Goal: Task Accomplishment & Management: Use online tool/utility

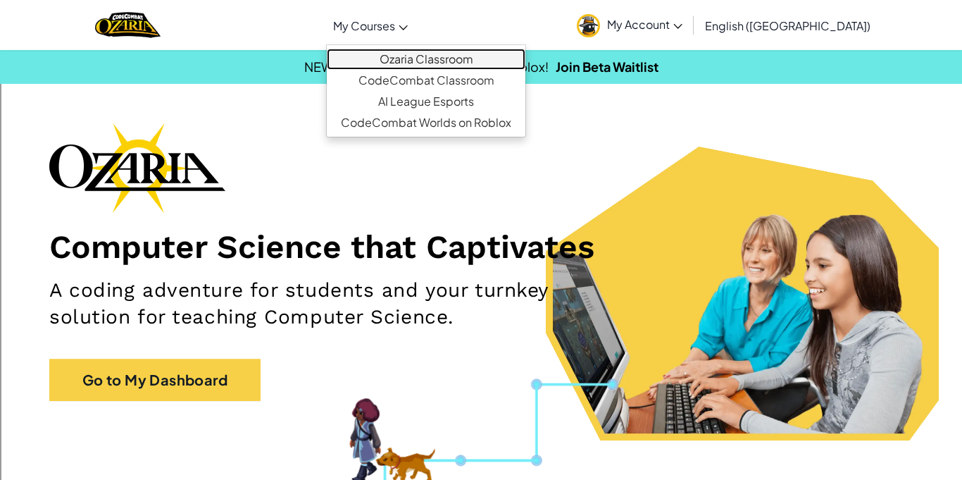
click at [430, 55] on link "Ozaria Classroom" at bounding box center [426, 59] width 199 height 21
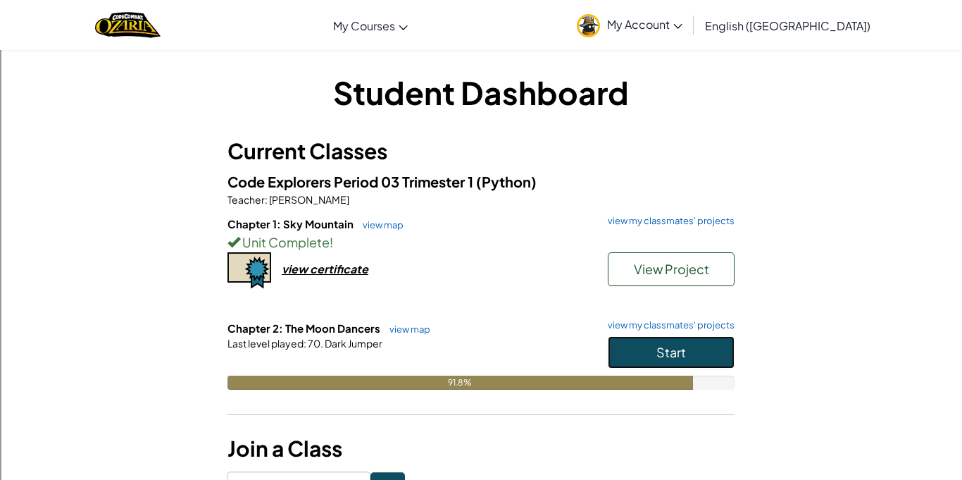
click at [649, 349] on button "Start" at bounding box center [671, 352] width 127 height 32
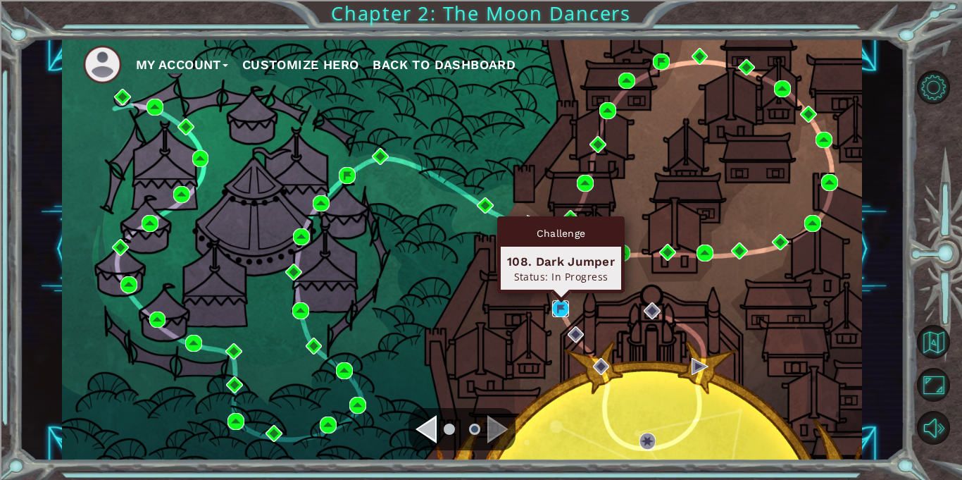
click at [561, 308] on img at bounding box center [560, 308] width 17 height 17
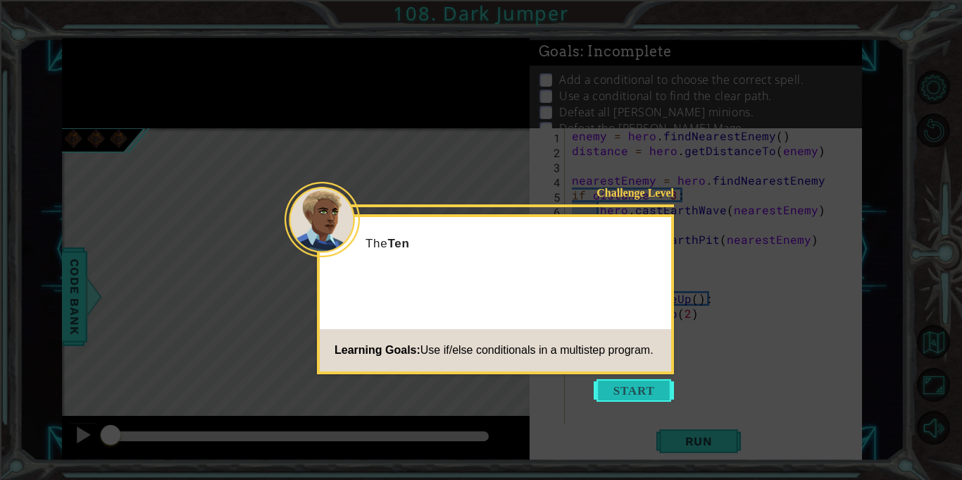
click at [642, 384] on button "Start" at bounding box center [634, 390] width 80 height 23
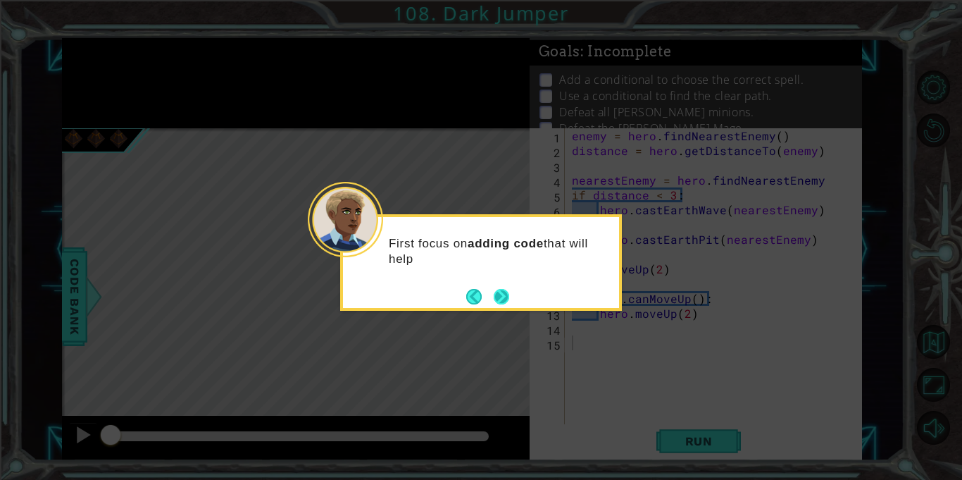
click at [505, 289] on button "Next" at bounding box center [501, 296] width 15 height 15
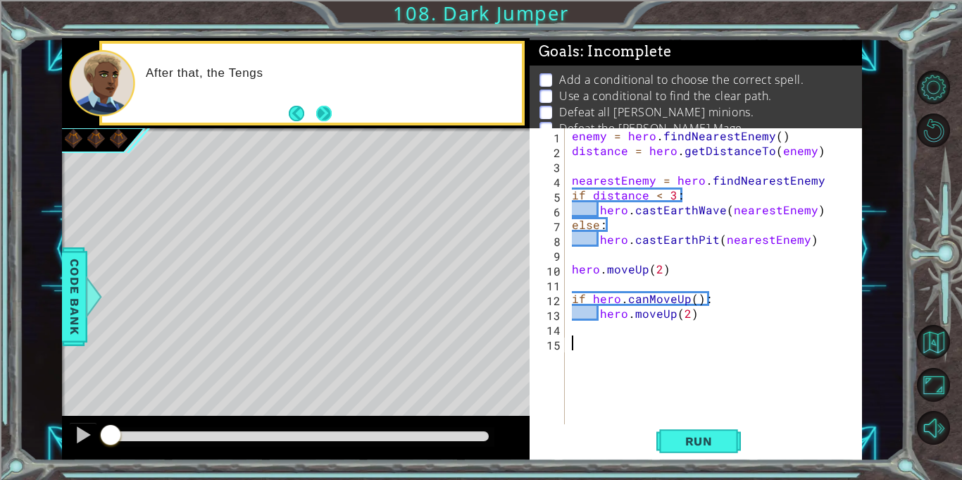
click at [323, 112] on button "Next" at bounding box center [323, 113] width 15 height 15
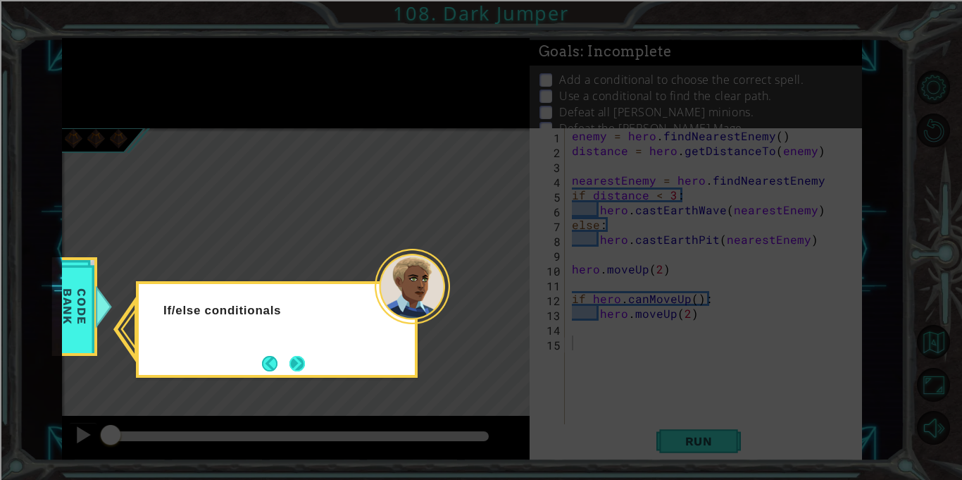
click at [305, 356] on button "Next" at bounding box center [296, 363] width 15 height 15
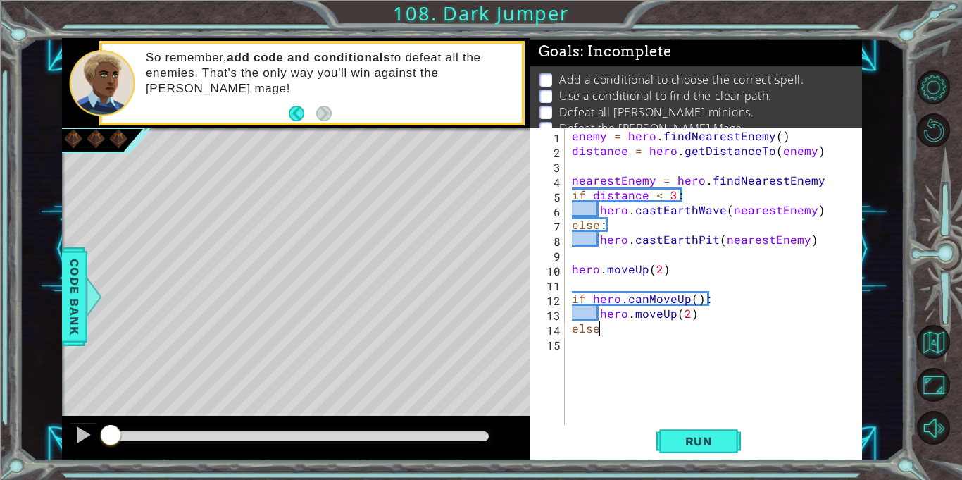
scroll to position [0, 1]
type textarea "else:"
type textarea "hero.moveRight(2)"
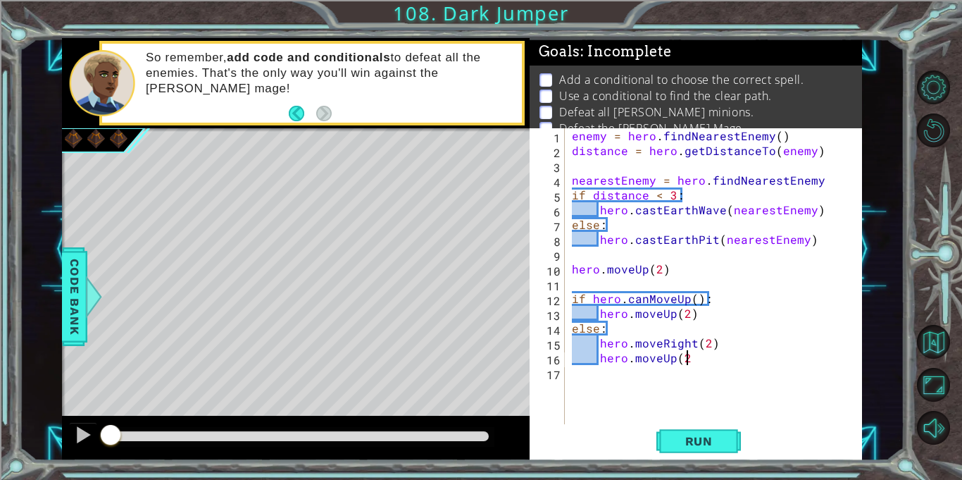
type textarea "hero.moveUp(2)"
click at [696, 316] on div "enemy = hero . findNearestEnemy ( ) distance = hero . getDistanceTo ( enemy ) n…" at bounding box center [717, 290] width 297 height 325
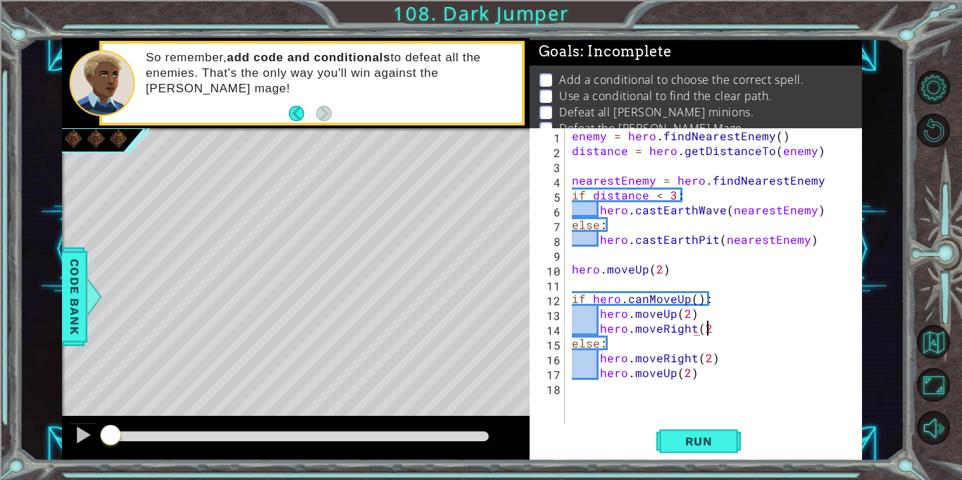
scroll to position [0, 8]
click at [705, 372] on div "enemy = hero . findNearestEnemy ( ) distance = hero . getDistanceTo ( enemy ) n…" at bounding box center [717, 290] width 297 height 325
type textarea "hero.moveUp(2)"
type textarea "hero.moveUp(1)"
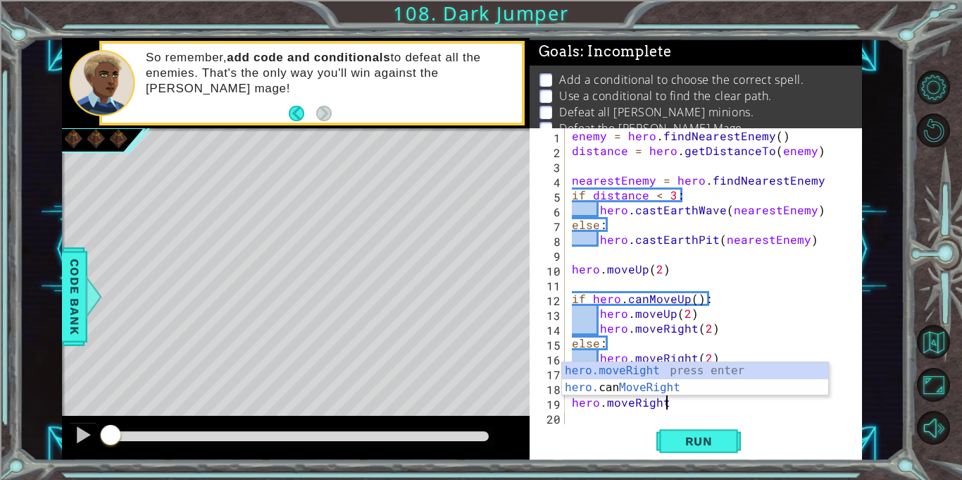
scroll to position [0, 6]
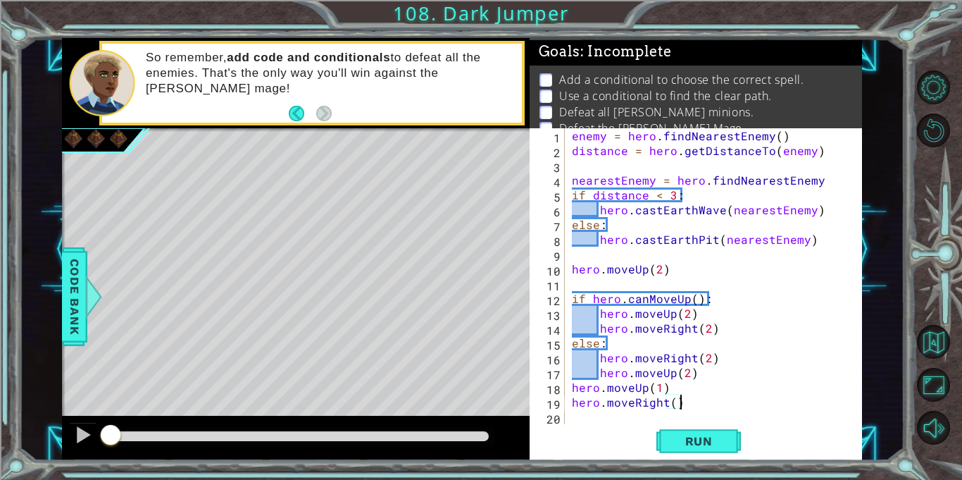
click at [659, 389] on div "enemy = hero . findNearestEnemy ( ) distance = hero . getDistanceTo ( enemy ) n…" at bounding box center [717, 290] width 297 height 325
click at [709, 440] on span "Run" at bounding box center [699, 441] width 56 height 14
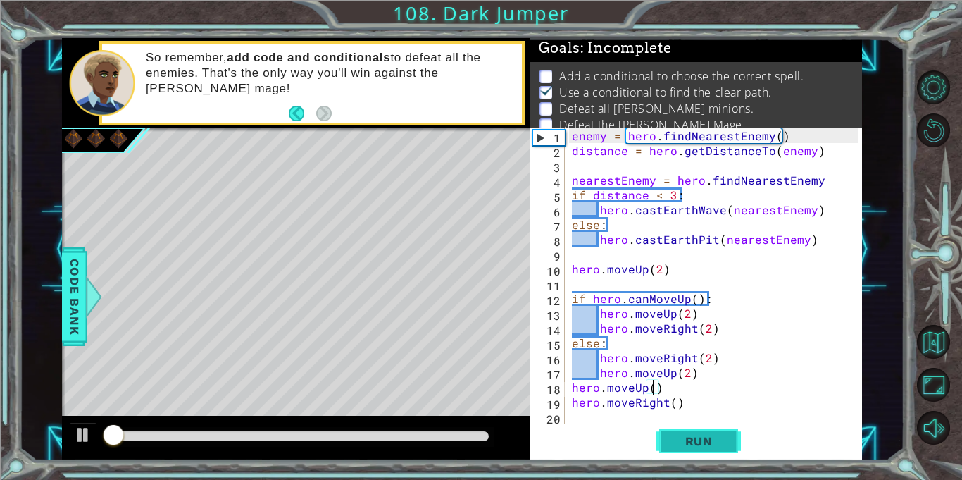
scroll to position [8, 0]
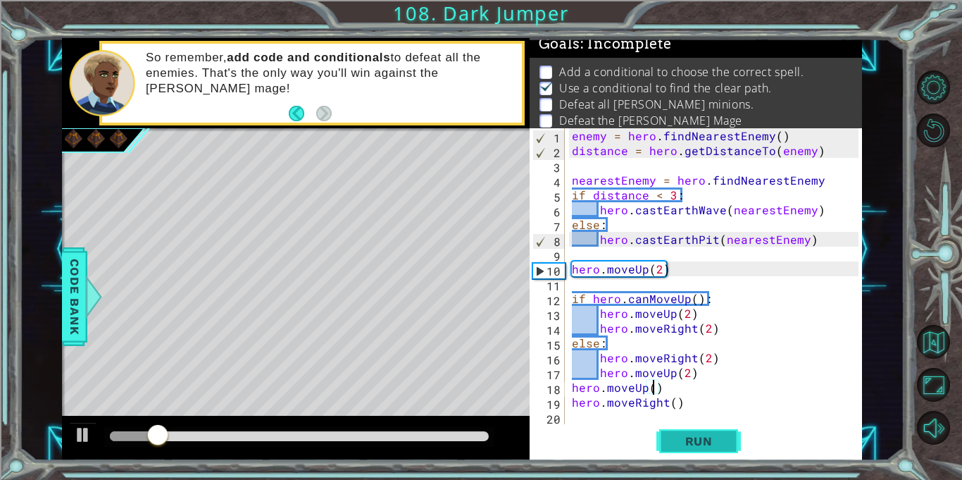
click at [709, 440] on span "Run" at bounding box center [699, 441] width 56 height 14
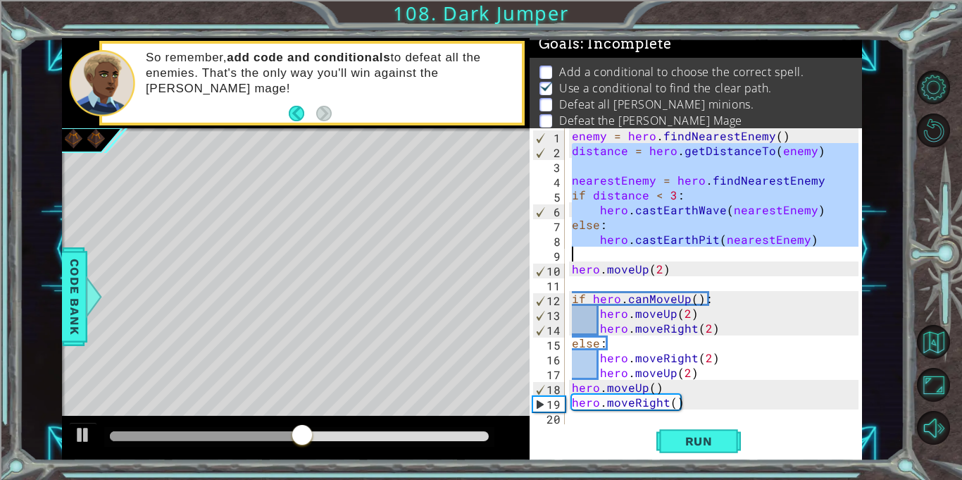
drag, startPoint x: 573, startPoint y: 155, endPoint x: 873, endPoint y: 254, distance: 315.2
click at [873, 254] on div "1 ההההההההההההההההההההההההההההההההההההההההההההההההההההההההההההההההההההההההההההה…" at bounding box center [461, 249] width 885 height 422
click at [698, 406] on div "enemy = hero . findNearestEnemy ( ) distance = hero . getDistanceTo ( enemy ) n…" at bounding box center [717, 290] width 297 height 325
type textarea "hero.moveRight()"
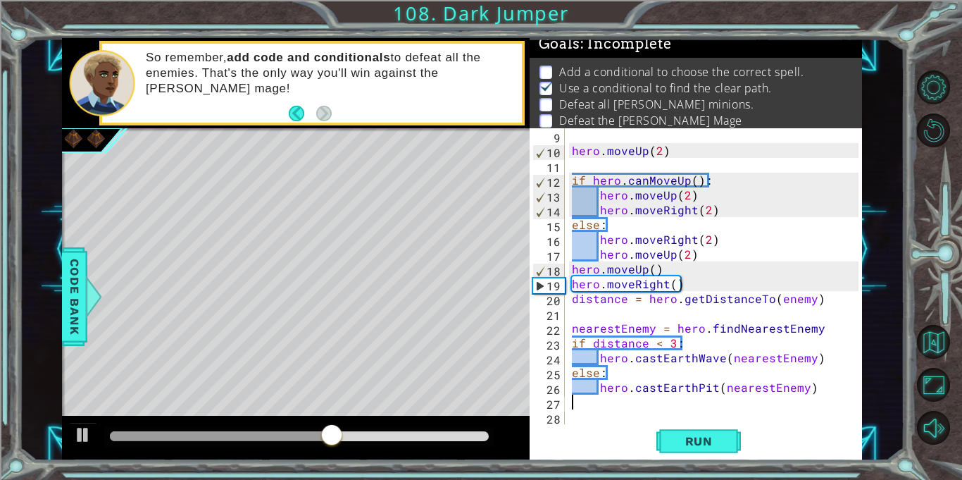
scroll to position [118, 0]
click at [730, 434] on button "Run" at bounding box center [698, 441] width 85 height 33
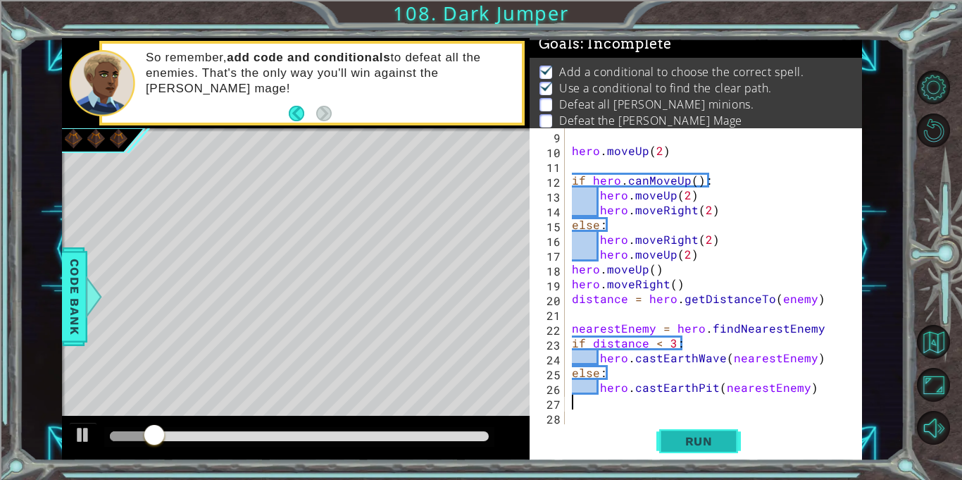
click at [730, 434] on button "Run" at bounding box center [698, 441] width 85 height 33
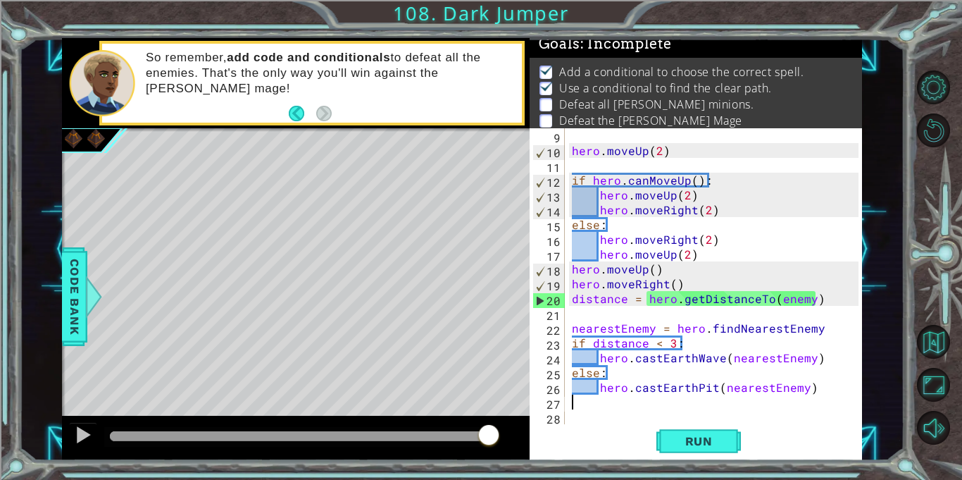
click at [679, 285] on div "hero . moveUp ( 2 ) if hero . canMoveUp ( ) : hero . moveUp ( 2 ) hero . moveRi…" at bounding box center [717, 290] width 297 height 325
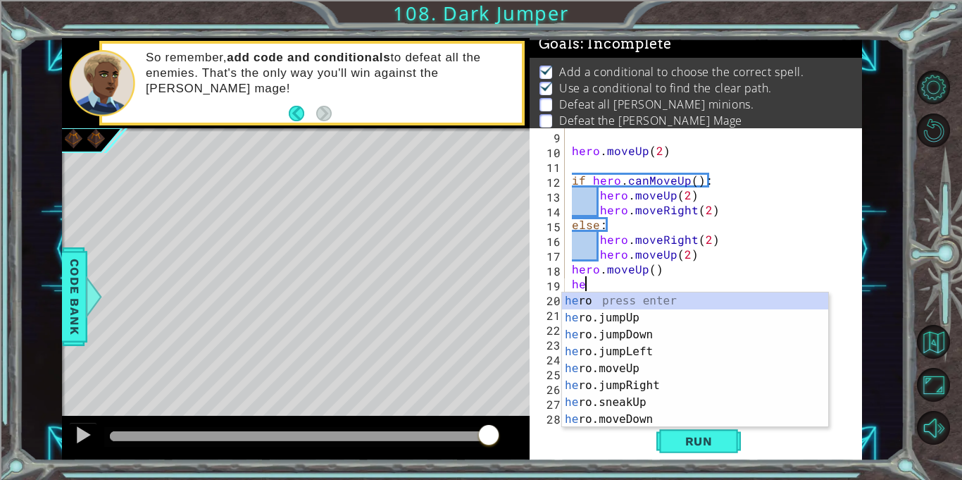
type textarea "h"
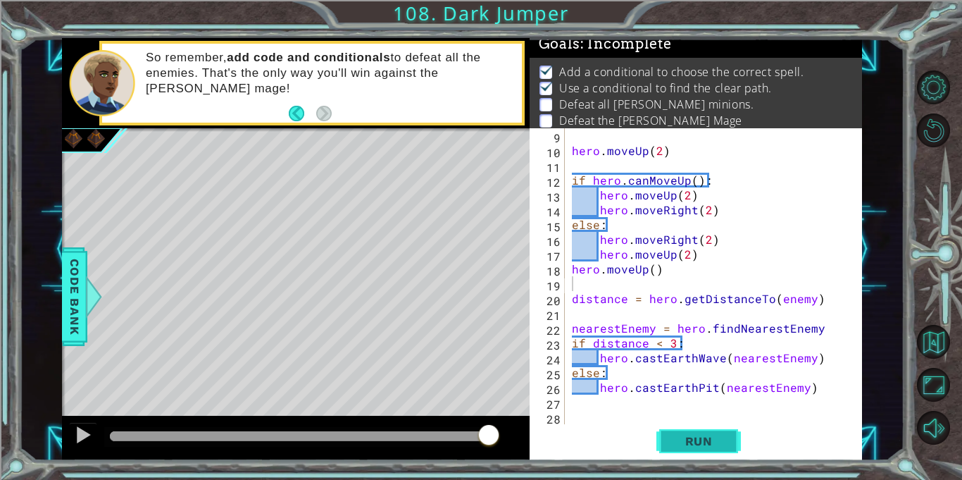
click at [703, 438] on span "Run" at bounding box center [699, 441] width 56 height 14
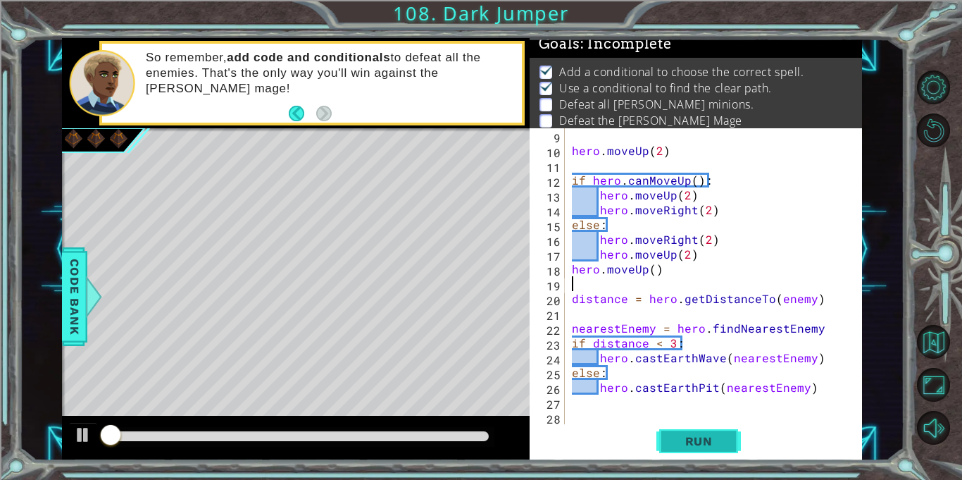
click at [703, 438] on span "Run" at bounding box center [699, 441] width 56 height 14
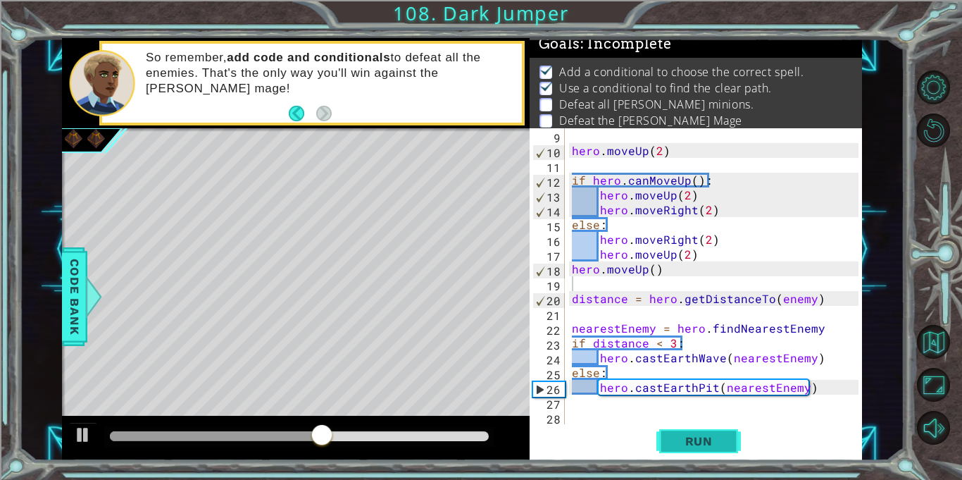
click at [703, 438] on span "Run" at bounding box center [699, 441] width 56 height 14
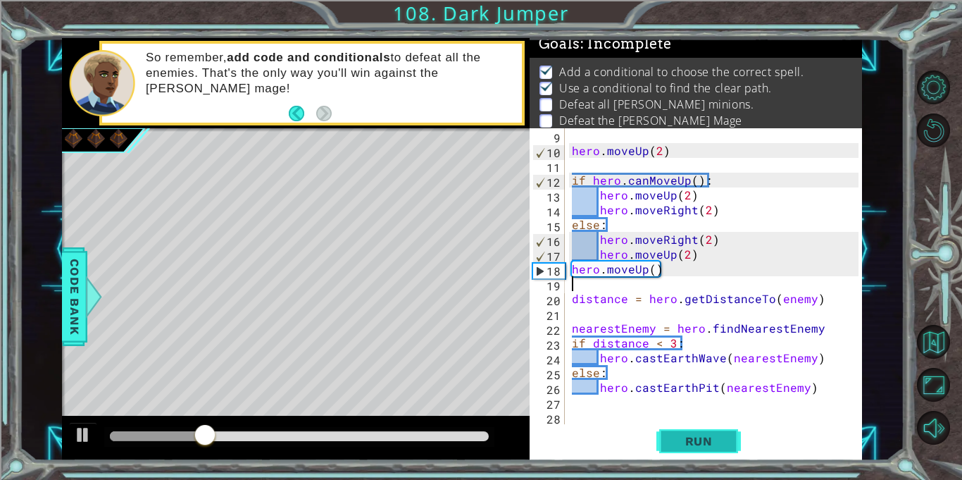
click at [683, 437] on span "Run" at bounding box center [699, 441] width 56 height 14
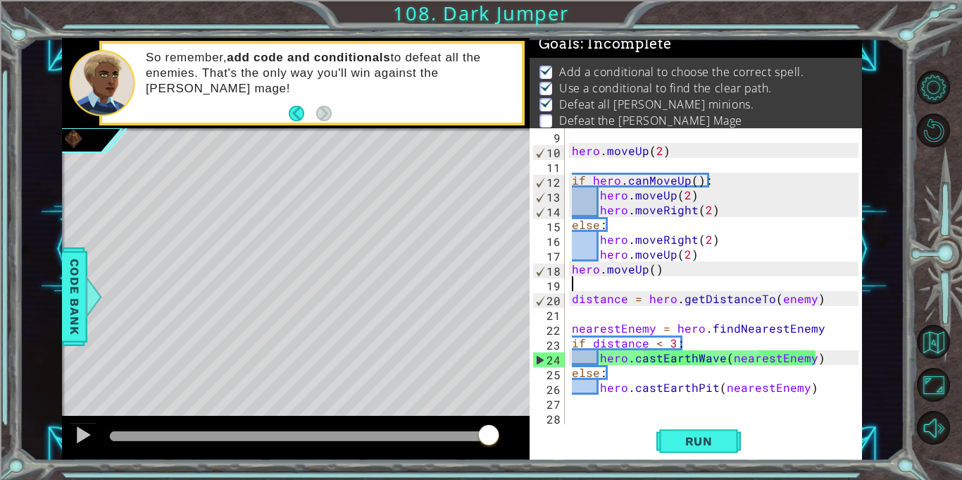
drag, startPoint x: 123, startPoint y: 432, endPoint x: 495, endPoint y: 439, distance: 372.7
click at [495, 439] on div at bounding box center [488, 435] width 25 height 25
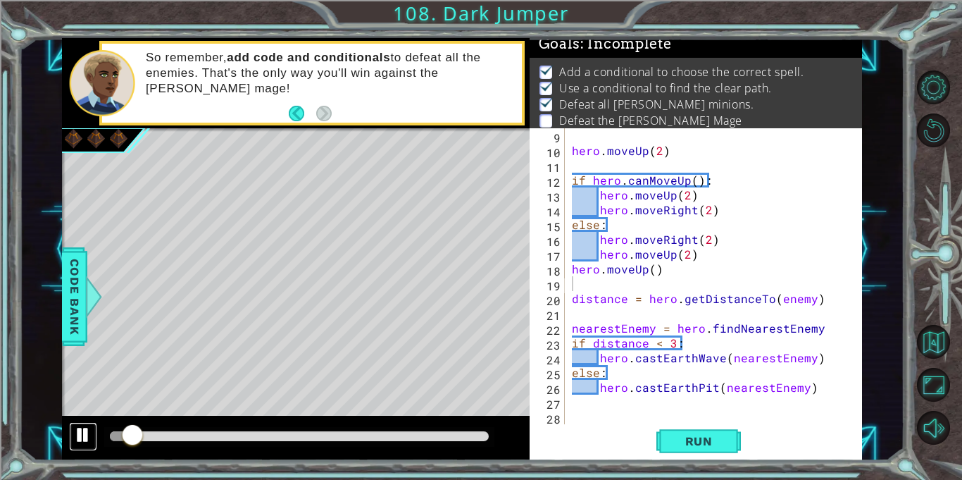
click at [72, 442] on button at bounding box center [83, 436] width 28 height 29
drag, startPoint x: 125, startPoint y: 435, endPoint x: 95, endPoint y: 435, distance: 30.3
click at [95, 435] on div at bounding box center [296, 438] width 468 height 45
click at [682, 438] on span "Run" at bounding box center [699, 441] width 56 height 14
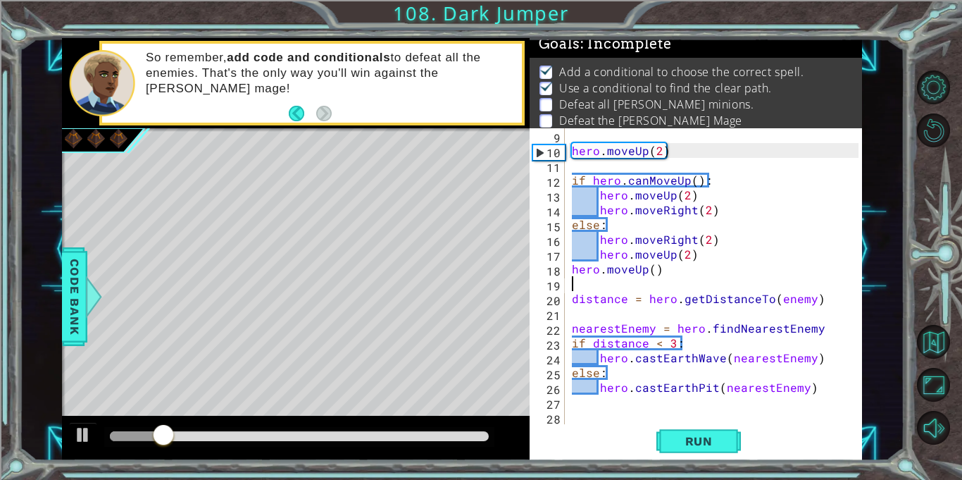
click at [818, 300] on div "hero . moveUp ( 2 ) if hero . canMoveUp ( ) : hero . moveUp ( 2 ) hero . moveRi…" at bounding box center [717, 290] width 297 height 325
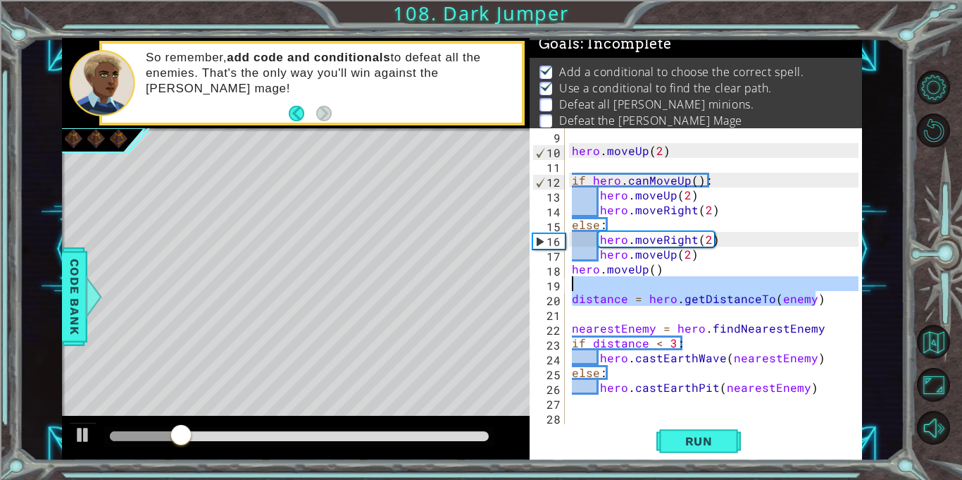
drag, startPoint x: 822, startPoint y: 301, endPoint x: 649, endPoint y: 282, distance: 173.7
click at [649, 282] on div "hero . moveUp ( 2 ) if hero . canMoveUp ( ) : hero . moveUp ( 2 ) hero . moveRi…" at bounding box center [717, 290] width 297 height 325
type textarea "distance = hero.getDistanceTo(enemy)"
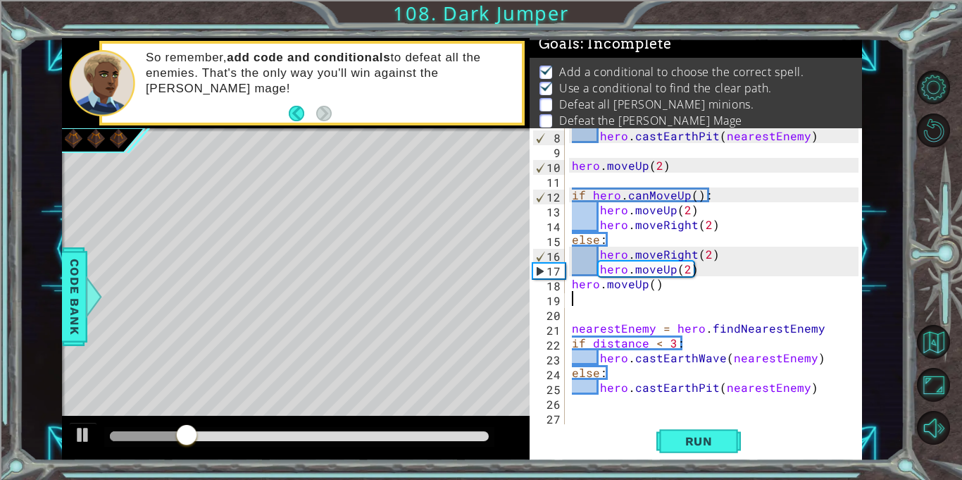
scroll to position [104, 0]
click at [831, 325] on div "hero . [GEOGRAPHIC_DATA] ( nearestEnemy ) hero . moveUp ( 2 ) if hero . canMove…" at bounding box center [717, 290] width 297 height 325
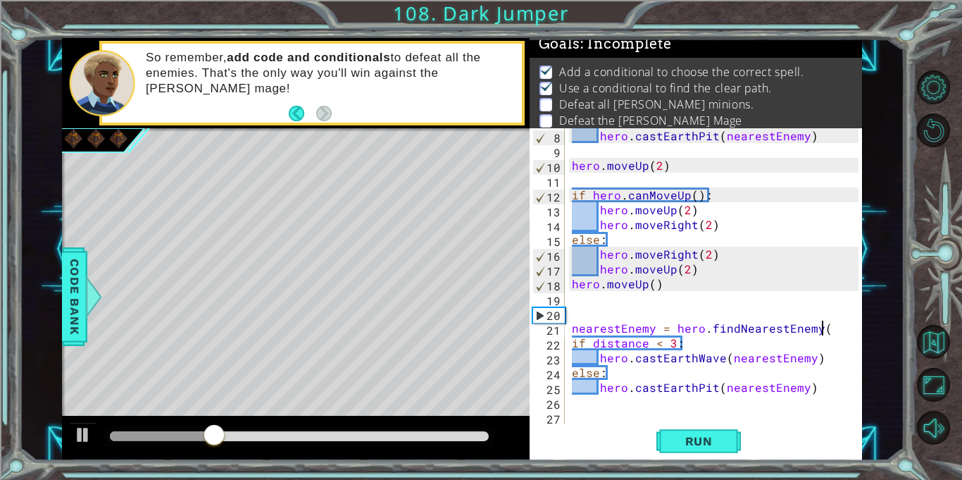
scroll to position [0, 15]
type textarea "nearestEnemy = hero.findNearestEnemy()"
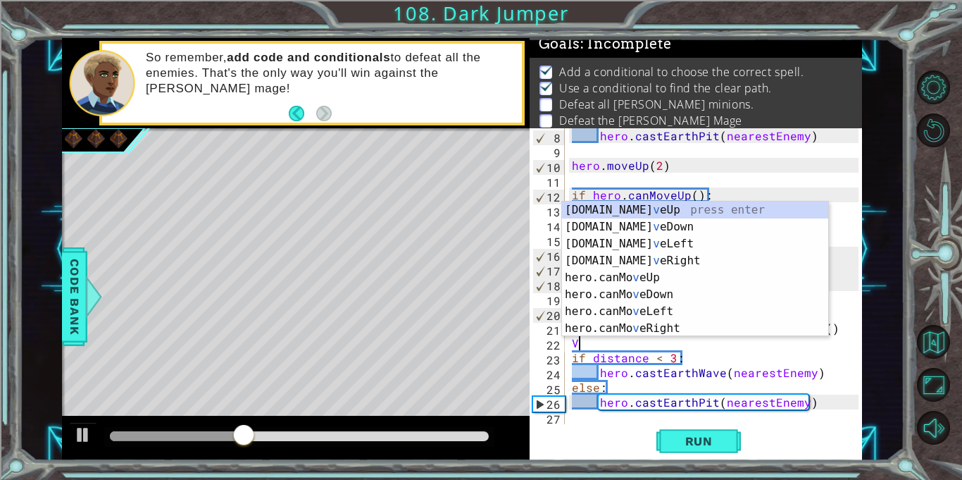
type textarea "V"
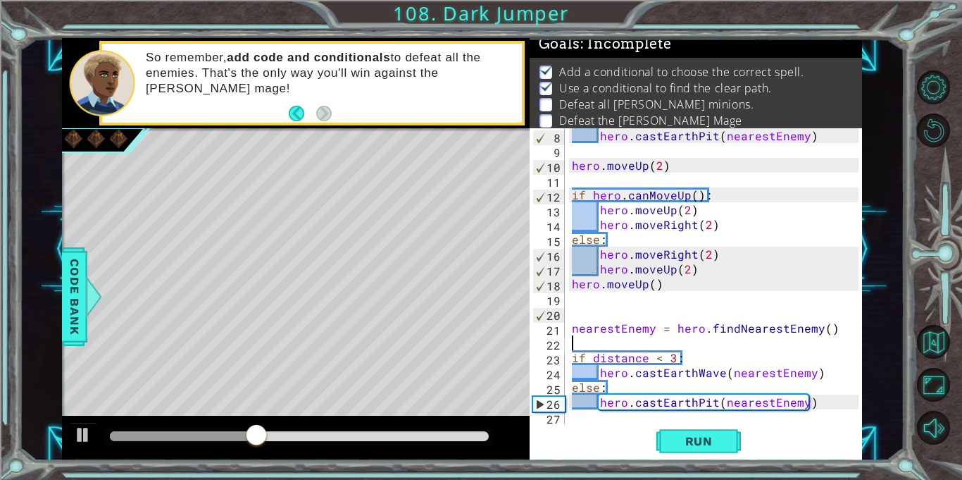
paste textarea "distance = hero.getDistanceTo(enemy)"
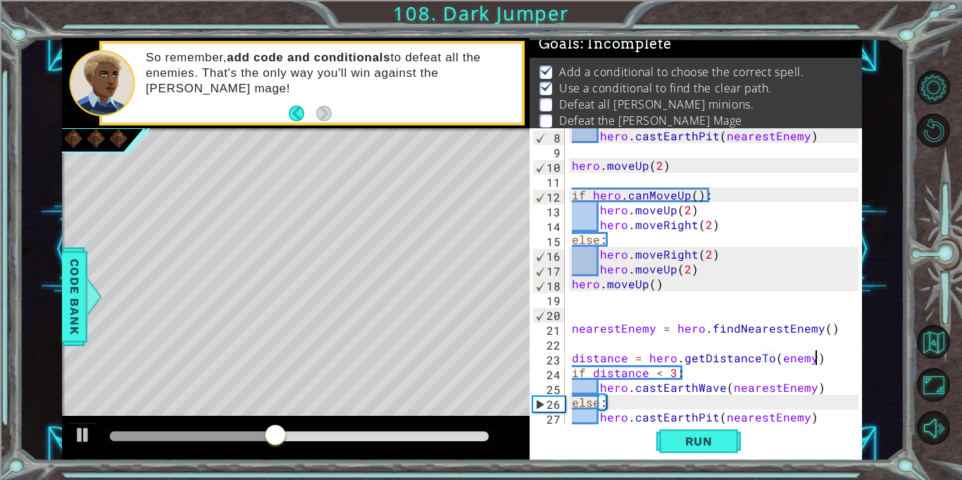
click at [846, 327] on div at bounding box center [851, 239] width 14 height 429
click at [571, 368] on div "hero . [GEOGRAPHIC_DATA] ( nearestEnemy ) hero . moveUp ( 2 ) if hero . canMove…" at bounding box center [717, 290] width 297 height 325
type textarea "distance = hero.getDistanceTo(enemy)"
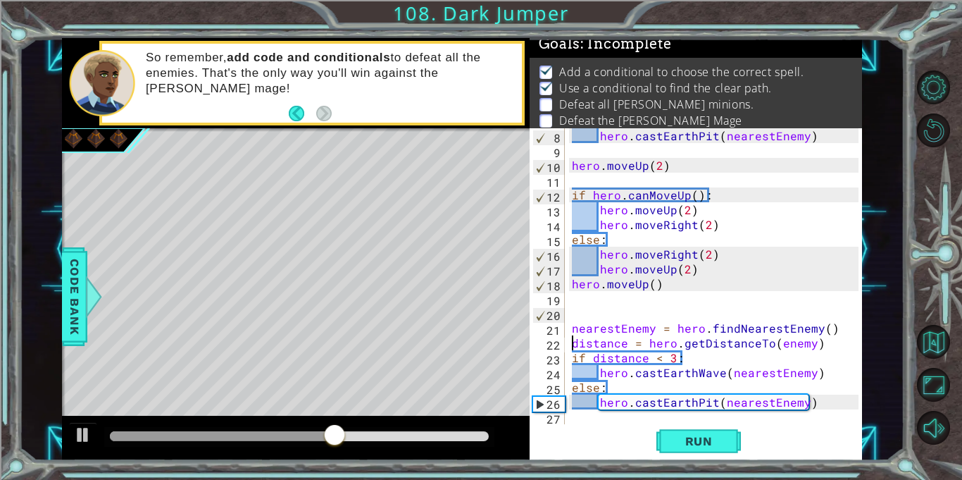
click at [820, 343] on div "hero . [GEOGRAPHIC_DATA] ( nearestEnemy ) hero . moveUp ( 2 ) if hero . canMove…" at bounding box center [717, 290] width 297 height 325
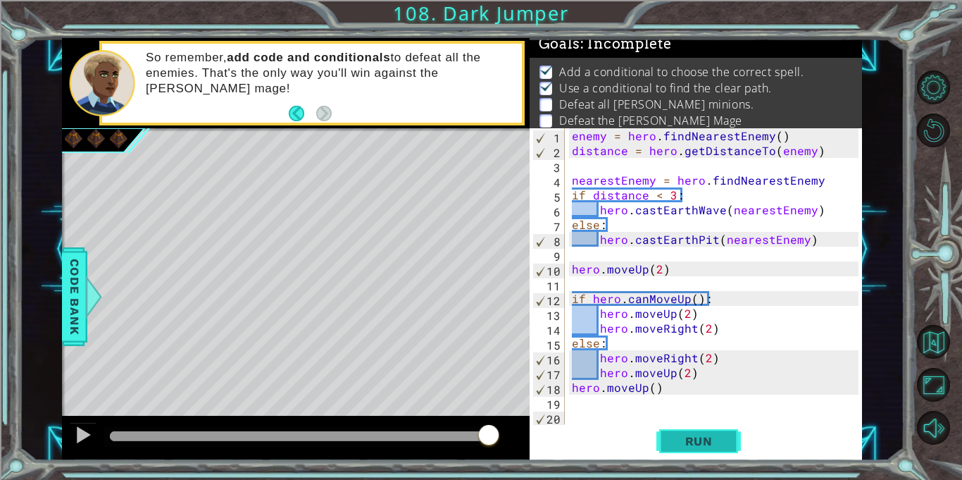
click at [700, 446] on span "Run" at bounding box center [699, 441] width 56 height 14
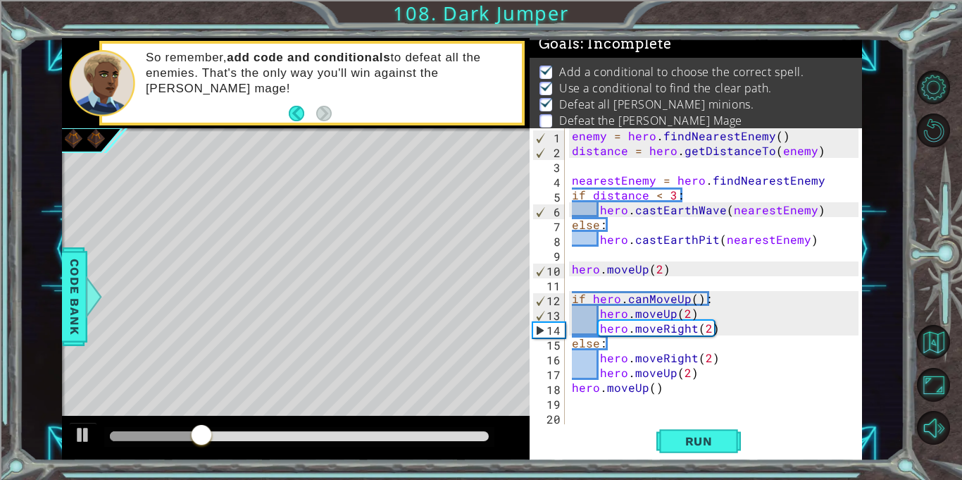
click at [672, 261] on div "enemy = hero . findNearestEnemy ( ) distance = hero . getDistanceTo ( enemy ) n…" at bounding box center [717, 290] width 297 height 325
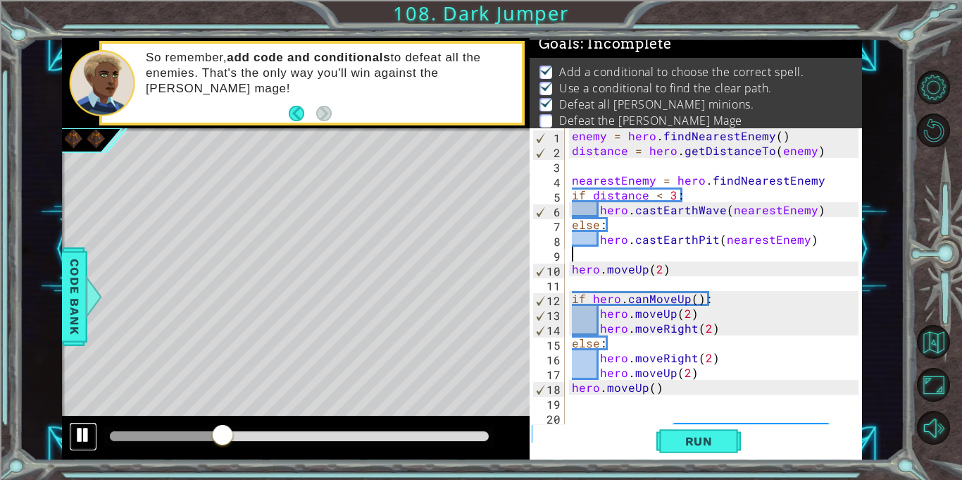
click at [90, 435] on div at bounding box center [83, 434] width 18 height 18
click at [673, 264] on div "enemy = hero . findNearestEnemy ( ) distance = hero . getDistanceTo ( enemy ) n…" at bounding box center [717, 290] width 297 height 325
type textarea "hero.moveUp(2)"
click at [723, 330] on div "enemy = hero . findNearestEnemy ( ) distance = hero . getDistanceTo ( enemy ) n…" at bounding box center [717, 290] width 297 height 325
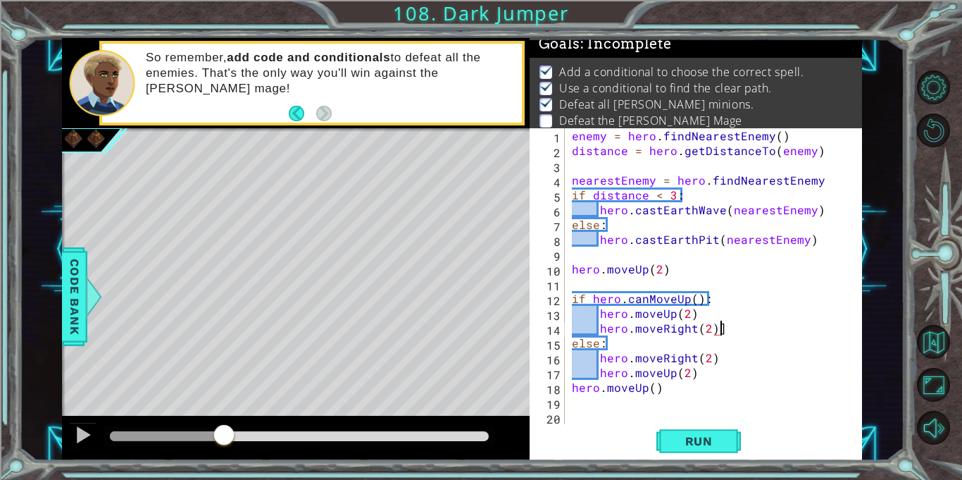
type textarea "hero.moveRight(2)"
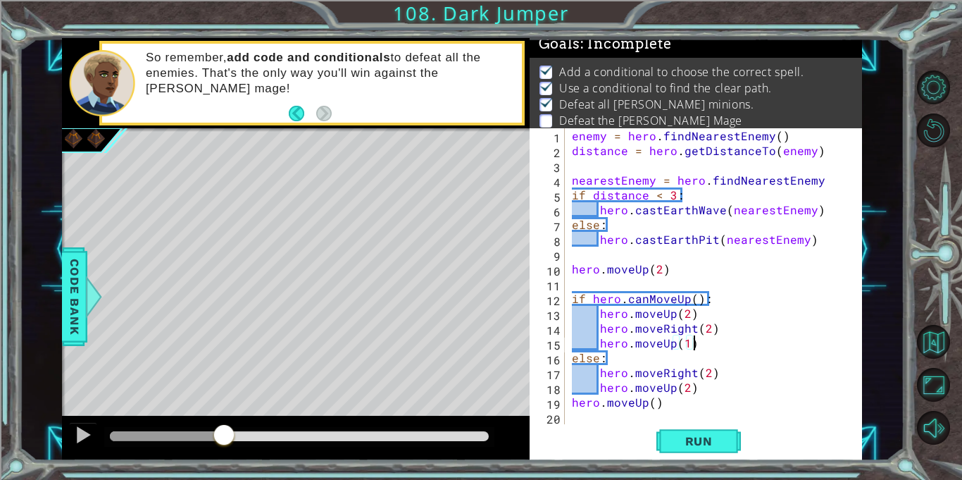
scroll to position [0, 1]
click at [689, 380] on div "enemy = hero . findNearestEnemy ( ) distance = hero . getDistanceTo ( enemy ) n…" at bounding box center [717, 290] width 297 height 325
click at [687, 390] on div "enemy = hero . findNearestEnemy ( ) distance = hero . getDistanceTo ( enemy ) n…" at bounding box center [717, 290] width 297 height 325
click at [682, 401] on div "enemy = hero . findNearestEnemy ( ) distance = hero . getDistanceTo ( enemy ) n…" at bounding box center [717, 290] width 297 height 325
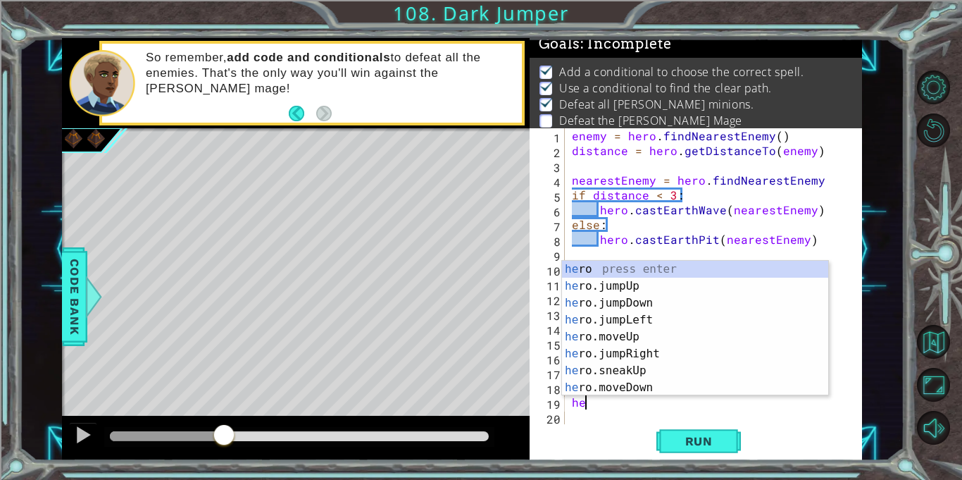
scroll to position [0, 0]
type textarea "h"
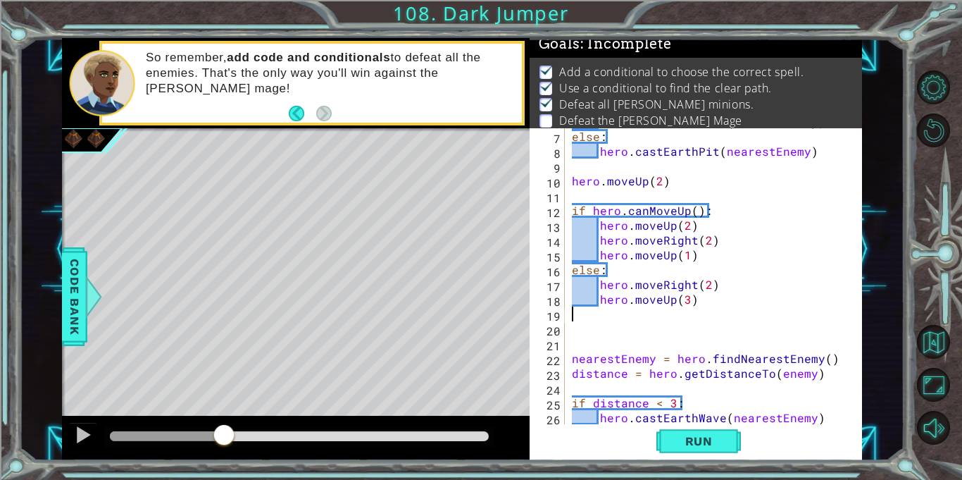
scroll to position [93, 0]
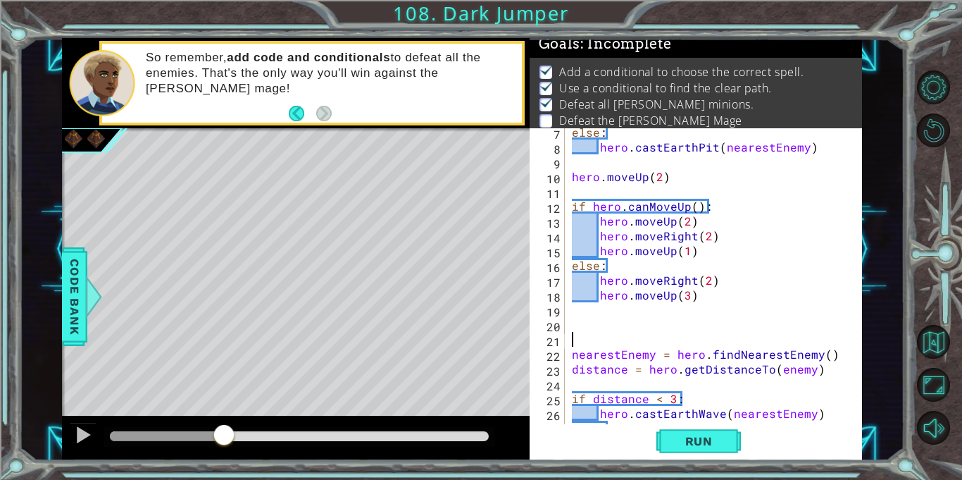
click at [588, 342] on div "else : hero . [GEOGRAPHIC_DATA] ( nearestEnemy ) hero . moveUp ( 2 ) if hero . …" at bounding box center [717, 287] width 297 height 325
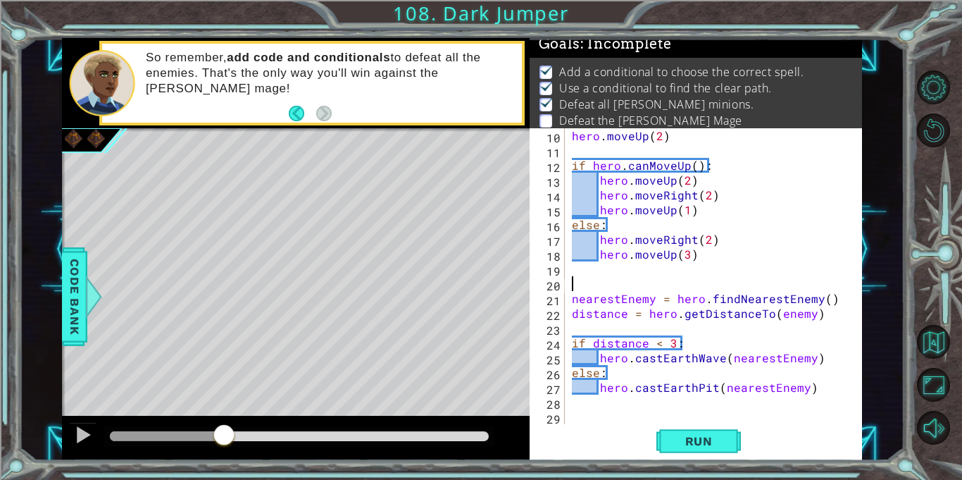
scroll to position [133, 0]
click at [823, 393] on div "hero . moveUp ( 2 ) if hero . canMoveUp ( ) : hero . moveUp ( 2 ) hero . moveRi…" at bounding box center [717, 290] width 297 height 325
type textarea "hero.castEarthPit(nearestEnemy)"
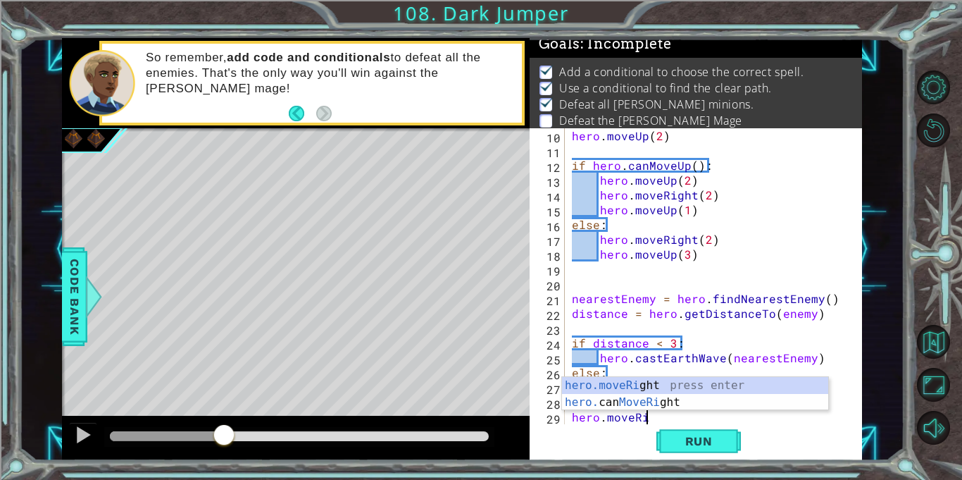
scroll to position [0, 4]
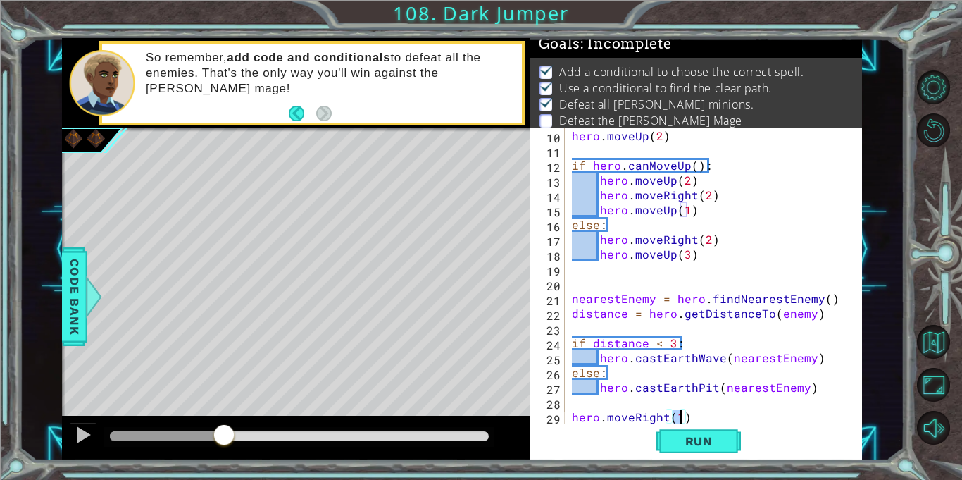
type textarea "hero.moveRight(4)"
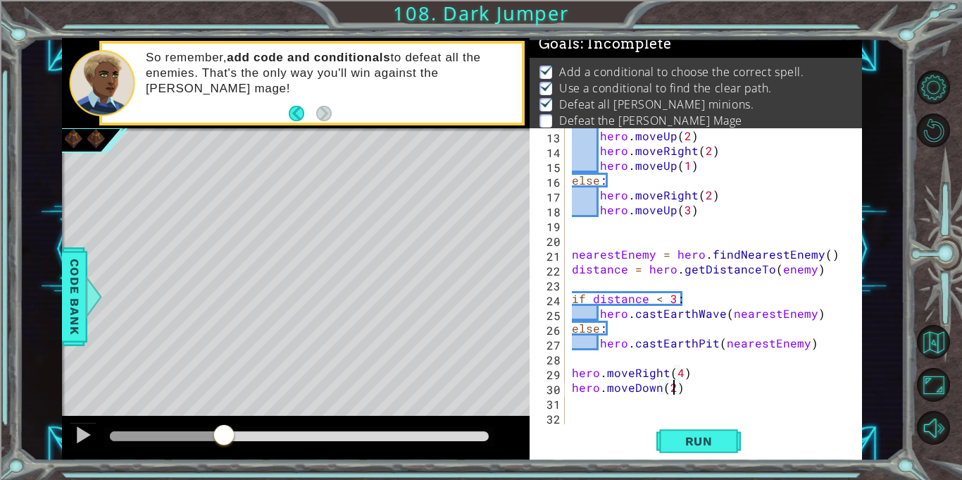
scroll to position [0, 6]
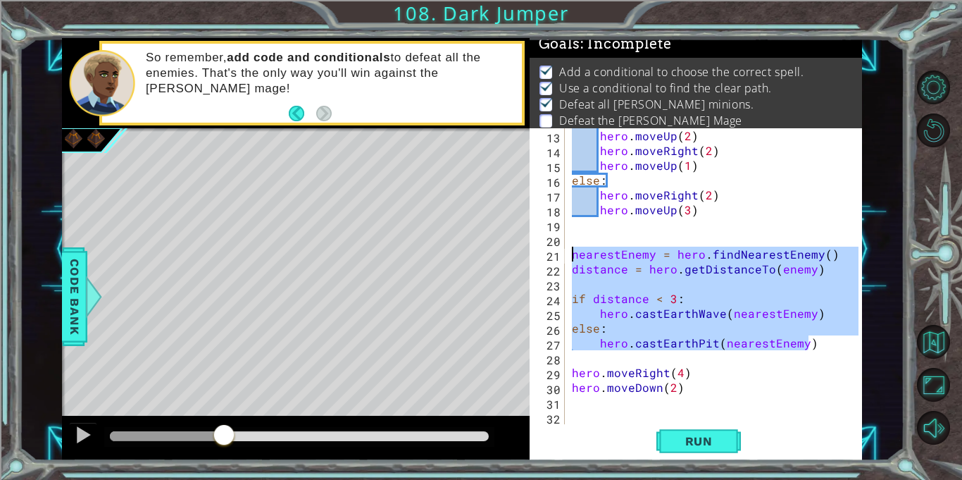
drag, startPoint x: 827, startPoint y: 344, endPoint x: 569, endPoint y: 255, distance: 272.9
click at [569, 255] on div "hero . moveUp ( 2 ) hero . moveRight ( 2 ) hero . moveUp ( 1 ) else : hero . mo…" at bounding box center [717, 290] width 297 height 325
type textarea "nearestEnemy = hero.findNearestEnemy() distance = hero.getDistanceTo(enemy)"
click at [579, 418] on div "hero . moveUp ( 2 ) hero . moveRight ( 2 ) hero . moveUp ( 1 ) else : hero . mo…" at bounding box center [717, 290] width 297 height 325
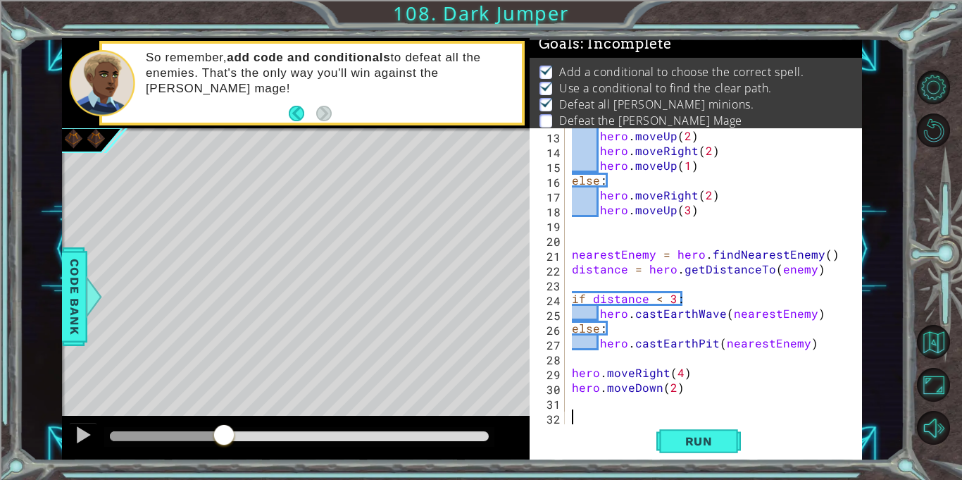
paste textarea "hero.castEarthPit(nearestEnemy)"
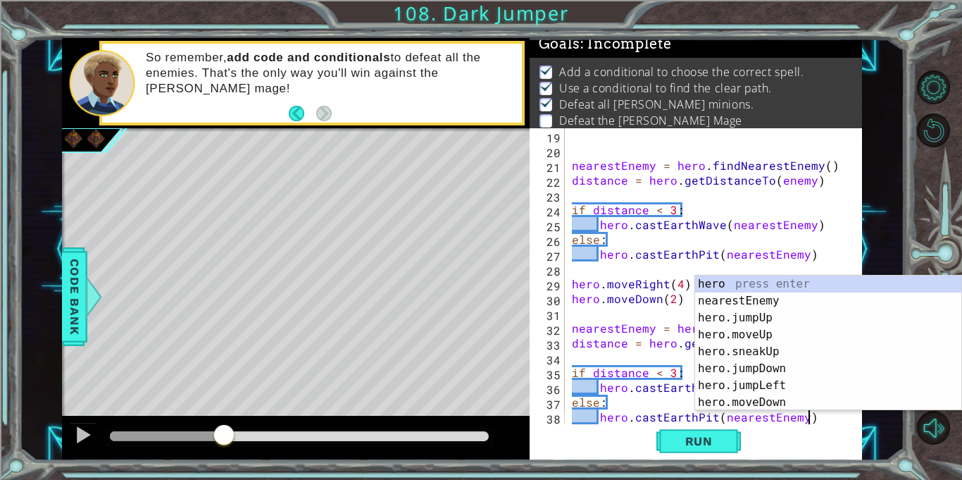
scroll to position [281, 0]
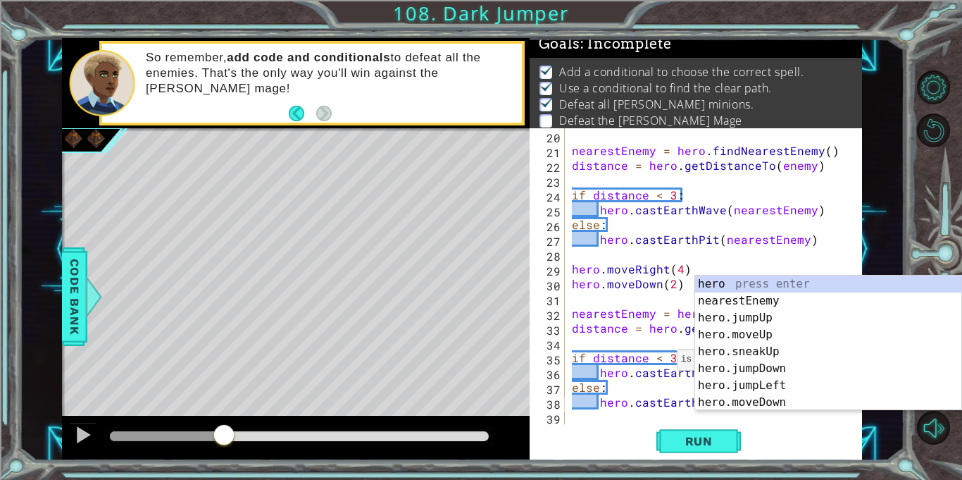
click at [659, 362] on div "nearestEnemy = hero . findNearestEnemy ( ) distance = hero . getDistanceTo ( en…" at bounding box center [717, 290] width 297 height 325
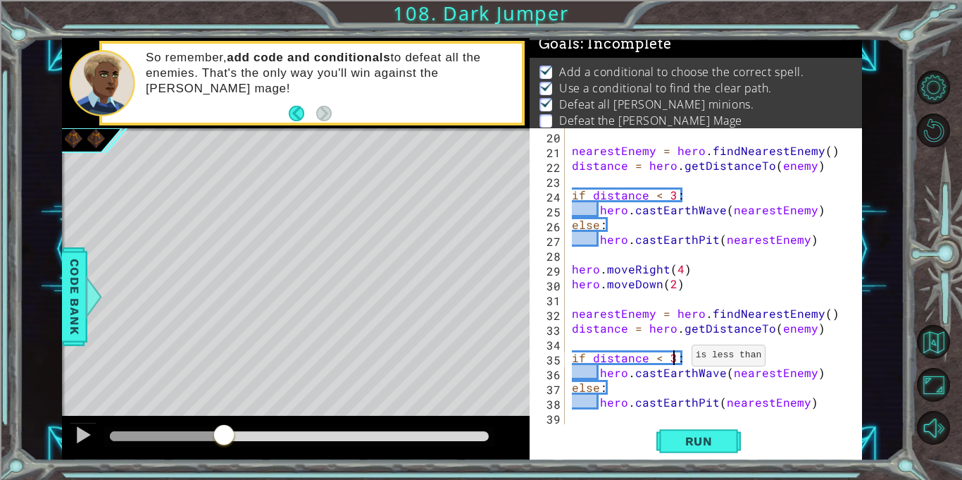
click at [674, 359] on div "nearestEnemy = hero . findNearestEnemy ( ) distance = hero . getDistanceTo ( en…" at bounding box center [717, 290] width 297 height 325
click at [659, 358] on div "nearestEnemy = hero . findNearestEnemy ( ) distance = hero . getDistanceTo ( en…" at bounding box center [717, 290] width 297 height 325
click at [691, 436] on span "Run" at bounding box center [699, 441] width 56 height 14
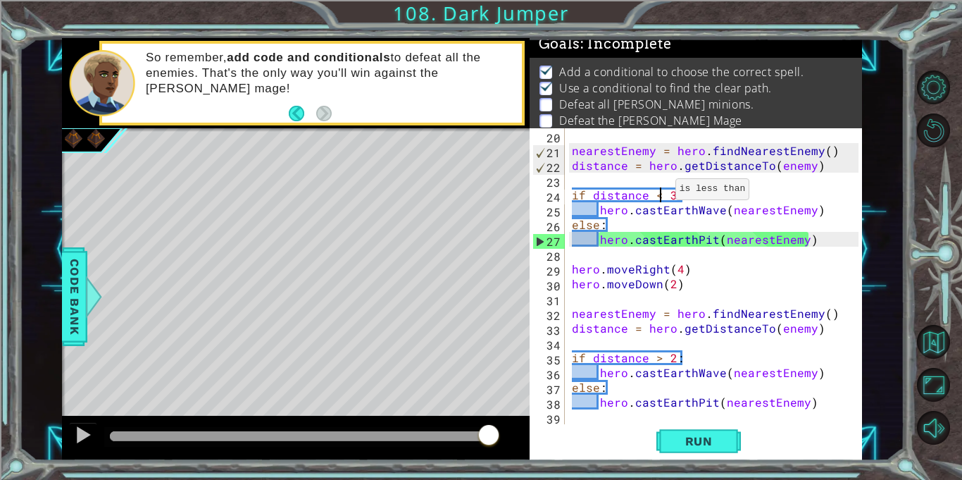
click at [658, 192] on div "nearestEnemy = hero . findNearestEnemy ( ) distance = hero . getDistanceTo ( en…" at bounding box center [717, 290] width 297 height 325
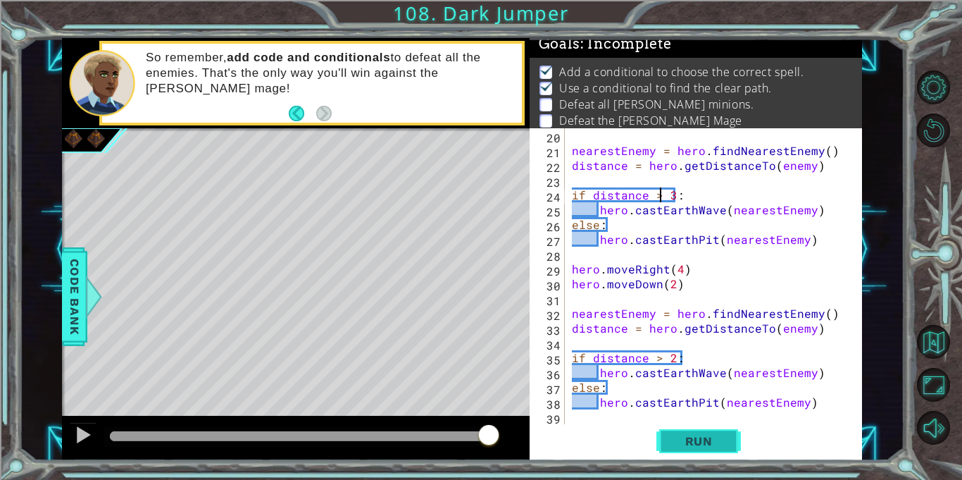
click at [692, 454] on button "Run" at bounding box center [698, 441] width 85 height 33
click at [697, 435] on span "Run" at bounding box center [699, 441] width 56 height 14
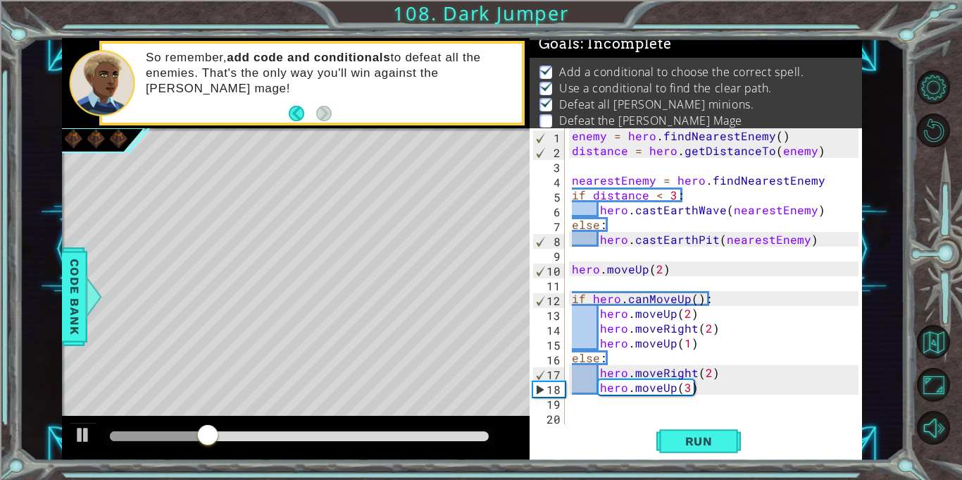
scroll to position [0, 0]
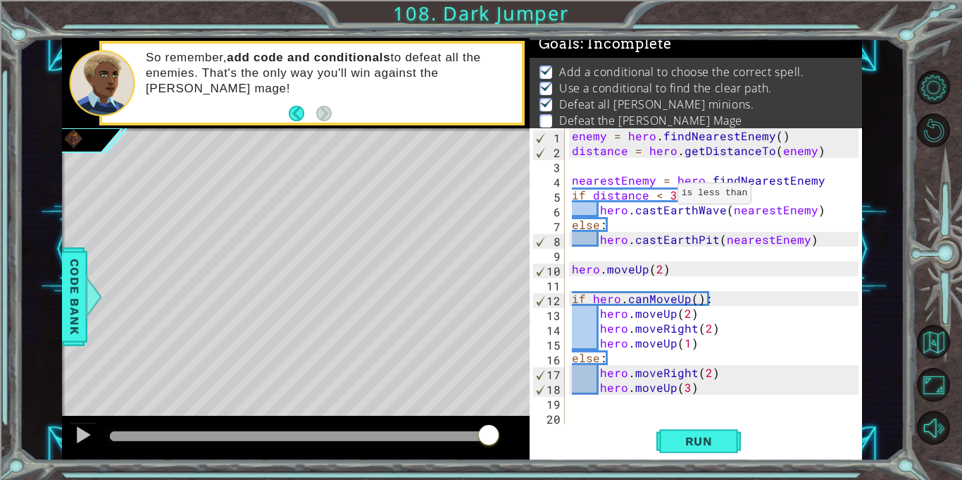
click at [660, 197] on div "enemy = hero . findNearestEnemy ( ) distance = hero . getDistanceTo ( enemy ) n…" at bounding box center [717, 290] width 297 height 325
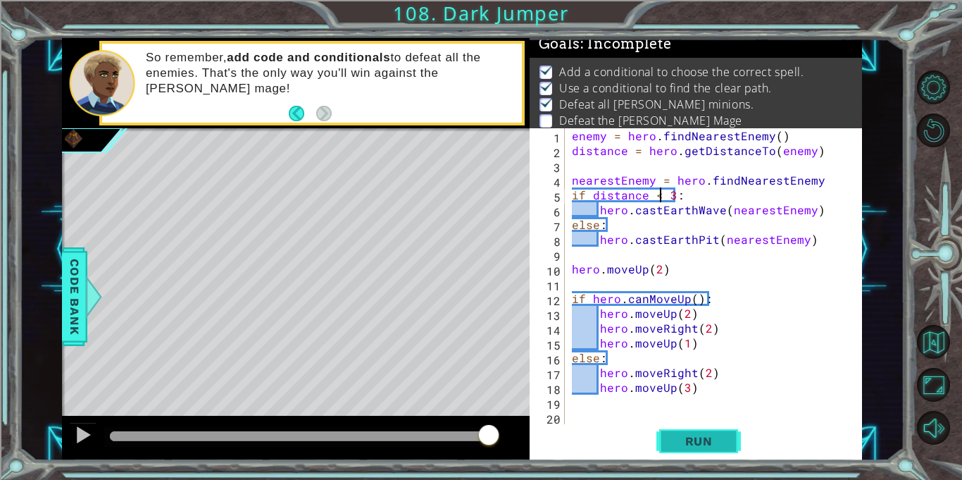
type textarea "if distance < 3:"
click at [694, 432] on button "Run" at bounding box center [698, 441] width 85 height 33
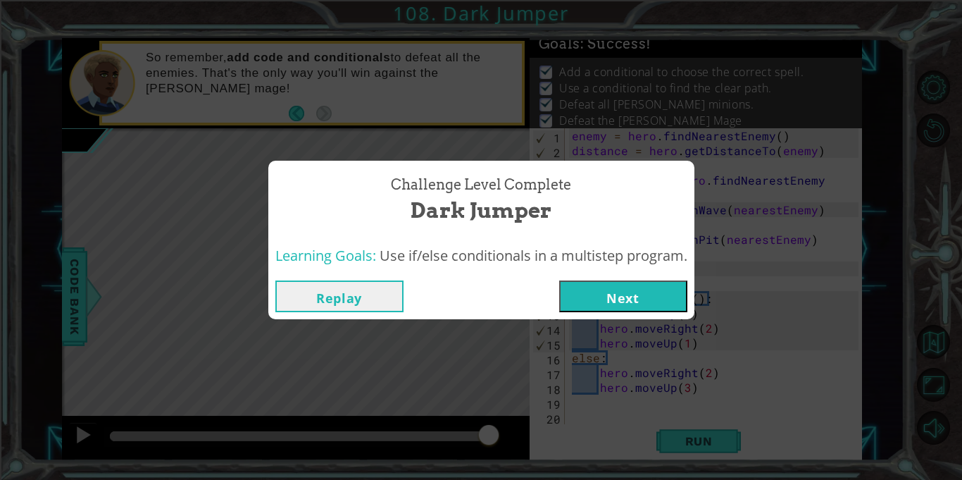
click at [661, 300] on button "Next" at bounding box center [623, 296] width 128 height 32
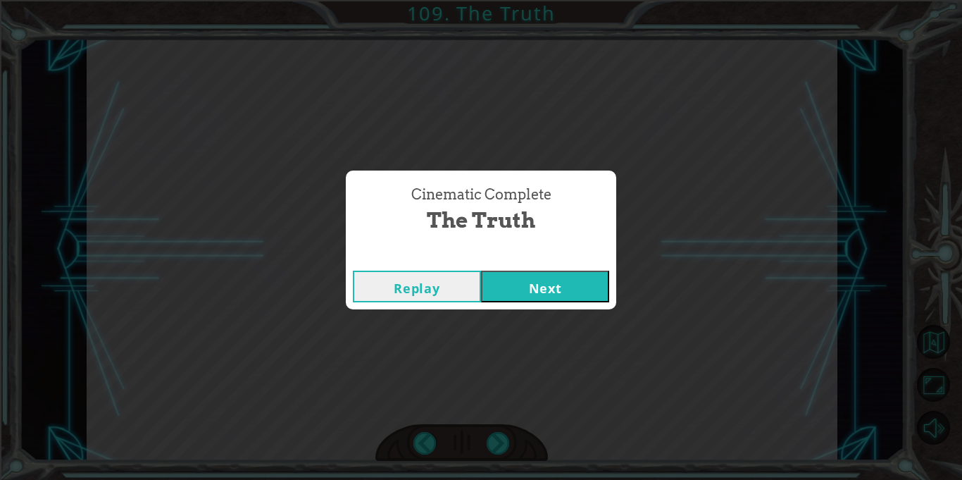
click at [568, 292] on button "Next" at bounding box center [545, 286] width 128 height 32
click at [516, 289] on button "Next" at bounding box center [545, 286] width 128 height 32
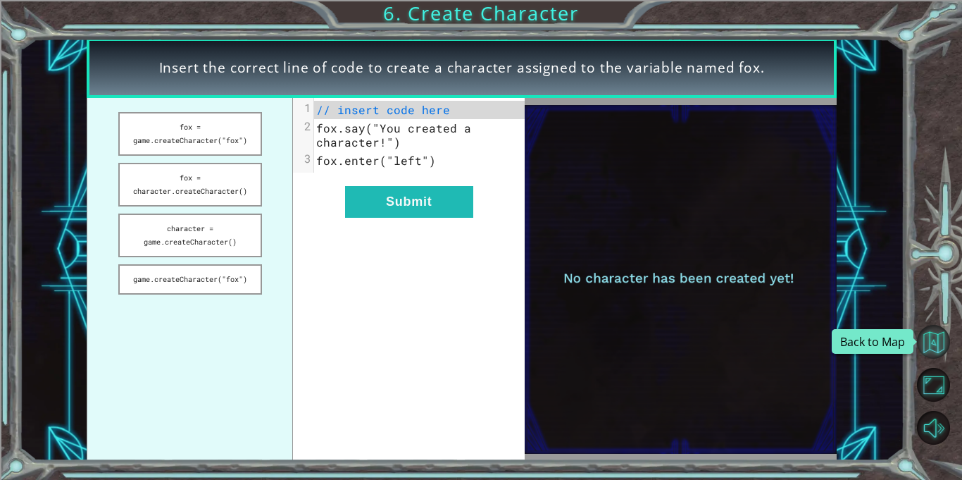
click at [935, 342] on button "Back to Map" at bounding box center [934, 342] width 34 height 34
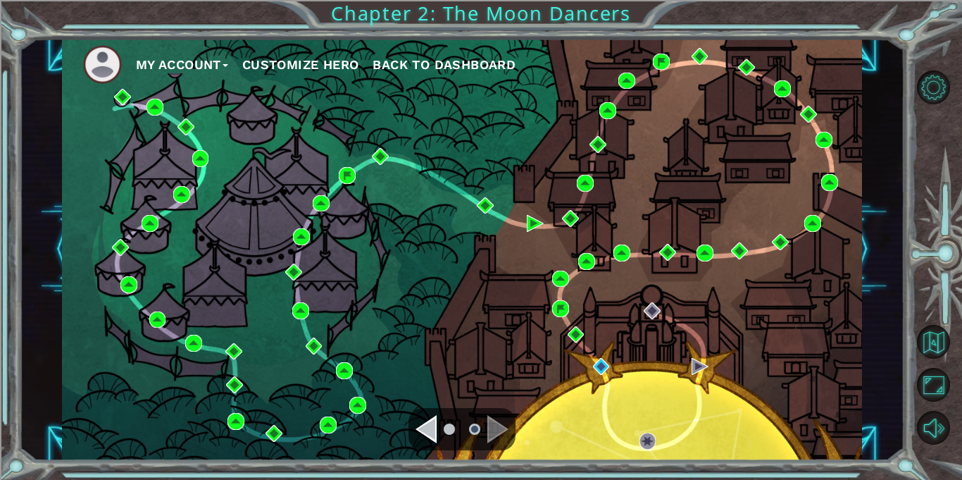
click at [177, 62] on button "My Account" at bounding box center [182, 64] width 92 height 21
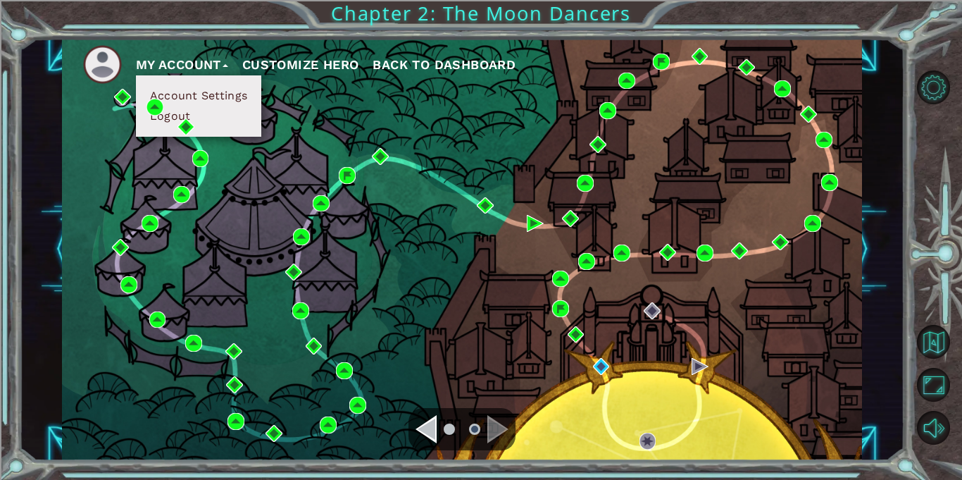
click at [191, 95] on button "Account Settings" at bounding box center [199, 95] width 106 height 15
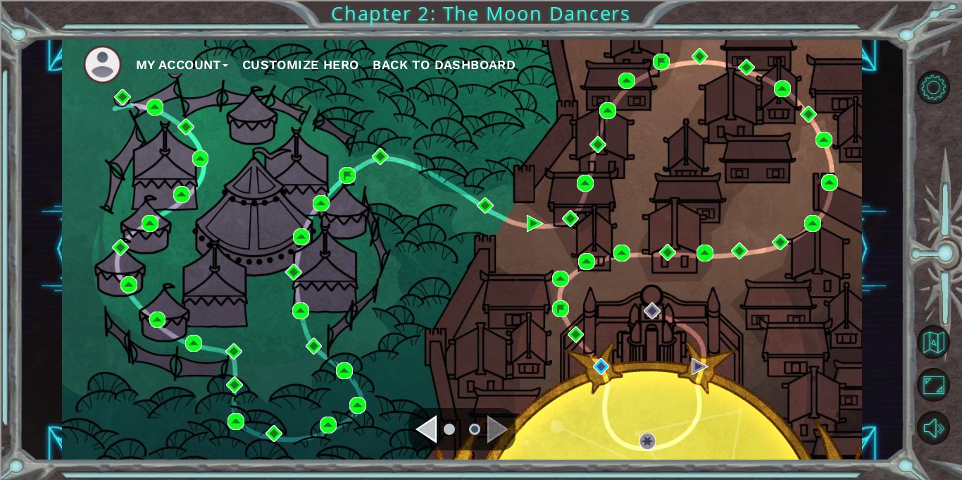
click at [311, 63] on button "Customize Hero" at bounding box center [300, 64] width 117 height 21
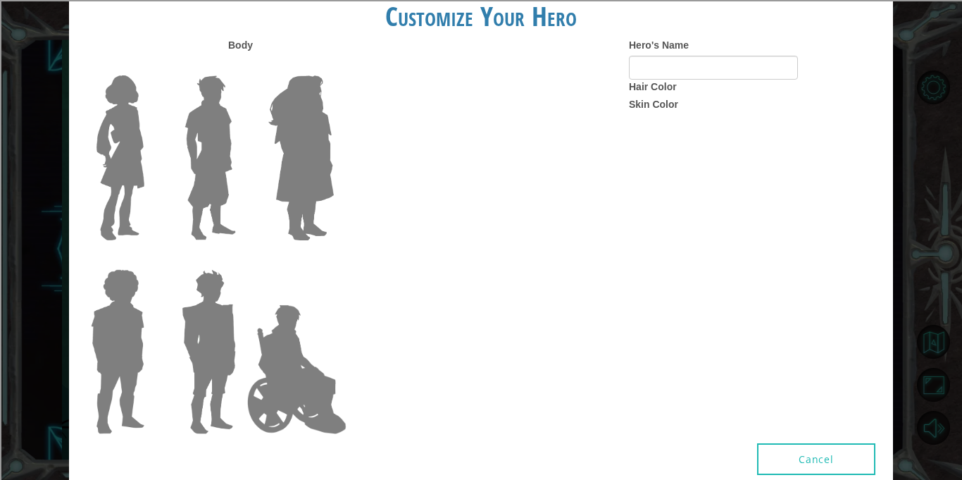
type input "Indigo"
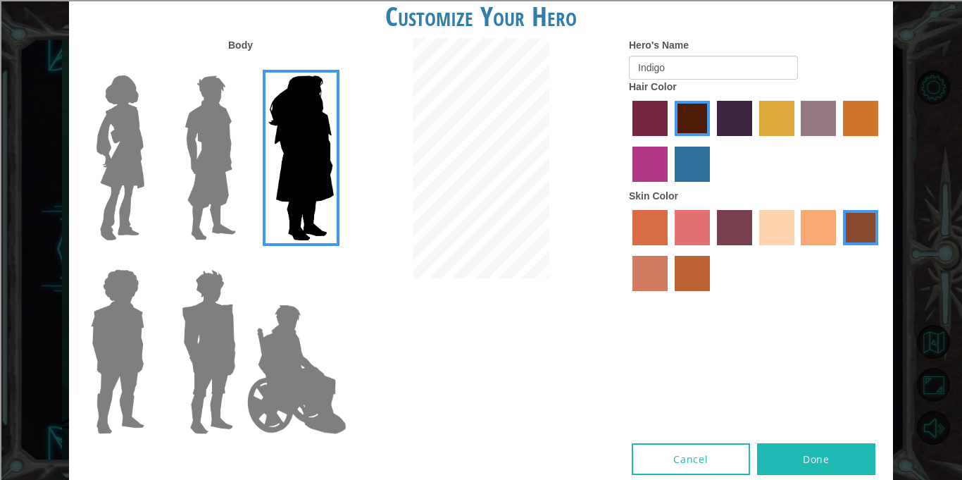
click at [208, 152] on img at bounding box center [210, 158] width 63 height 176
click at [242, 66] on input "Hero Lars" at bounding box center [242, 66] width 0 height 0
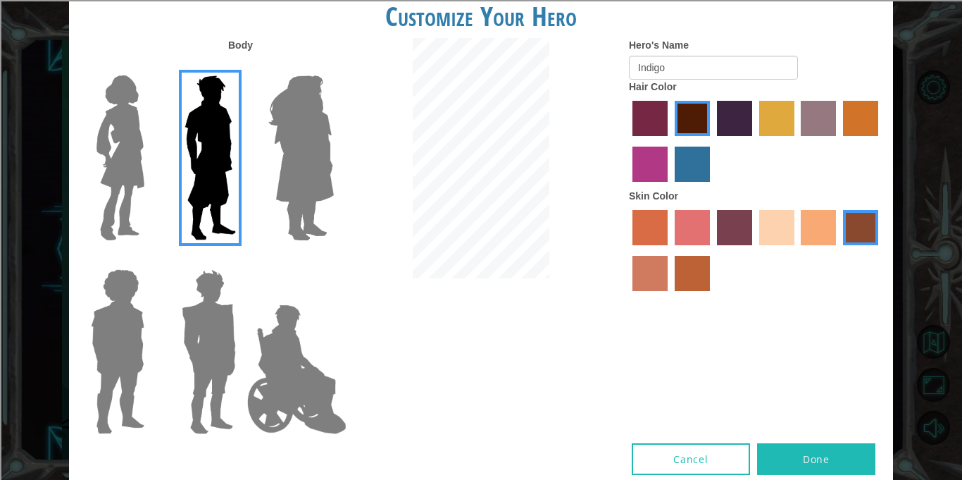
click at [124, 142] on img at bounding box center [120, 158] width 59 height 176
click at [150, 66] on input "Hero Connie" at bounding box center [150, 66] width 0 height 0
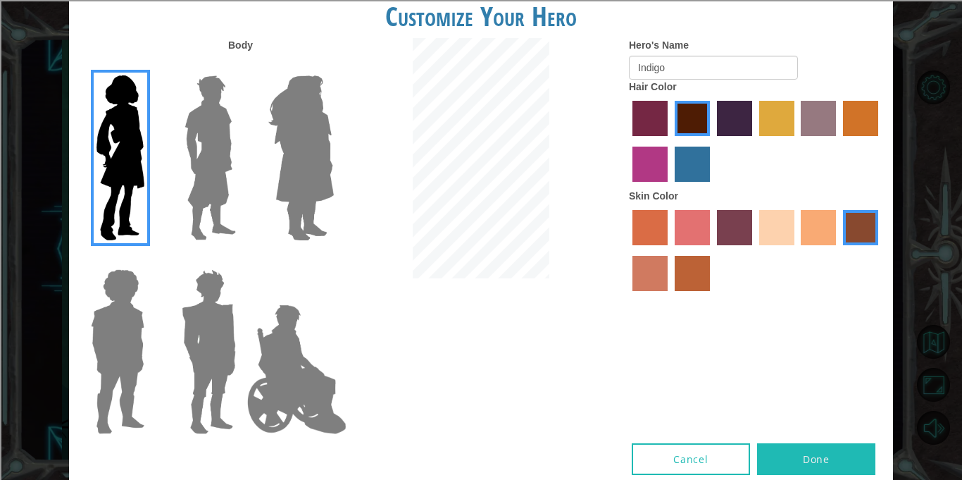
click at [769, 232] on label "sandy beach skin color" at bounding box center [776, 227] width 35 height 35
click at [754, 250] on input "sandy beach skin color" at bounding box center [754, 250] width 0 height 0
click at [812, 232] on label "tacao skin color" at bounding box center [818, 227] width 35 height 35
click at [797, 250] on input "tacao skin color" at bounding box center [797, 250] width 0 height 0
click at [658, 119] on label "paprika hair color" at bounding box center [649, 118] width 35 height 35
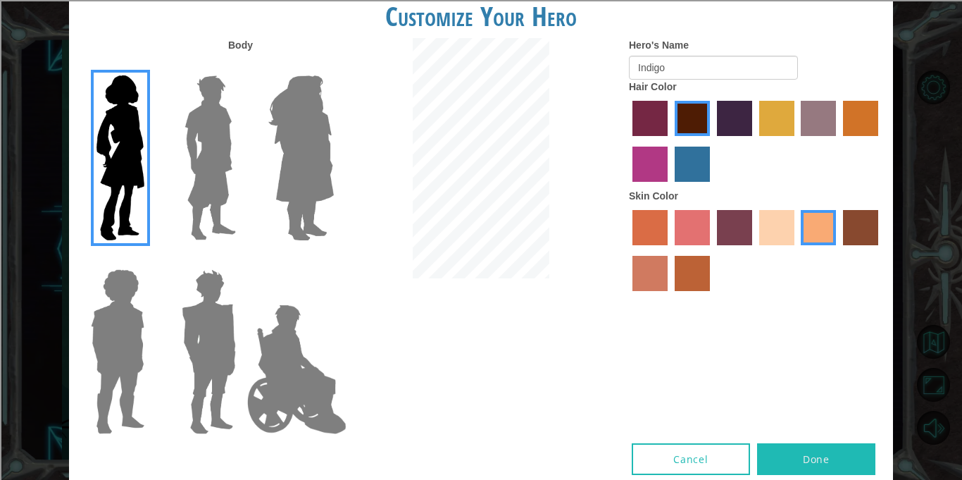
click at [628, 141] on input "paprika hair color" at bounding box center [628, 141] width 0 height 0
click at [704, 121] on label "maroon hair color" at bounding box center [692, 118] width 35 height 35
click at [670, 141] on input "maroon hair color" at bounding box center [670, 141] width 0 height 0
click at [693, 73] on input "Indigo" at bounding box center [713, 68] width 169 height 24
type input "Kose"
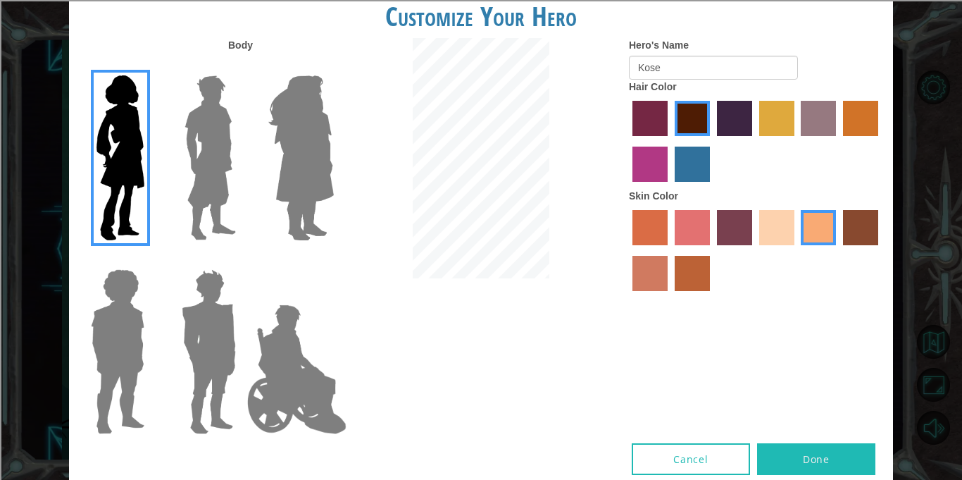
click at [853, 456] on button "Done" at bounding box center [816, 459] width 118 height 32
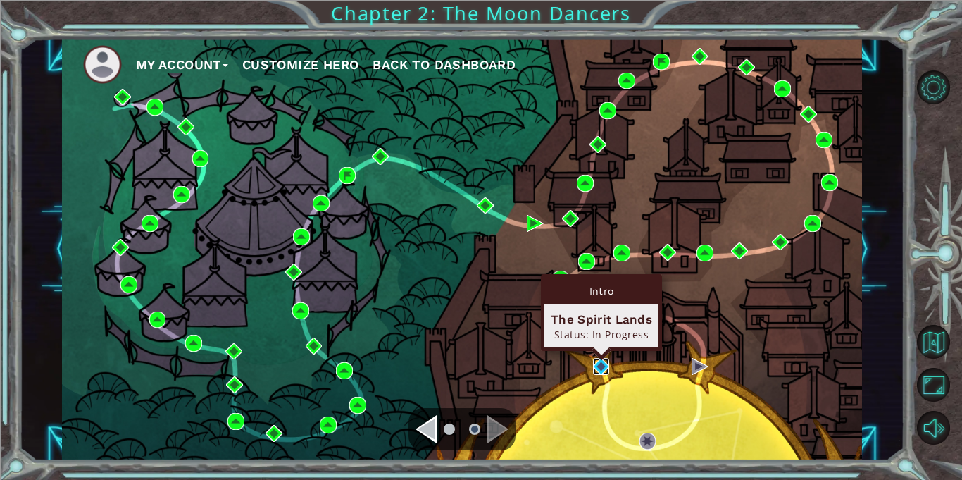
click at [604, 366] on img at bounding box center [601, 366] width 17 height 17
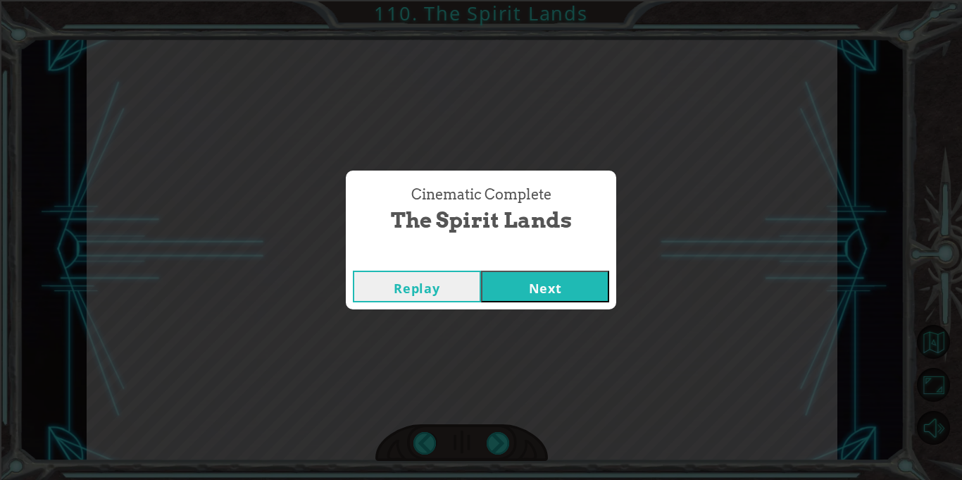
click at [594, 290] on button "Next" at bounding box center [545, 286] width 128 height 32
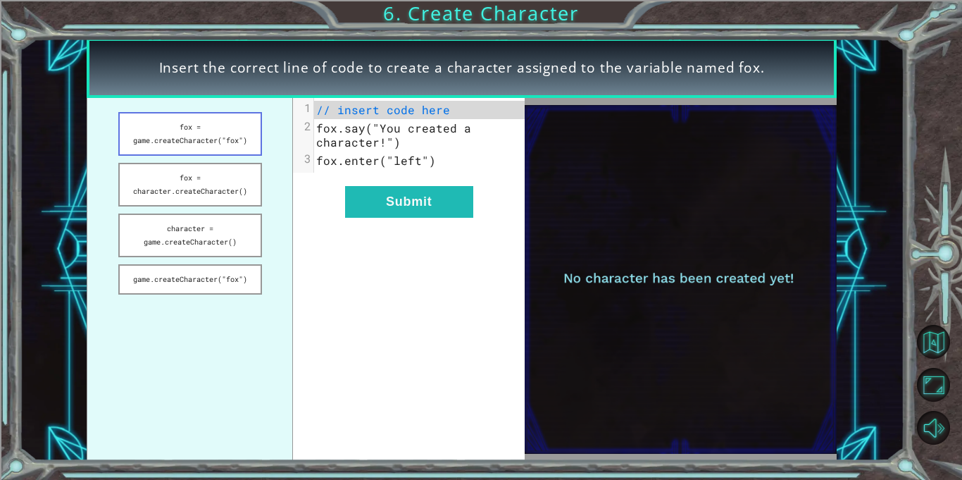
click at [192, 138] on button "fox = game.createCharacter("fox")" at bounding box center [190, 134] width 144 height 44
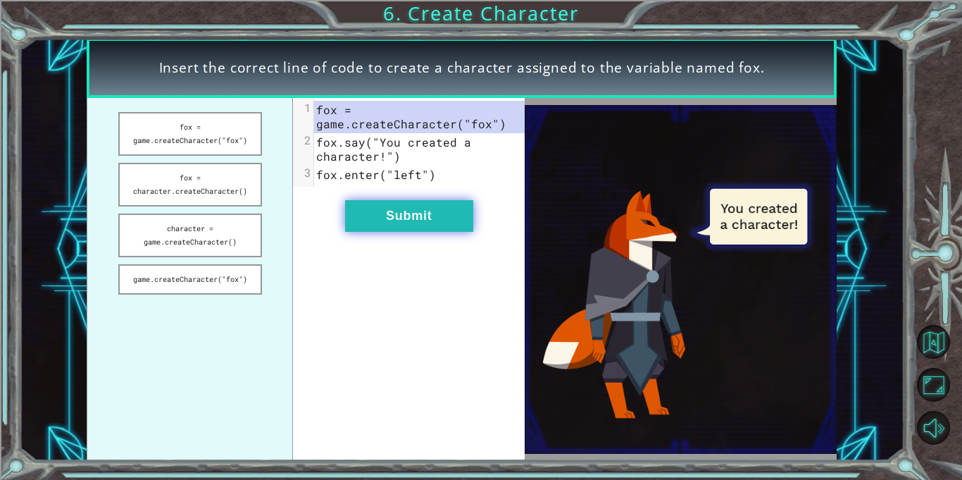
click at [430, 219] on button "Submit" at bounding box center [409, 216] width 128 height 32
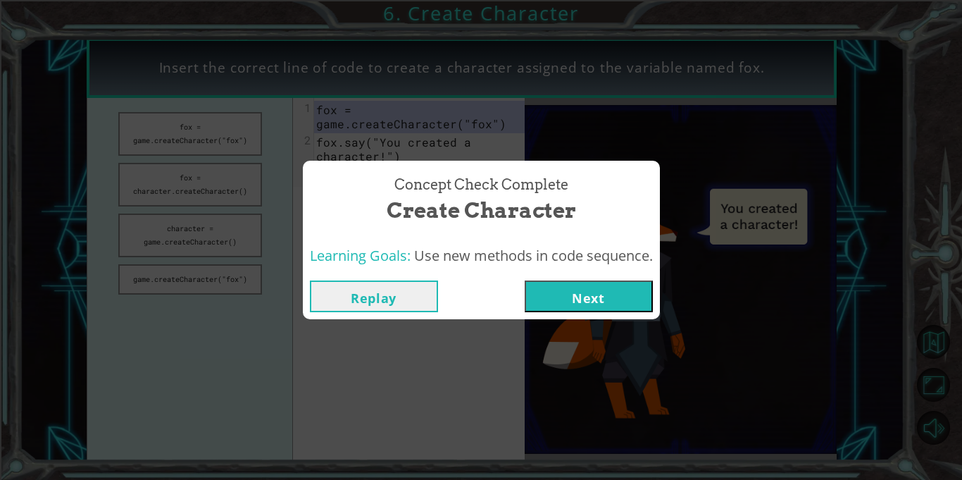
click at [625, 294] on button "Next" at bounding box center [589, 296] width 128 height 32
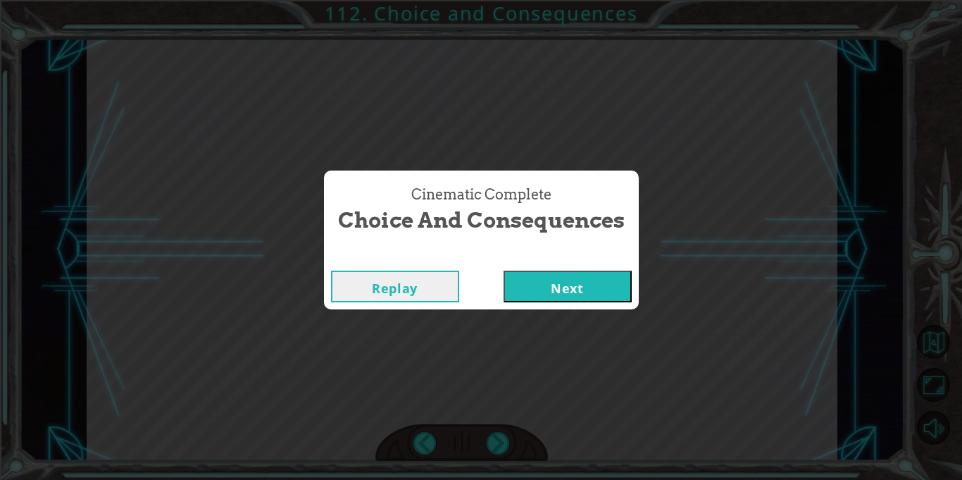
click at [613, 280] on button "Next" at bounding box center [568, 286] width 128 height 32
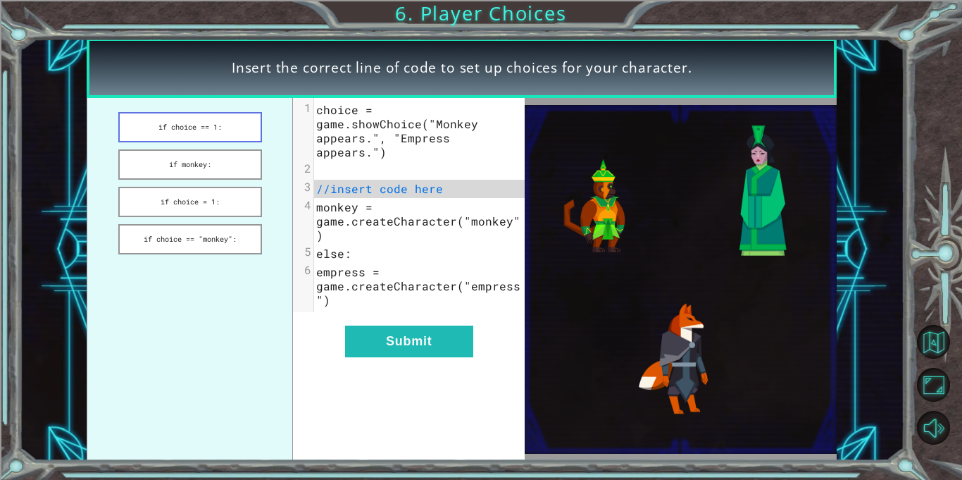
click at [206, 122] on button "if choice == 1:" at bounding box center [190, 127] width 144 height 30
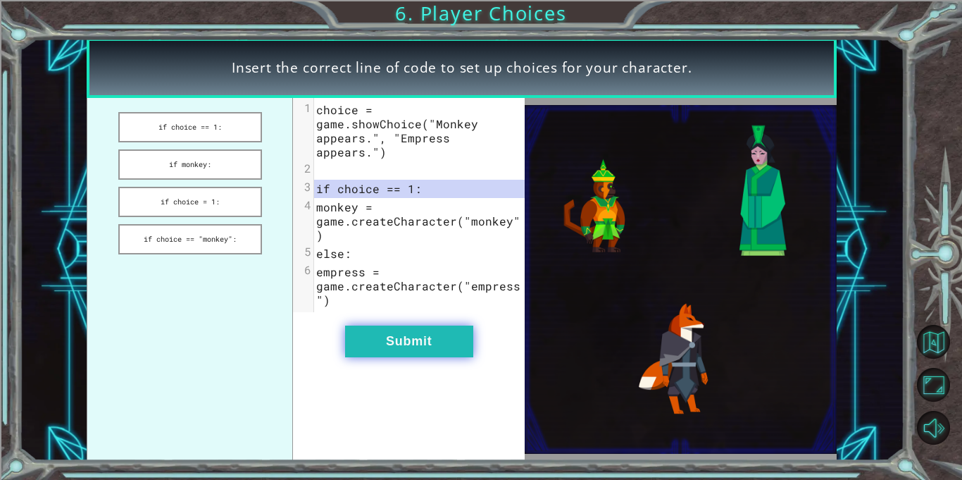
click at [395, 325] on button "Submit" at bounding box center [409, 341] width 128 height 32
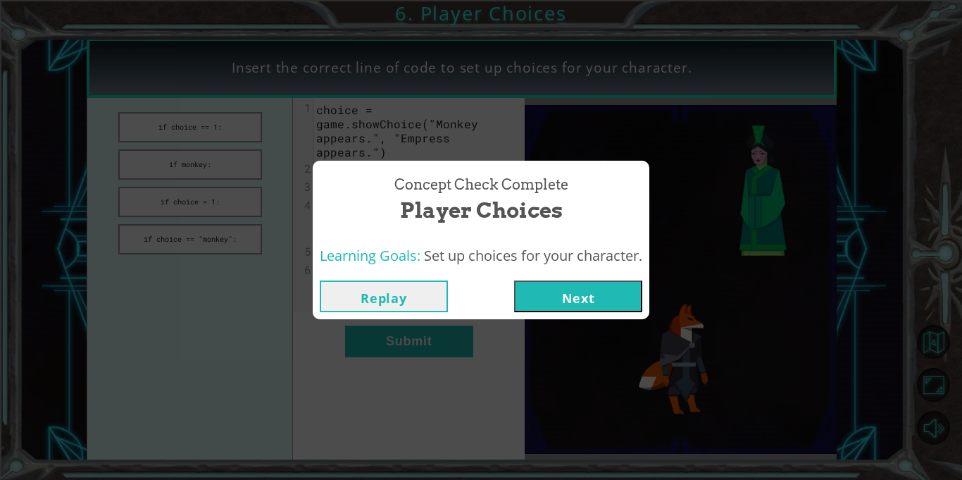
click at [561, 294] on button "Next" at bounding box center [578, 296] width 128 height 32
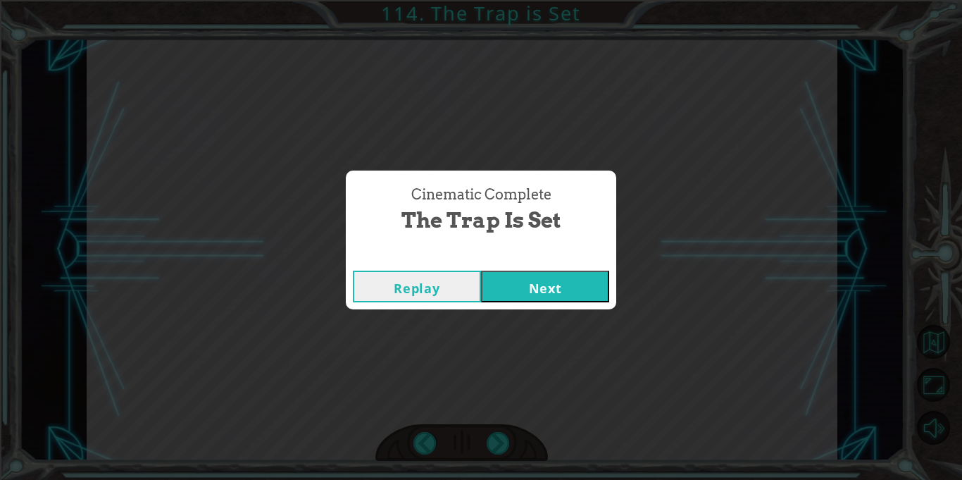
click at [521, 278] on button "Next" at bounding box center [545, 286] width 128 height 32
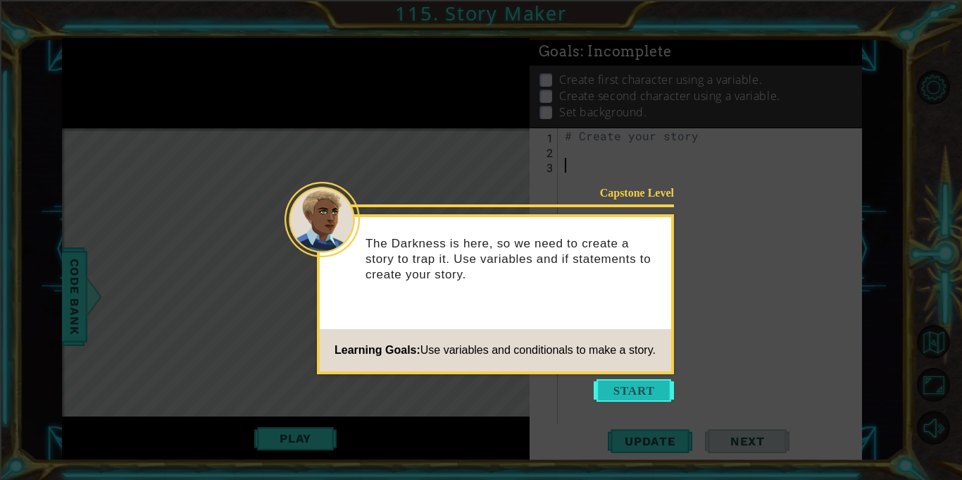
click at [652, 387] on button "Start" at bounding box center [634, 390] width 80 height 23
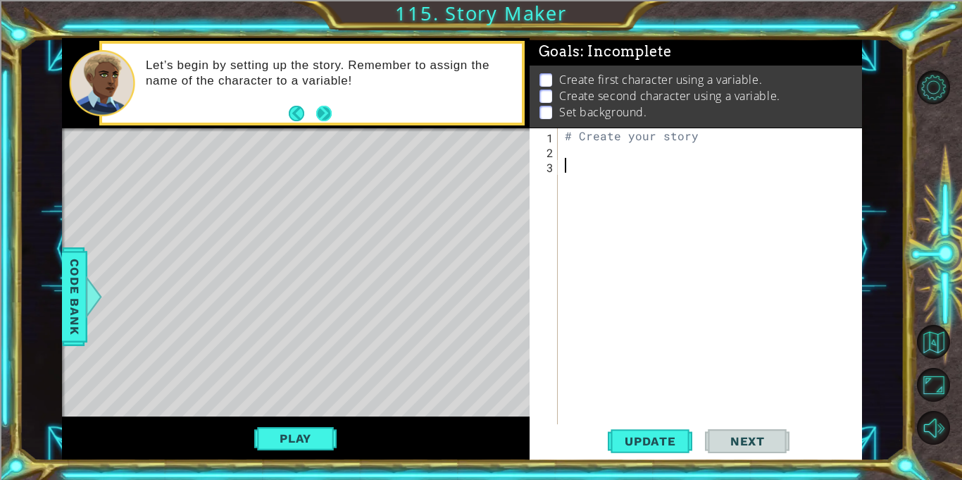
click at [325, 113] on button "Next" at bounding box center [323, 113] width 15 height 15
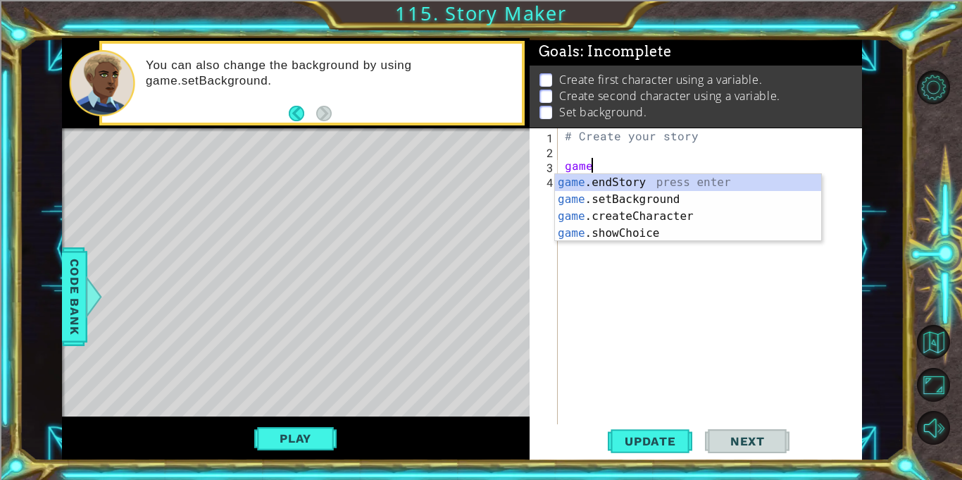
scroll to position [0, 1]
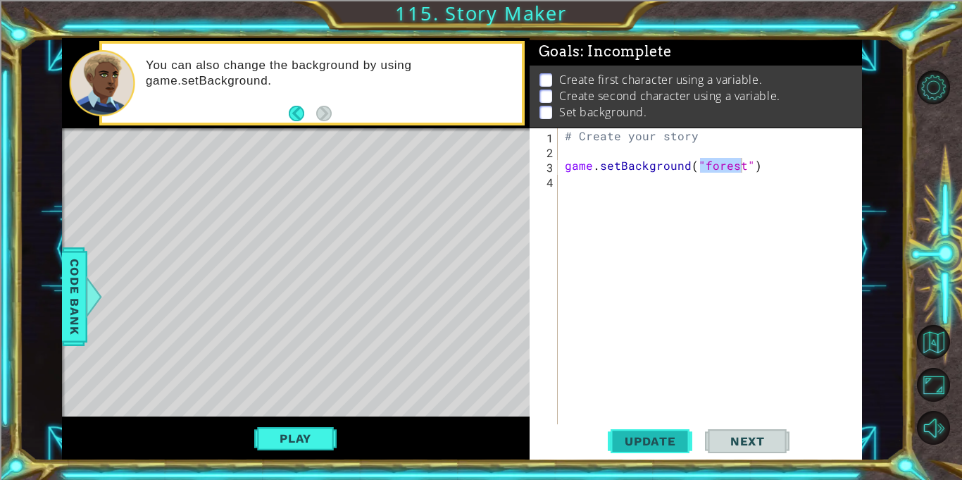
click at [642, 442] on span "Update" at bounding box center [651, 441] width 80 height 14
type textarea "game.setBackground("cloud")"
click at [654, 442] on span "Update" at bounding box center [651, 441] width 80 height 14
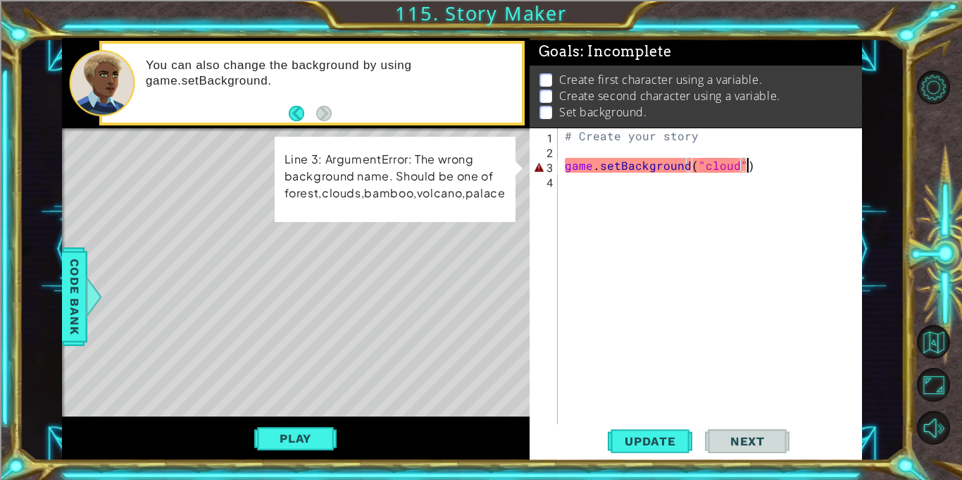
click at [733, 166] on div "# Create your story game . setBackground ( "cloud" )" at bounding box center [714, 290] width 304 height 325
type textarea "game.setBackground("clouds")"
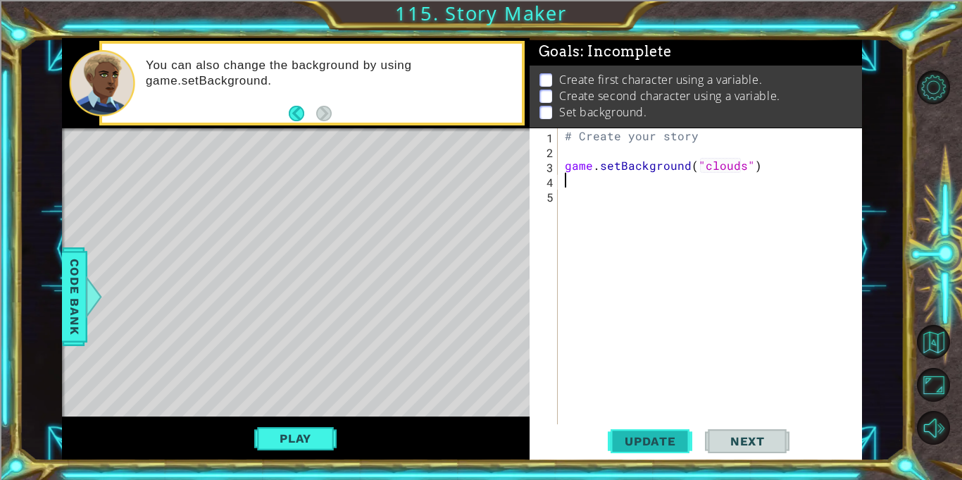
click at [671, 435] on span "Update" at bounding box center [651, 441] width 80 height 14
click at [737, 168] on div "# Create your story game . setBackground ( "clouds" )" at bounding box center [714, 290] width 304 height 325
type textarea "game.setBackground("palace")"
click at [655, 427] on button "Update" at bounding box center [650, 441] width 85 height 33
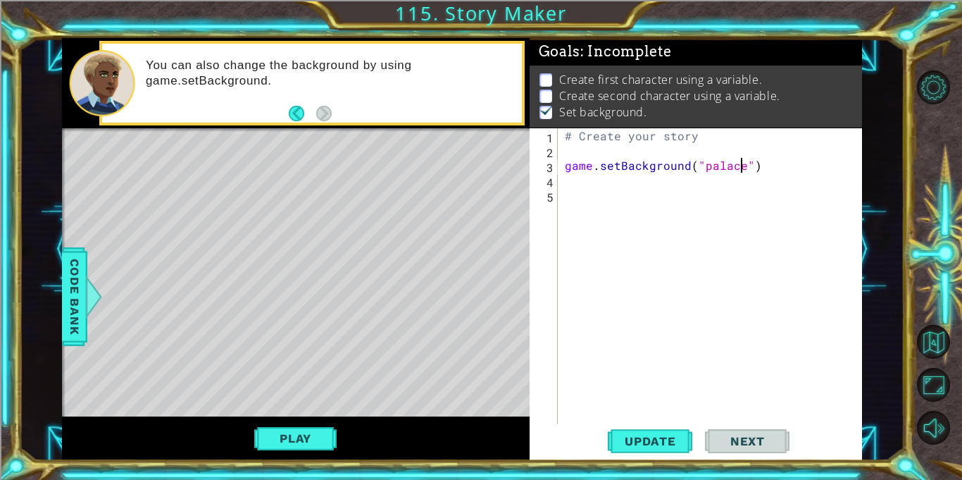
click at [770, 179] on div "# Create your story game . setBackground ( "palace" )" at bounding box center [714, 290] width 304 height 325
click at [91, 275] on div at bounding box center [94, 296] width 18 height 42
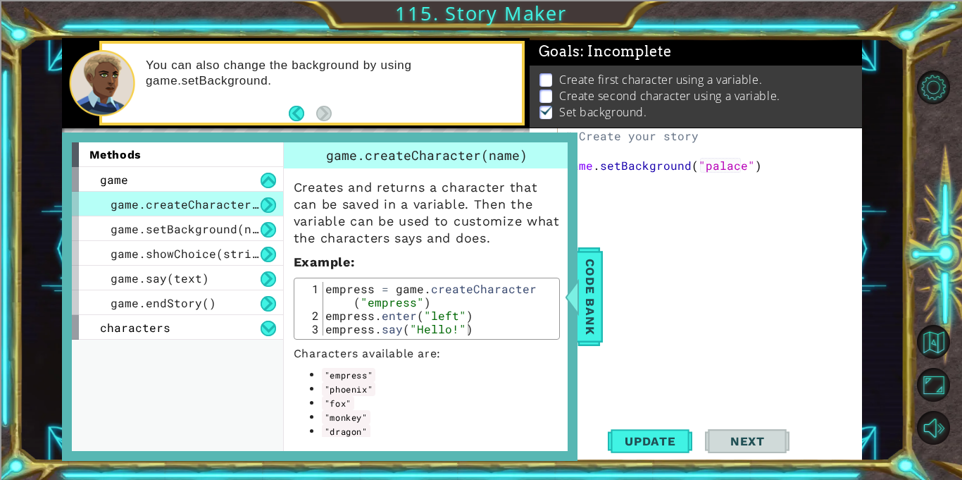
click at [245, 204] on span "game.createCharacter(name)" at bounding box center [202, 204] width 183 height 15
drag, startPoint x: 326, startPoint y: 157, endPoint x: 435, endPoint y: 167, distance: 109.6
click at [435, 167] on div "game.createCharacter(name)" at bounding box center [427, 155] width 286 height 26
click at [591, 301] on span "Code Bank" at bounding box center [590, 297] width 23 height 86
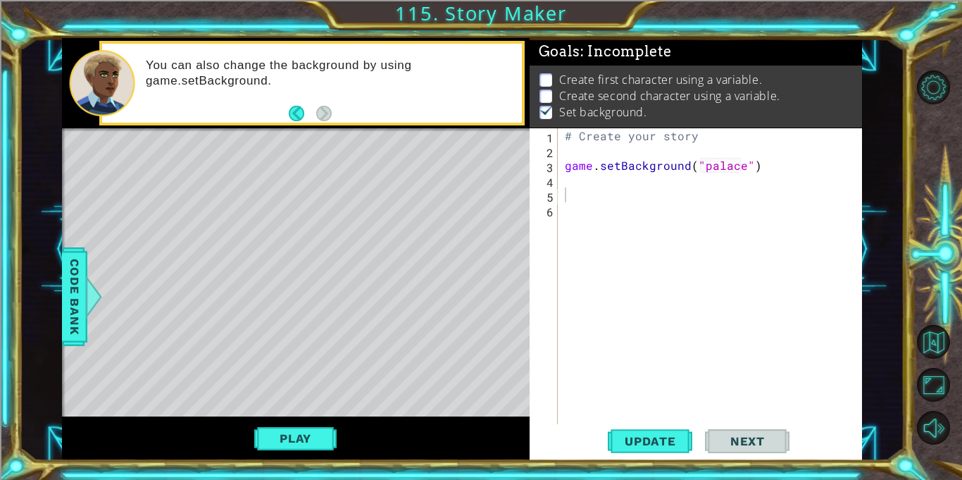
click at [568, 201] on div "# Create your story game . setBackground ( "palace" )" at bounding box center [714, 290] width 304 height 325
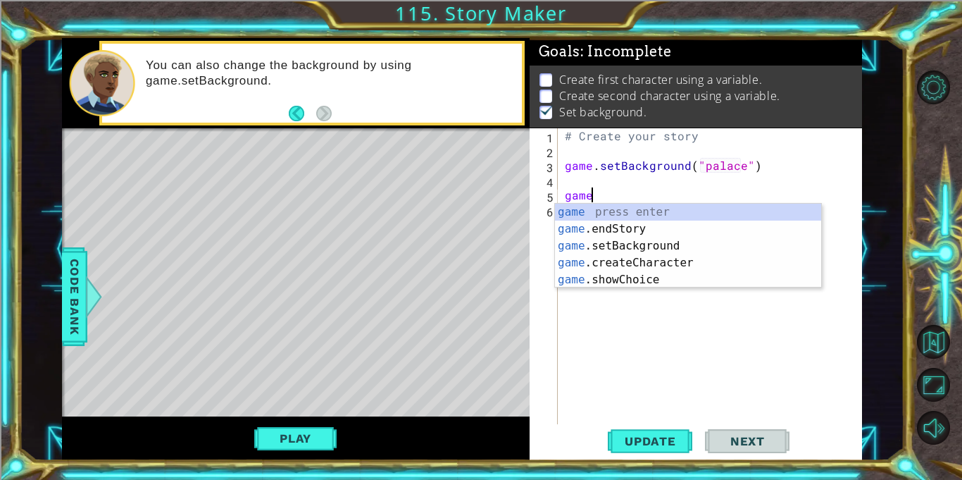
scroll to position [0, 1]
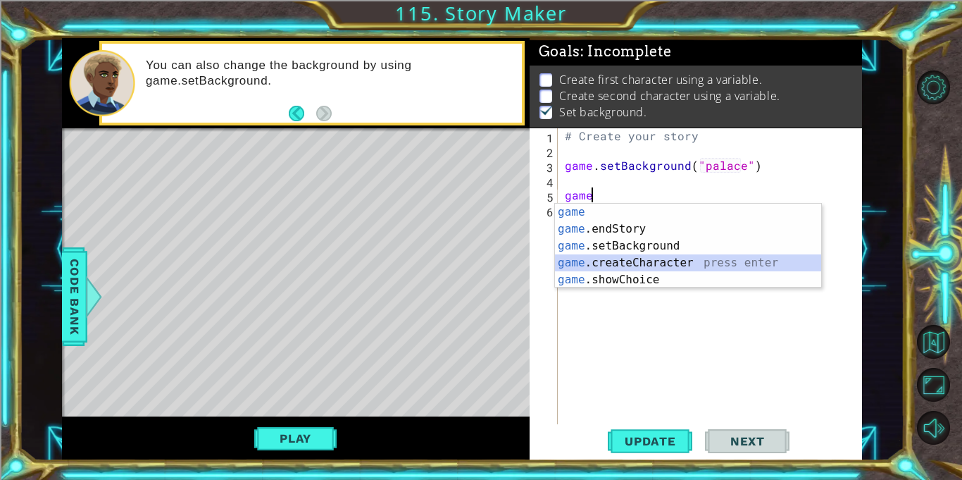
type textarea "game.createCharacter("fox")"
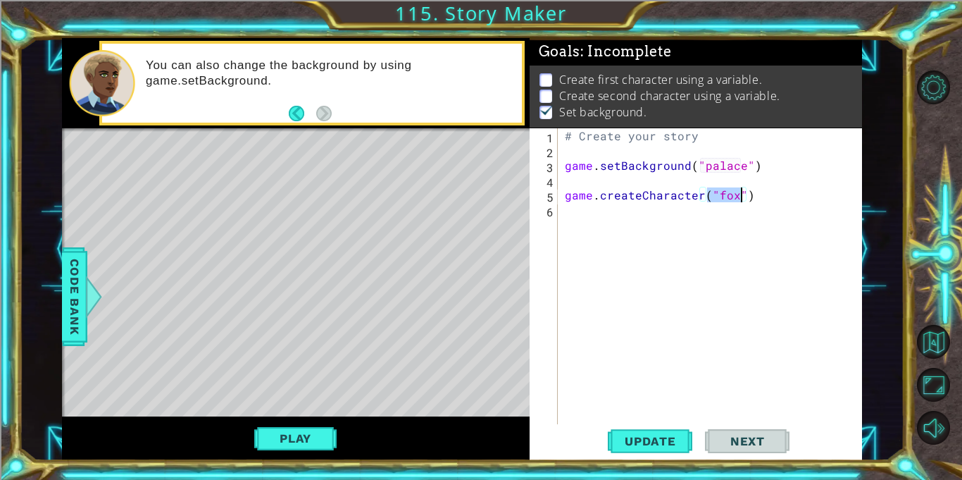
click at [730, 213] on div "# Create your story game . setBackground ( "palace" ) game . createCharacter ( …" at bounding box center [714, 290] width 304 height 325
click at [672, 437] on span "Update" at bounding box center [651, 441] width 80 height 14
click at [299, 437] on button "Play" at bounding box center [295, 438] width 82 height 27
click at [275, 443] on button "Play" at bounding box center [295, 438] width 82 height 27
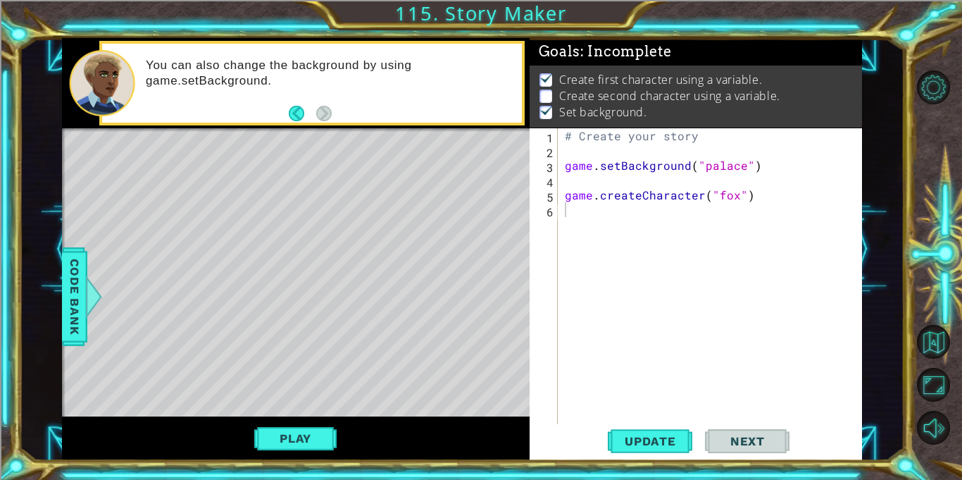
type textarea "game.createCharacter("fox")"
click at [749, 199] on div "# Create your story game . setBackground ( "palace" ) game . createCharacter ( …" at bounding box center [714, 290] width 304 height 325
click at [66, 299] on span "Code Bank" at bounding box center [74, 297] width 23 height 86
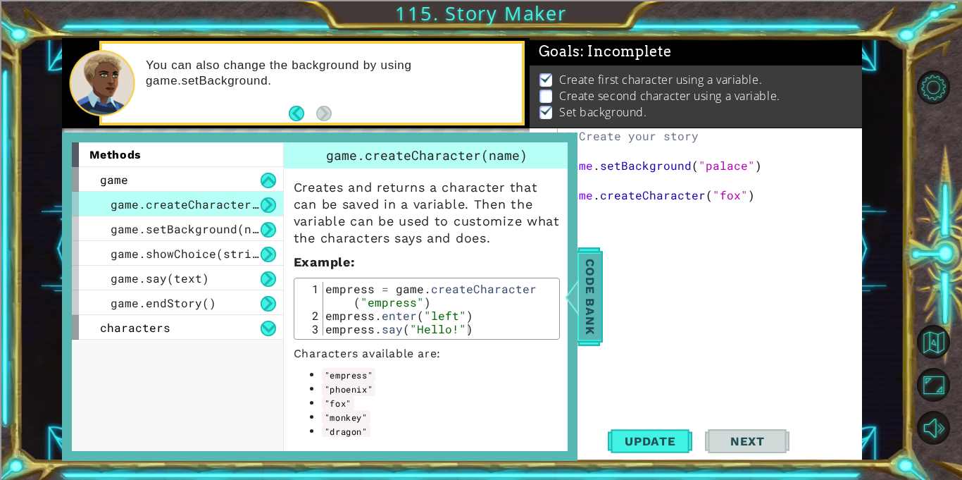
click at [594, 304] on span "Code Bank" at bounding box center [590, 297] width 23 height 86
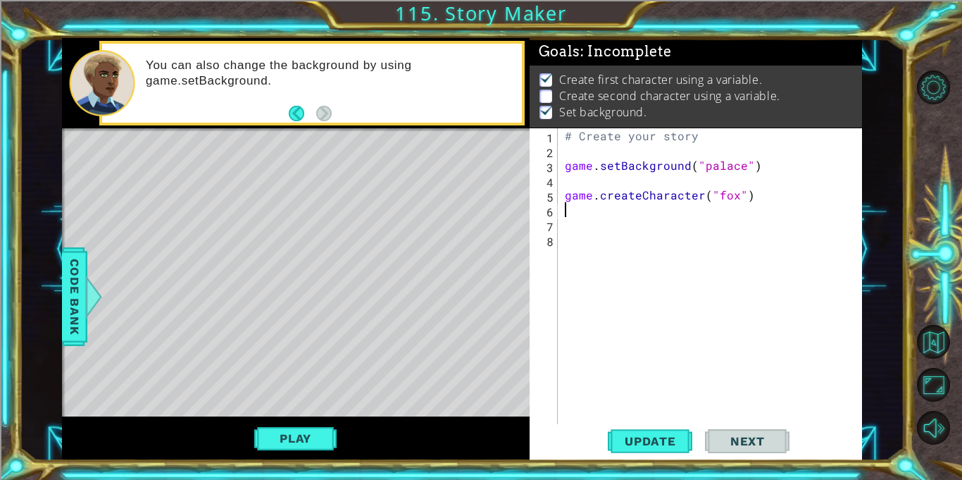
click at [571, 216] on div "# Create your story game . setBackground ( "palace" ) game . createCharacter ( …" at bounding box center [714, 290] width 304 height 325
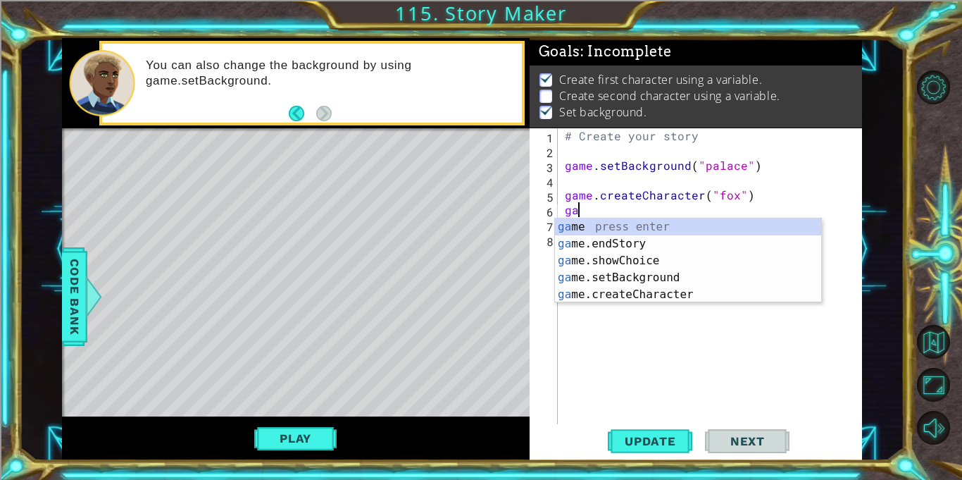
type textarea "g"
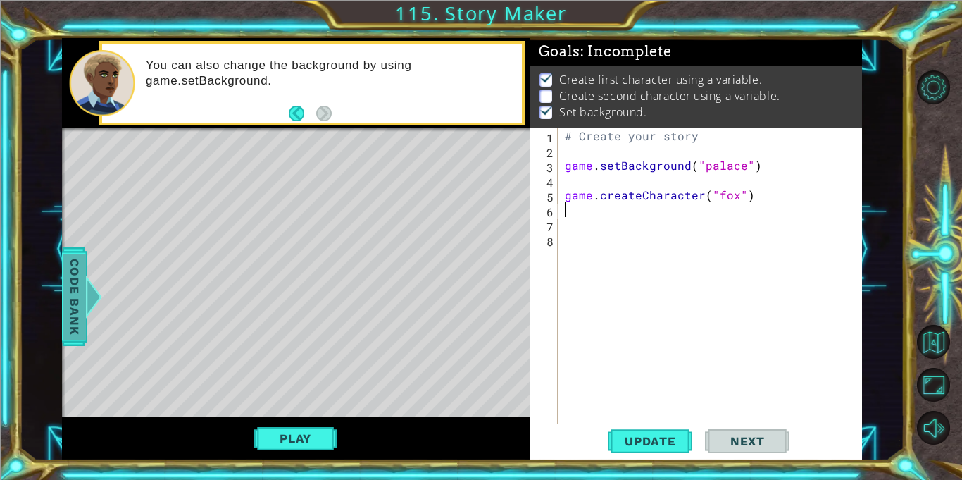
click at [85, 326] on span "Code Bank" at bounding box center [74, 297] width 23 height 86
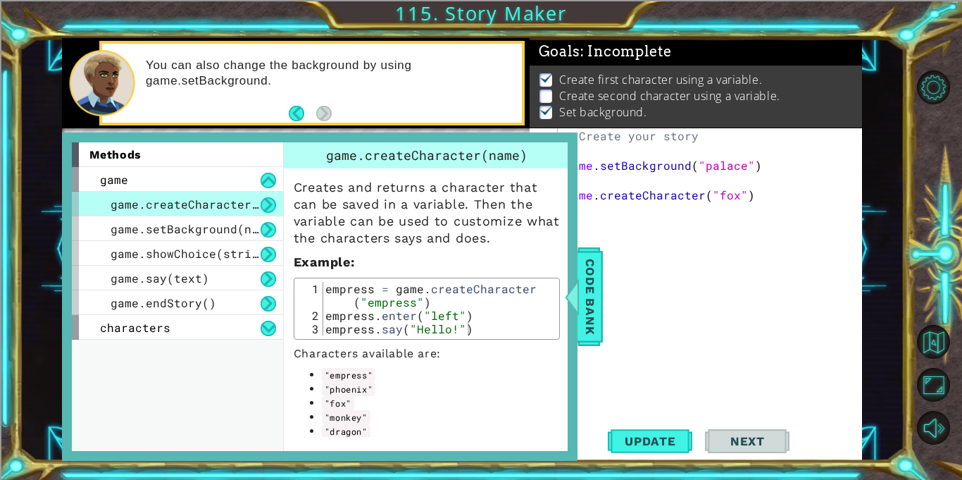
click at [237, 198] on span "game.createCharacter(name)" at bounding box center [202, 204] width 183 height 15
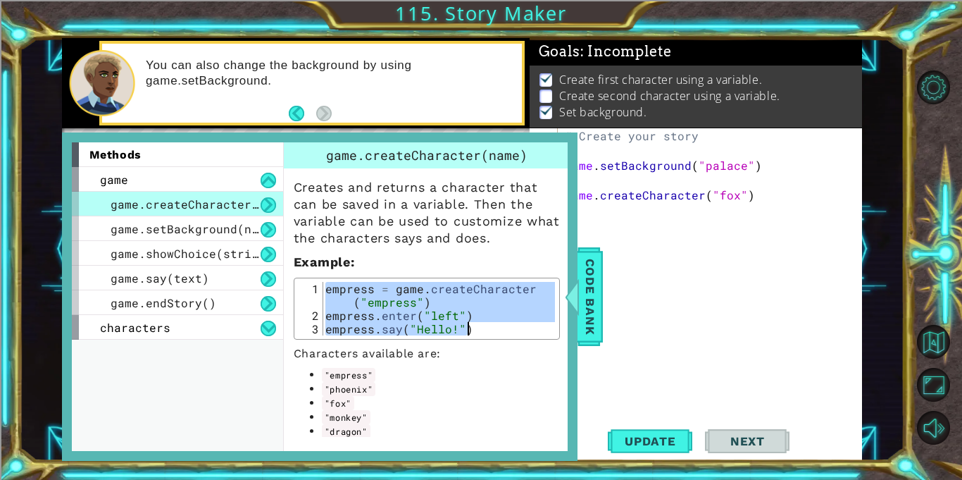
drag, startPoint x: 327, startPoint y: 291, endPoint x: 494, endPoint y: 335, distance: 172.5
click at [494, 335] on div "empress = game . createCharacter ( "empress" ) empress . enter ( "left" ) empre…" at bounding box center [439, 329] width 232 height 94
click at [494, 335] on div "empress = game . createCharacter ( "empress" ) empress . enter ( "left" ) empre…" at bounding box center [439, 309] width 232 height 54
type textarea "empress.say("Hello!")"
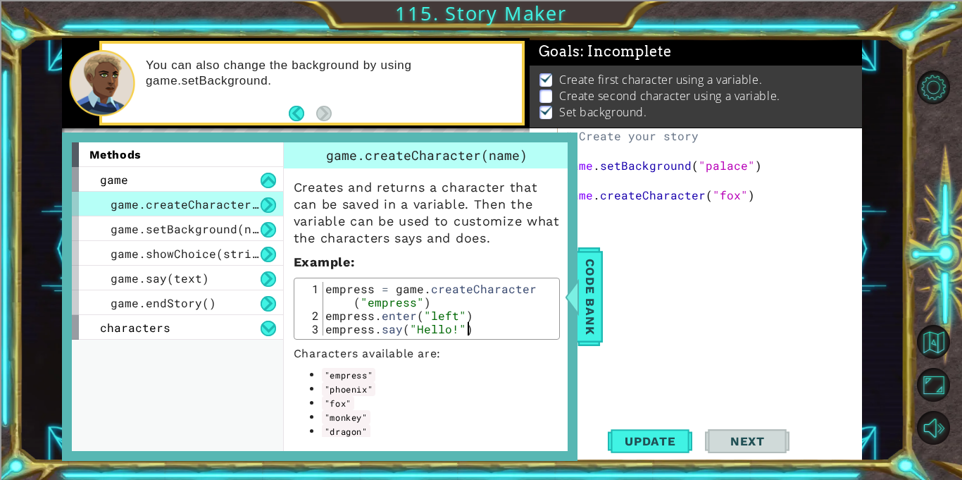
click at [494, 335] on div "empress = game . createCharacter ( "empress" ) empress . enter ( "left" ) empre…" at bounding box center [439, 329] width 232 height 94
type textarea "game.createCharacter("fox")"
click at [770, 192] on div "# Create your story game . setBackground ( "palace" ) game . createCharacter ( …" at bounding box center [714, 290] width 304 height 325
click at [604, 275] on div "# Create your story game . setBackground ( "palace" ) game . createCharacter ( …" at bounding box center [714, 290] width 304 height 325
click at [599, 284] on span "Code Bank" at bounding box center [590, 297] width 23 height 86
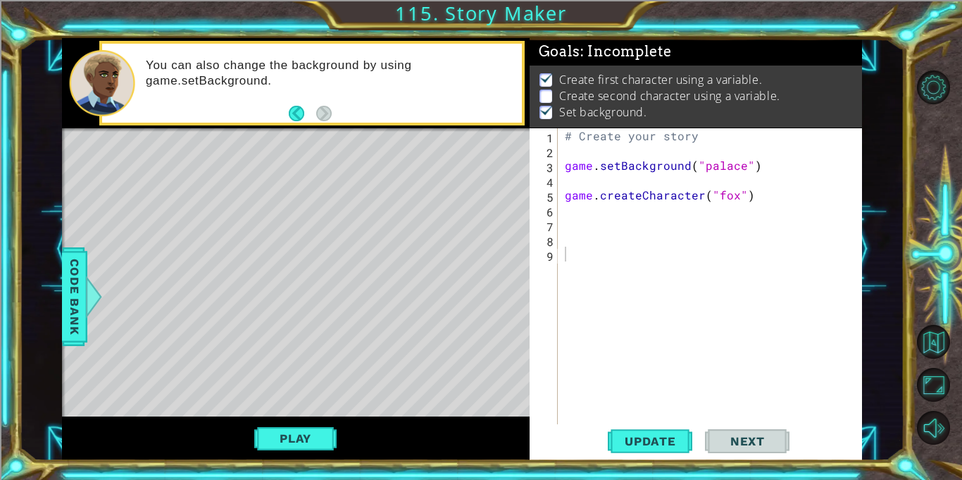
click at [564, 254] on div "# Create your story game . setBackground ( "palace" ) game . createCharacter ( …" at bounding box center [714, 290] width 304 height 325
paste textarea "empress.say("Hello!")"
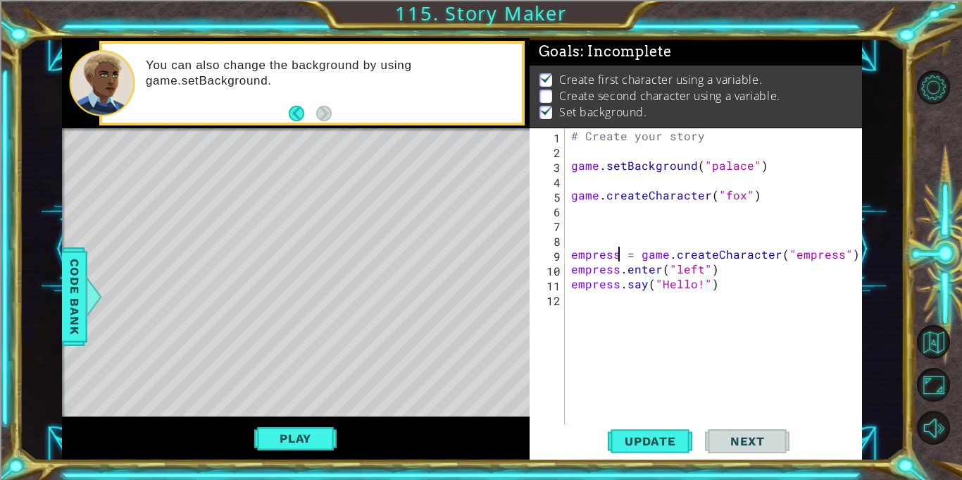
click at [618, 255] on div "# Create your story game . setBackground ( "palace" ) game . createCharacter ( …" at bounding box center [716, 290] width 297 height 325
click at [807, 257] on div "# Create your story game . setBackground ( "palace" ) game . createCharacter ( …" at bounding box center [716, 290] width 297 height 325
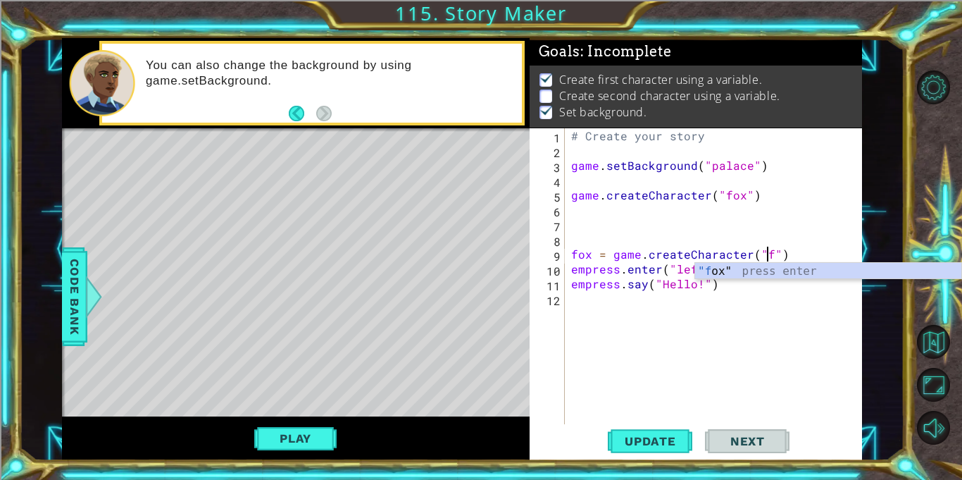
scroll to position [0, 13]
click at [619, 273] on div "# Create your story game . setBackground ( "palace" ) game . createCharacter ( …" at bounding box center [716, 290] width 297 height 325
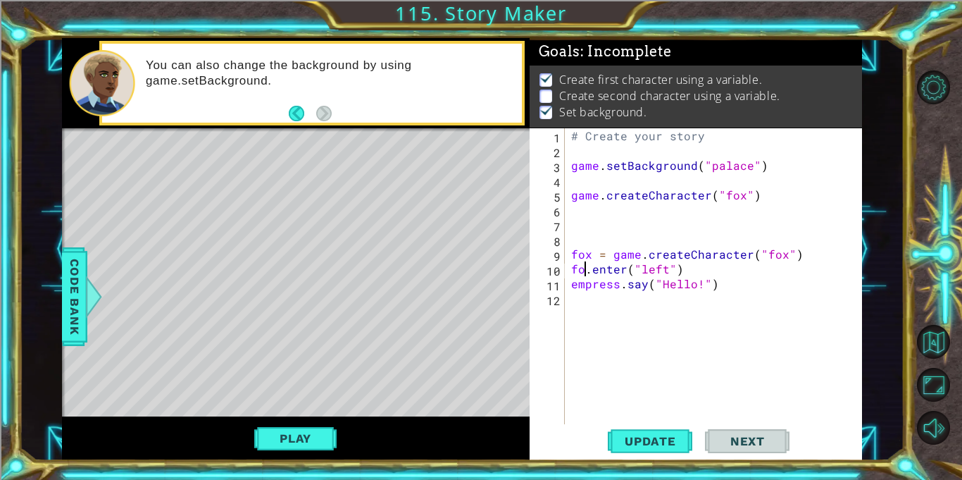
scroll to position [0, 1]
click at [617, 284] on div "# Create your story game . setBackground ( "palace" ) game . createCharacter ( …" at bounding box center [716, 290] width 297 height 325
click at [671, 287] on div "# Create your story game . setBackground ( "palace" ) game . createCharacter ( …" at bounding box center [716, 290] width 297 height 325
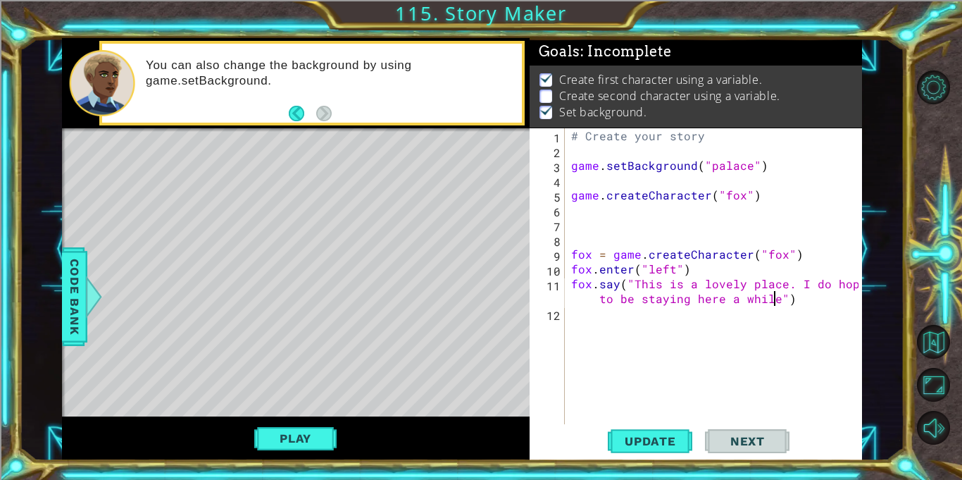
scroll to position [0, 30]
click at [648, 443] on span "Update" at bounding box center [651, 441] width 80 height 14
click at [311, 434] on button "Play" at bounding box center [295, 438] width 82 height 27
click at [745, 442] on span "Next" at bounding box center [747, 442] width 63 height 14
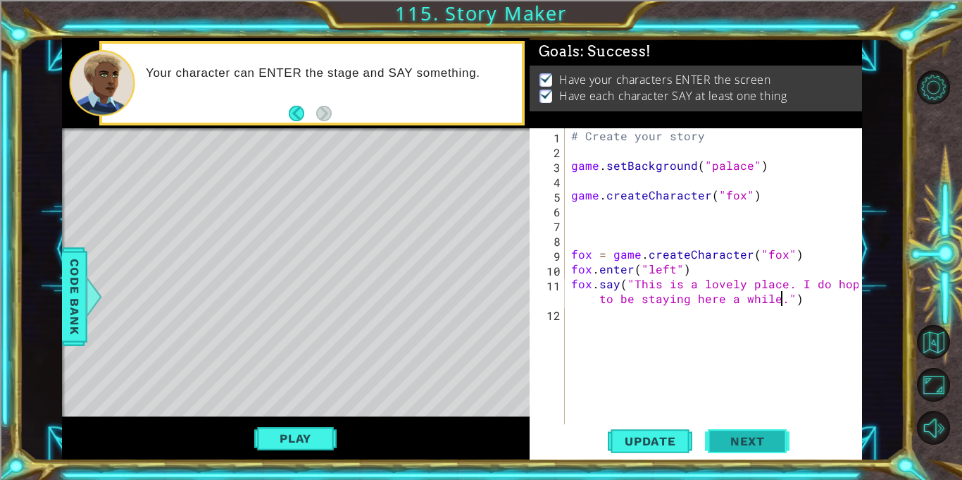
type textarea "fox.say("This is a lovely place. I do hope to be staying here a while.")"
click at [775, 437] on span "Next" at bounding box center [747, 441] width 63 height 14
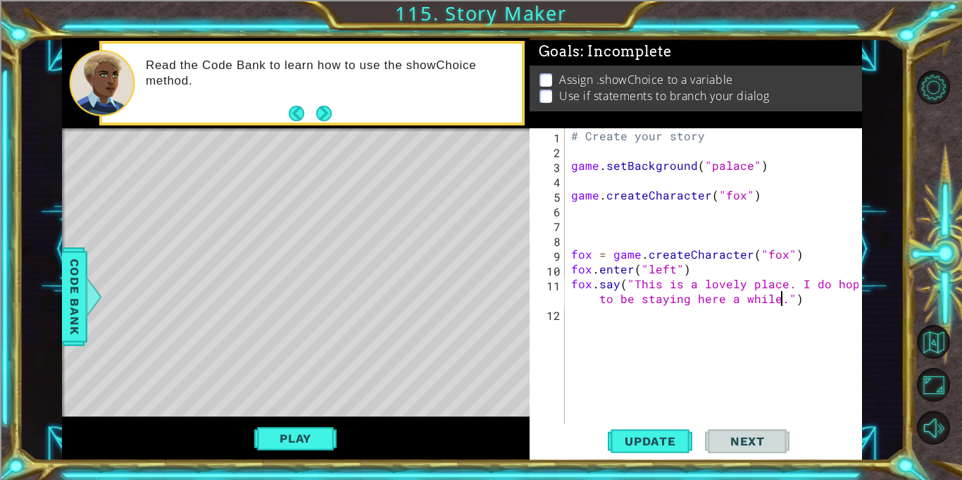
click at [820, 300] on div "# Create your story game . setBackground ( "palace" ) game . createCharacter ( …" at bounding box center [716, 290] width 297 height 325
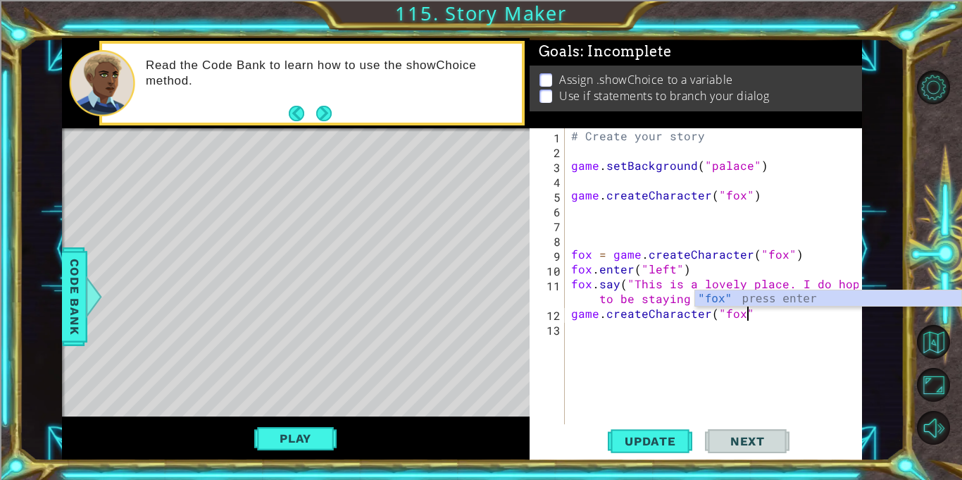
scroll to position [0, 11]
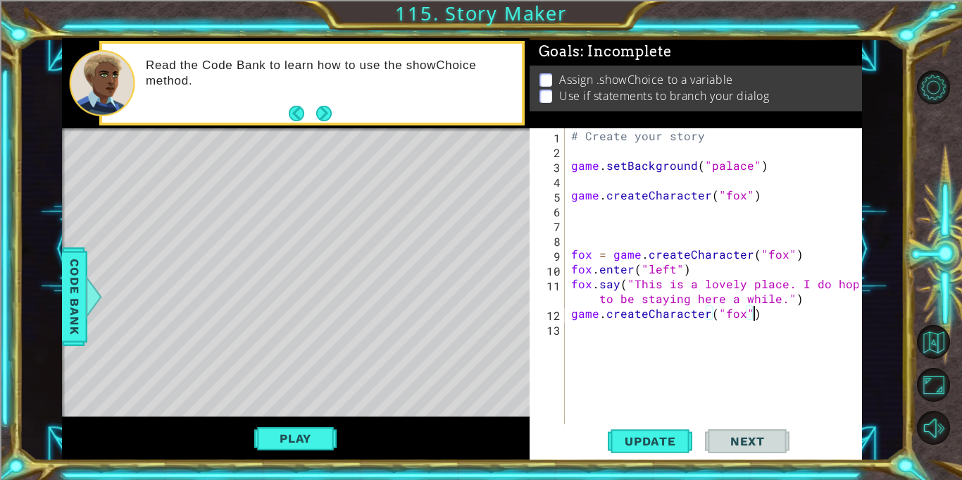
click at [779, 254] on div "# Create your story game . setBackground ( "palace" ) game . createCharacter ( …" at bounding box center [716, 290] width 297 height 325
click at [740, 316] on div "# Create your story game . setBackground ( "palace" ) game . createCharacter ( …" at bounding box center [716, 290] width 297 height 325
click at [644, 436] on span "Update" at bounding box center [651, 441] width 80 height 14
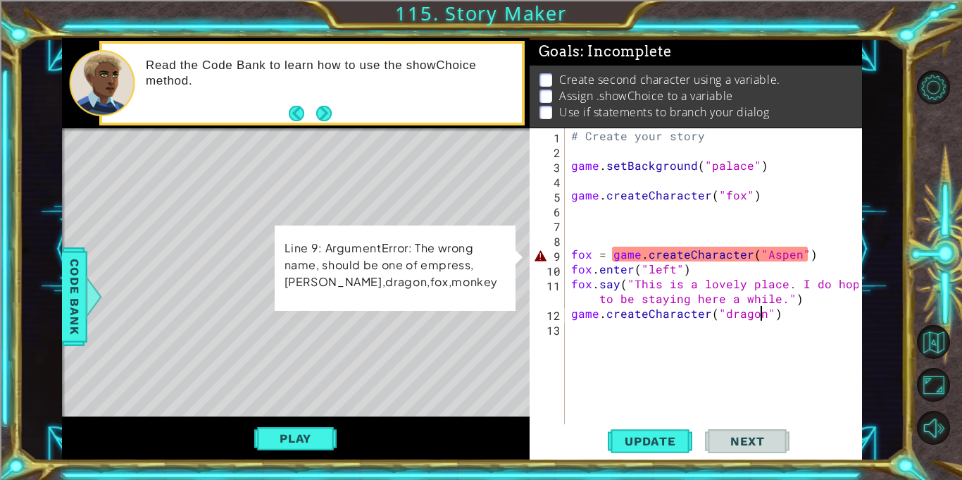
click at [792, 256] on div "# Create your story game . setBackground ( "palace" ) game . createCharacter ( …" at bounding box center [716, 290] width 297 height 325
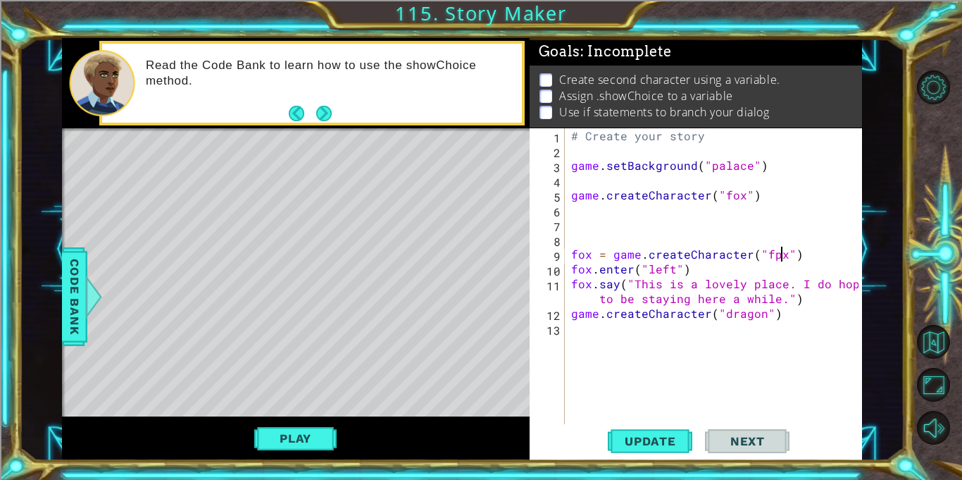
scroll to position [0, 13]
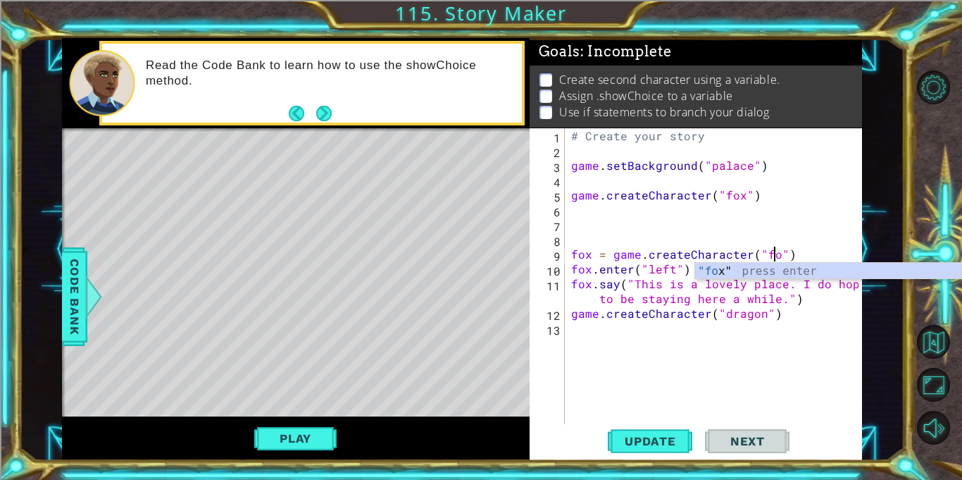
type textarea "fox = game.createCharacter("fox")"
click at [788, 329] on div "# Create your story game . setBackground ( "palace" ) game . createCharacter ( …" at bounding box center [716, 290] width 297 height 325
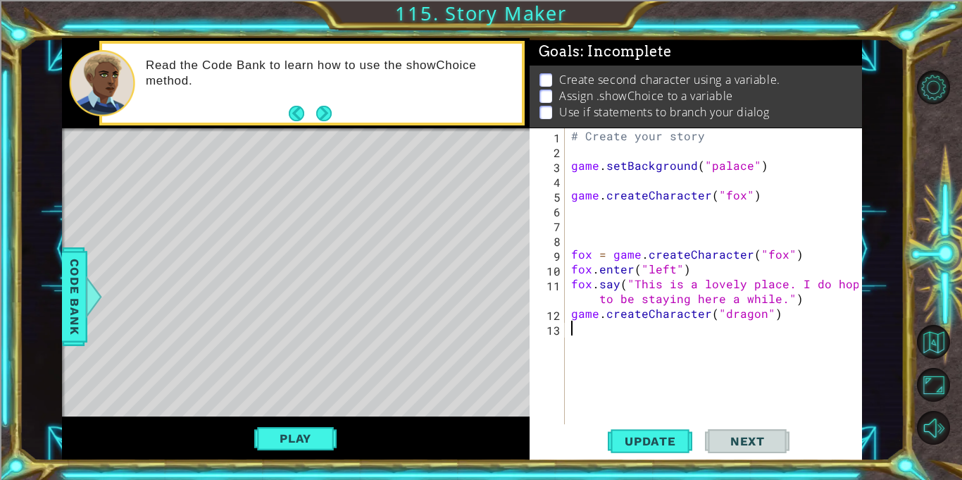
scroll to position [0, 0]
click at [775, 316] on div "# Create your story game . setBackground ( "palace" ) game . createCharacter ( …" at bounding box center [716, 290] width 297 height 325
type textarea "game.createCharacter("dragon")"
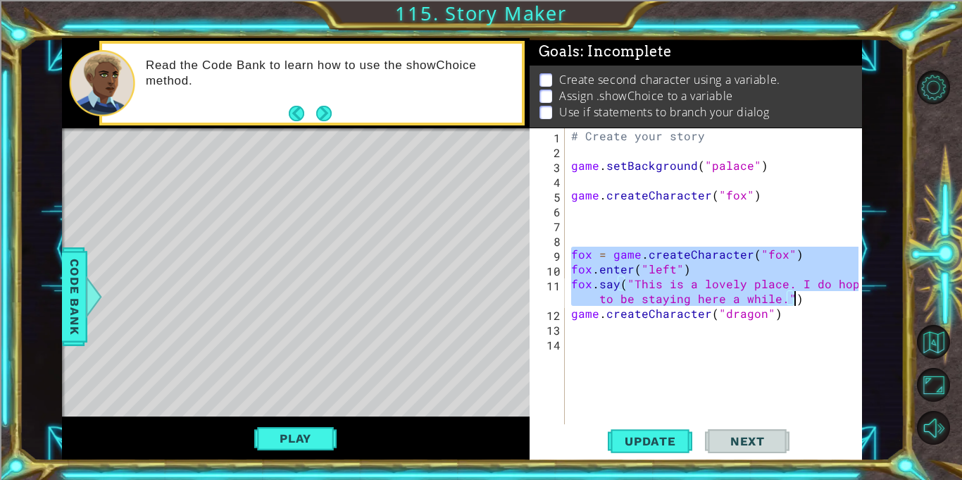
drag, startPoint x: 572, startPoint y: 251, endPoint x: 859, endPoint y: 304, distance: 292.2
click at [859, 304] on div "1 2 3 4 5 6 7 8 9 10 11 12 13 14 # Create your story game . setBackground ( "pa…" at bounding box center [696, 294] width 332 height 332
click at [798, 318] on div "# Create your story game . setBackground ( "palace" ) game . createCharacter ( …" at bounding box center [716, 290] width 297 height 325
type textarea "game.createCharacter("dragon")"
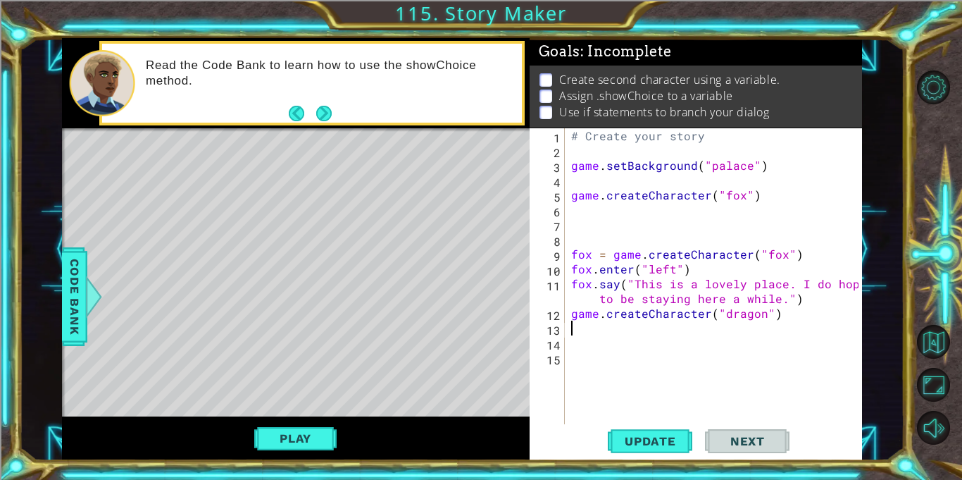
paste textarea "fox.say("This is a lovely place. I do hope to be staying here a while.")"
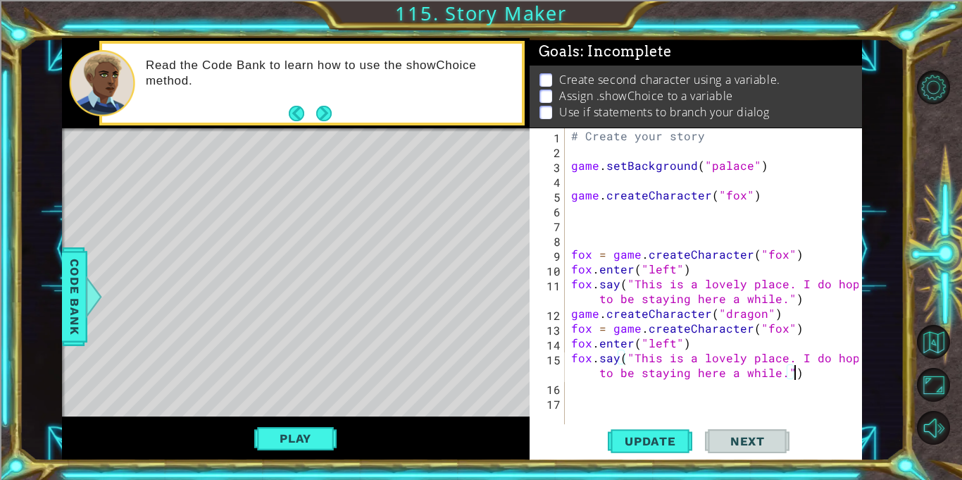
click at [590, 329] on div "# Create your story game . setBackground ( "palace" ) game . createCharacter ( …" at bounding box center [716, 290] width 297 height 325
click at [799, 330] on div "# Create your story game . setBackground ( "palace" ) game . createCharacter ( …" at bounding box center [716, 290] width 297 height 325
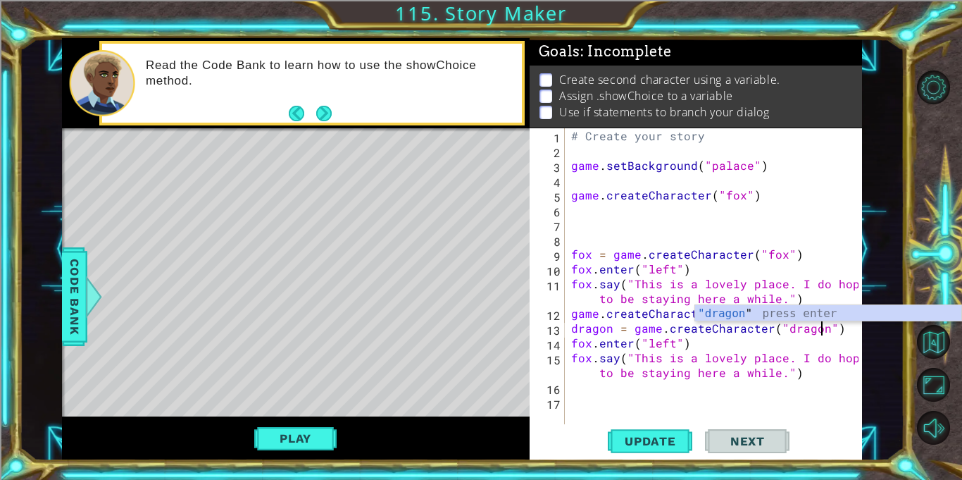
scroll to position [0, 15]
click at [591, 346] on div "# Create your story game . setBackground ( "palace" ) game . createCharacter ( …" at bounding box center [716, 290] width 297 height 325
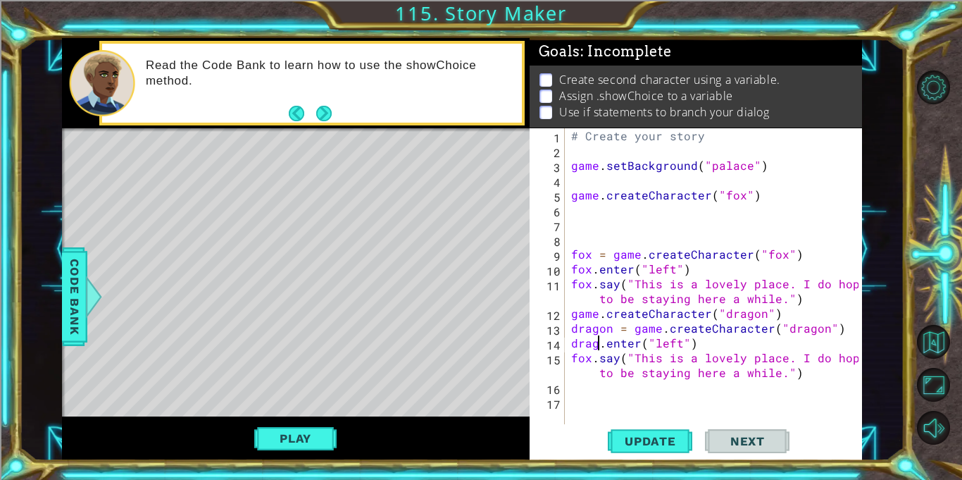
scroll to position [0, 2]
click at [590, 359] on div "# Create your story game . setBackground ( "palace" ) game . createCharacter ( …" at bounding box center [716, 290] width 297 height 325
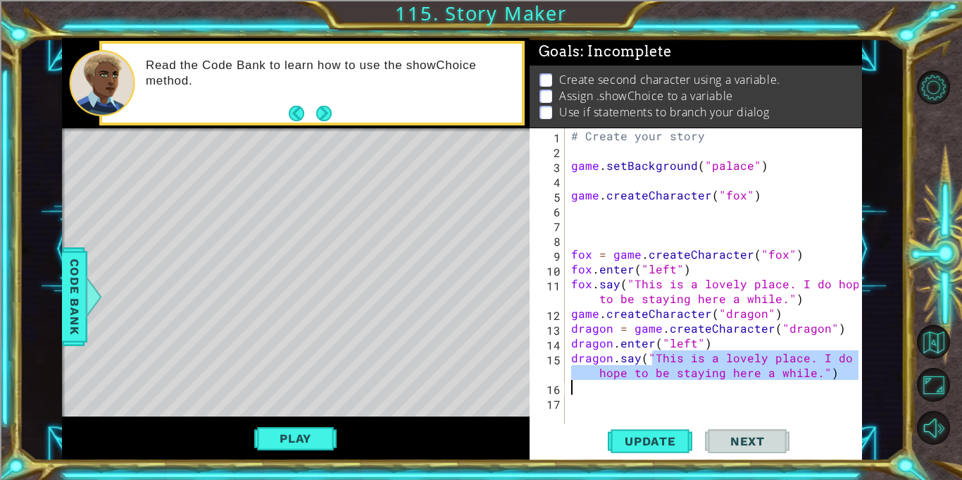
drag, startPoint x: 653, startPoint y: 359, endPoint x: 773, endPoint y: 380, distance: 121.7
click at [773, 380] on div "# Create your story game . setBackground ( "palace" ) game . createCharacter ( …" at bounding box center [716, 290] width 297 height 325
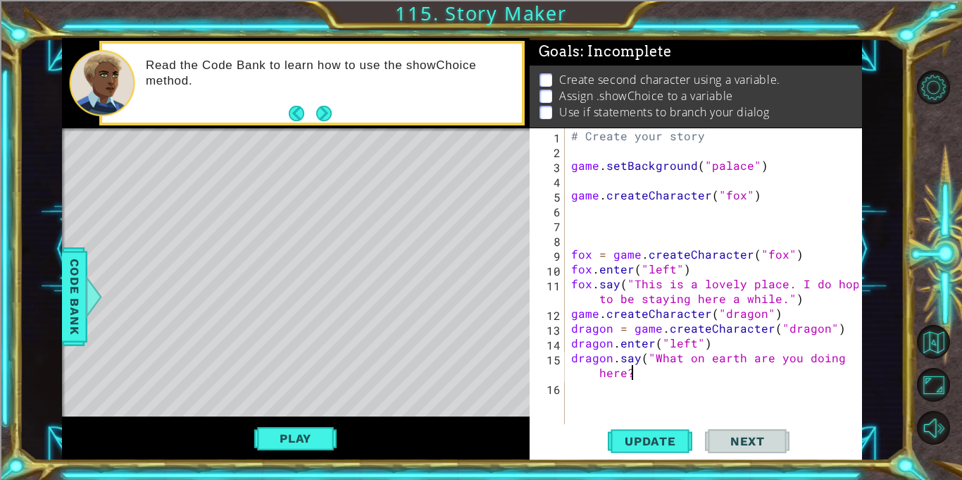
scroll to position [0, 18]
type textarea "dragon.say("What on earth are you doing here?")"
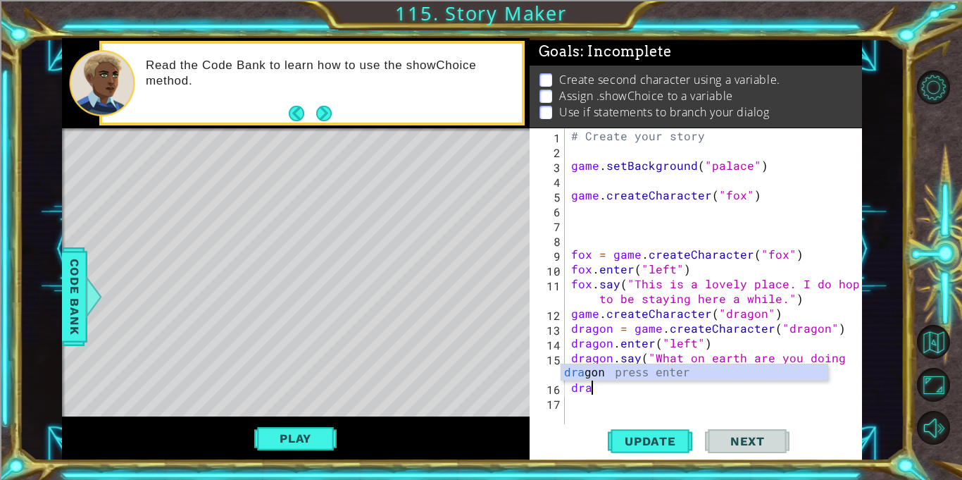
scroll to position [0, 0]
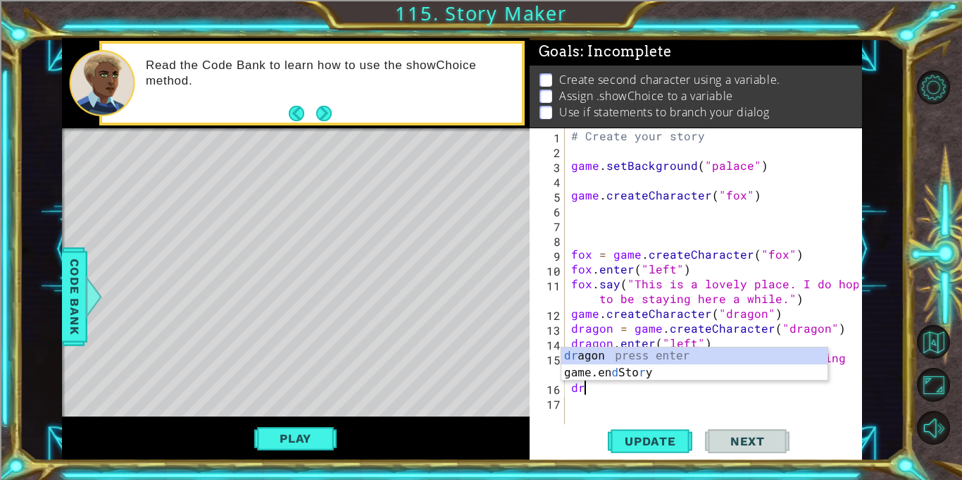
type textarea "d"
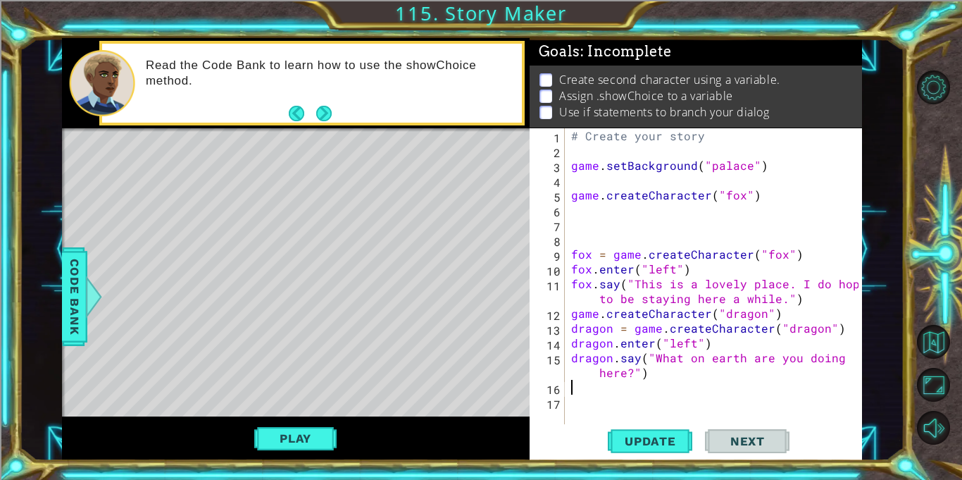
type textarea """
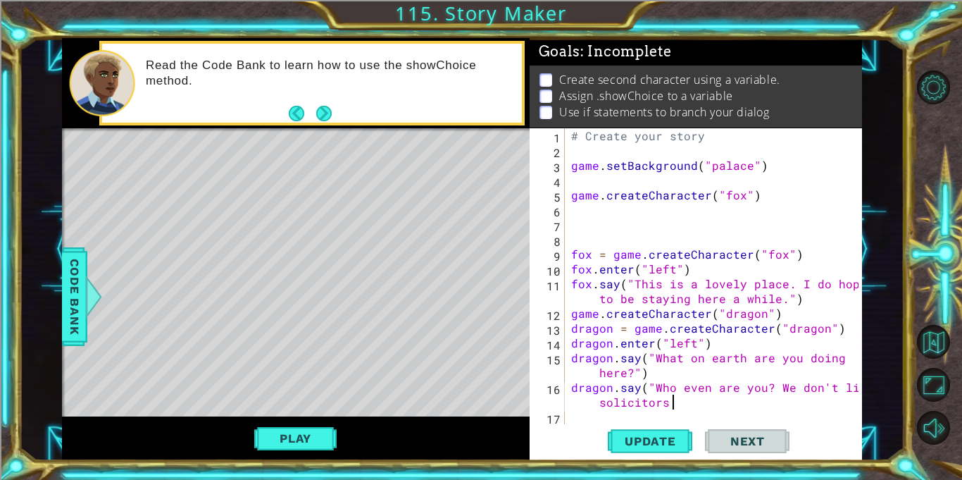
scroll to position [0, 23]
type textarea "dragon.say("Who even are you? We don't like solicitors.")"
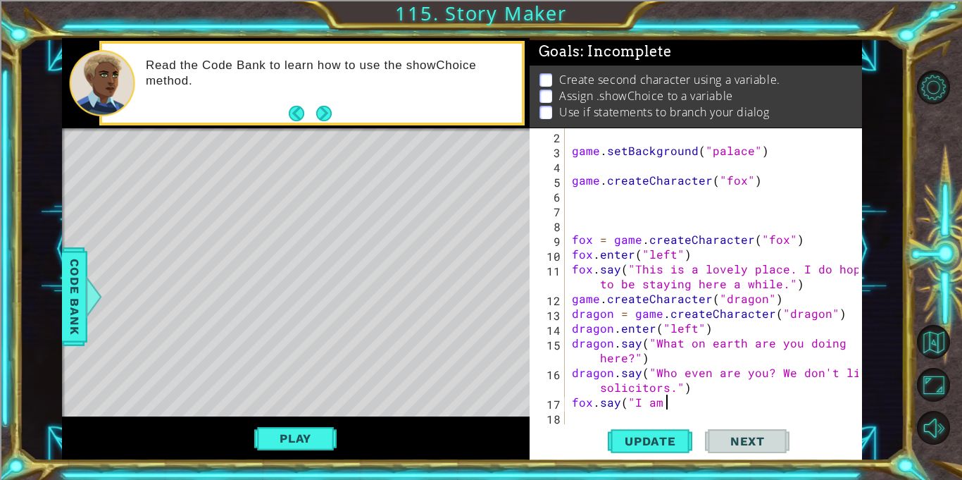
scroll to position [0, 4]
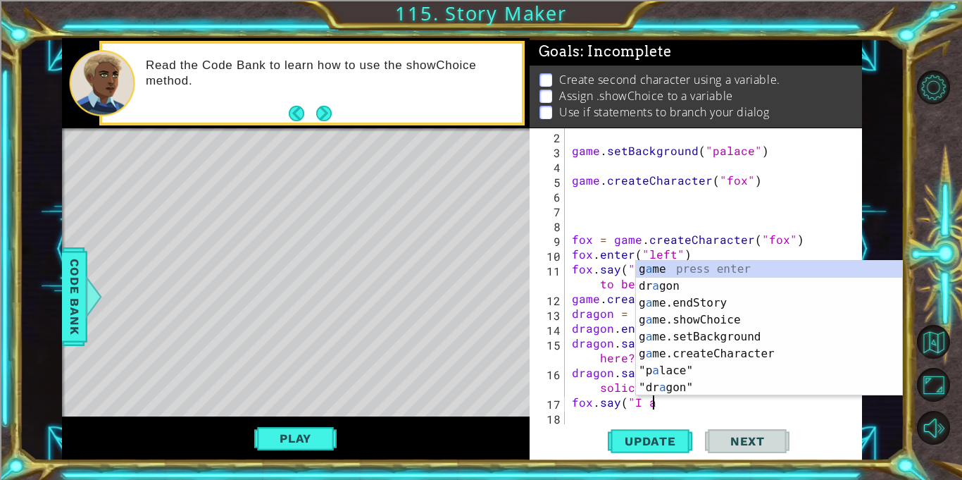
click at [620, 385] on div "game . setBackground ( "palace" ) game . createCharacter ( "fox" ) fox = game .…" at bounding box center [717, 290] width 297 height 325
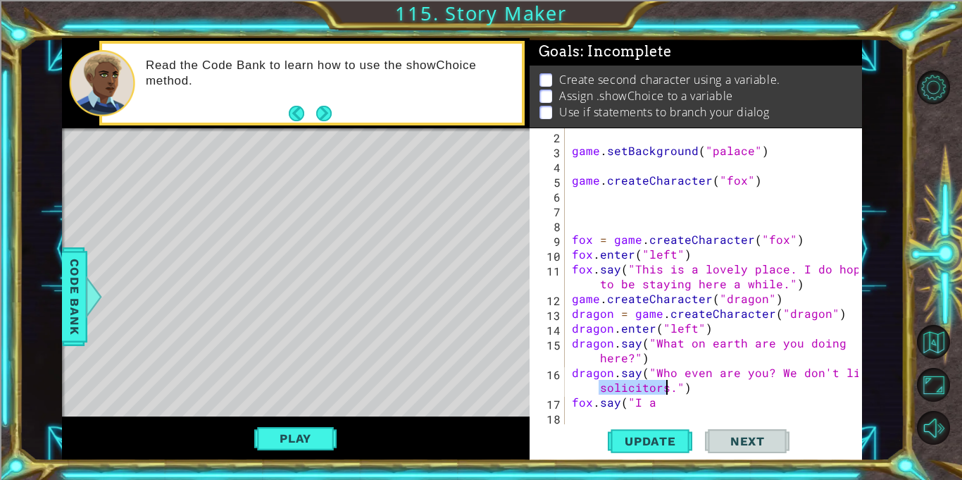
drag, startPoint x: 602, startPoint y: 387, endPoint x: 664, endPoint y: 385, distance: 62.7
click at [664, 385] on div "game . setBackground ( "palace" ) game . createCharacter ( "fox" ) fox = game .…" at bounding box center [717, 290] width 297 height 325
click at [654, 405] on div "game . setBackground ( "palace" ) game . createCharacter ( "fox" ) fox = game .…" at bounding box center [717, 290] width 297 height 325
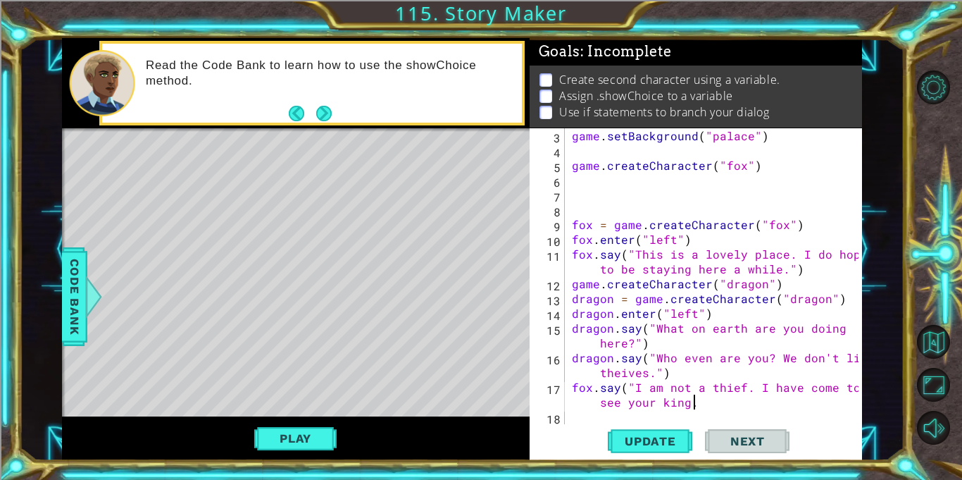
scroll to position [0, 23]
type textarea "fox.say("I am not a thief. I have come to see your king.")"
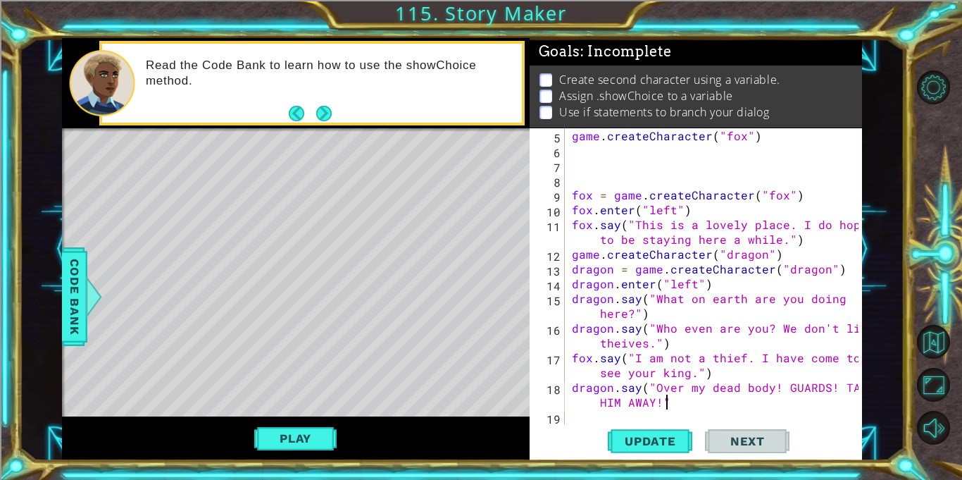
scroll to position [0, 23]
click at [652, 438] on span "Update" at bounding box center [651, 441] width 80 height 14
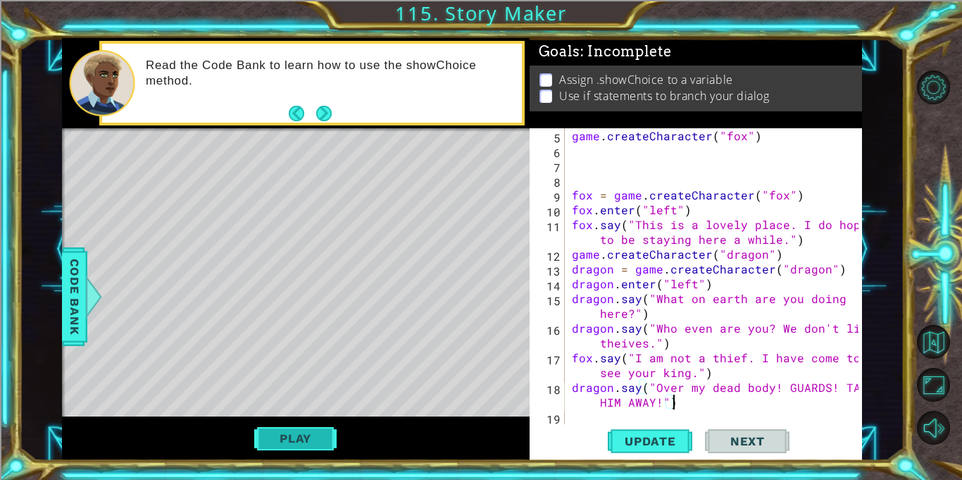
click at [300, 444] on button "Play" at bounding box center [295, 438] width 82 height 27
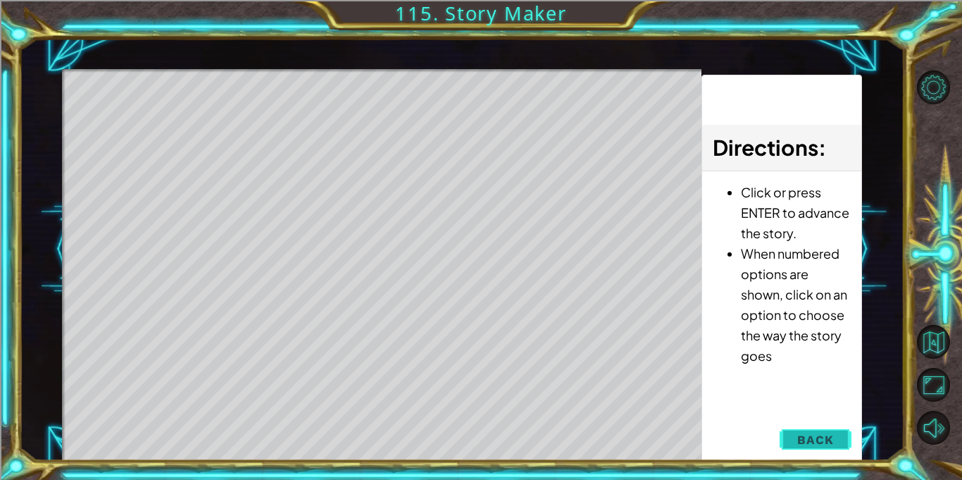
click at [807, 440] on span "Back" at bounding box center [815, 439] width 36 height 14
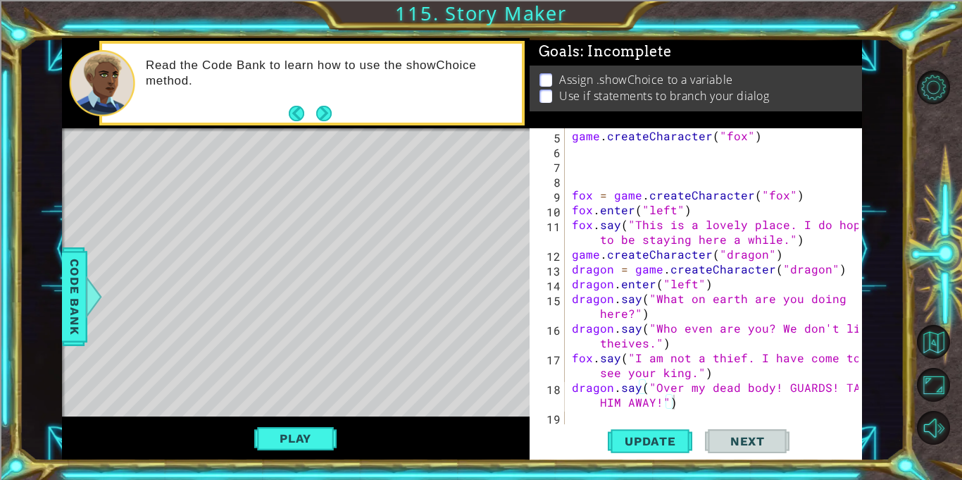
click at [692, 286] on div "game . createCharacter ( "fox" ) fox = game . createCharacter ( "fox" ) fox . e…" at bounding box center [717, 290] width 297 height 325
click at [649, 440] on span "Update" at bounding box center [651, 441] width 80 height 14
click at [314, 431] on button "Play" at bounding box center [295, 438] width 82 height 27
type textarea "dragon.say("Over my dead body! GUARDS! TAKE HIM AWAY!")"
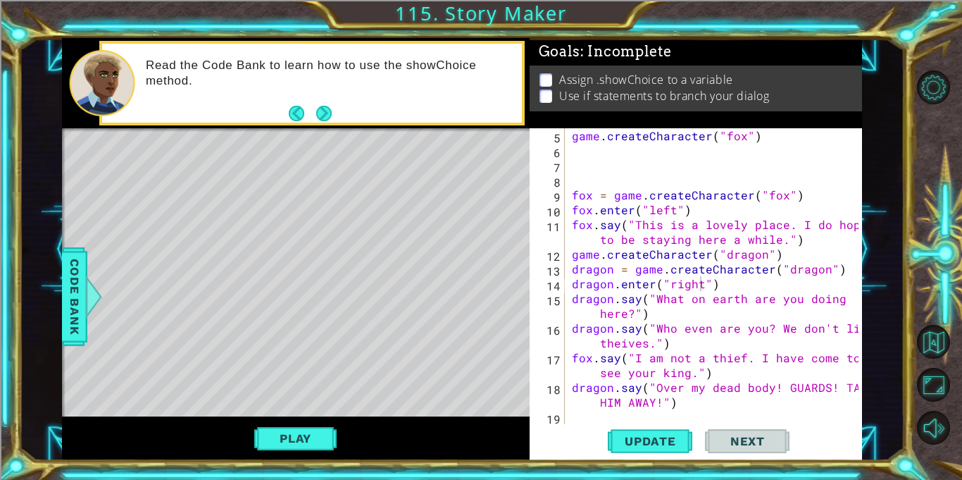
click at [675, 404] on div "game . createCharacter ( "fox" ) fox = game . createCharacter ( "fox" ) fox . e…" at bounding box center [717, 290] width 297 height 325
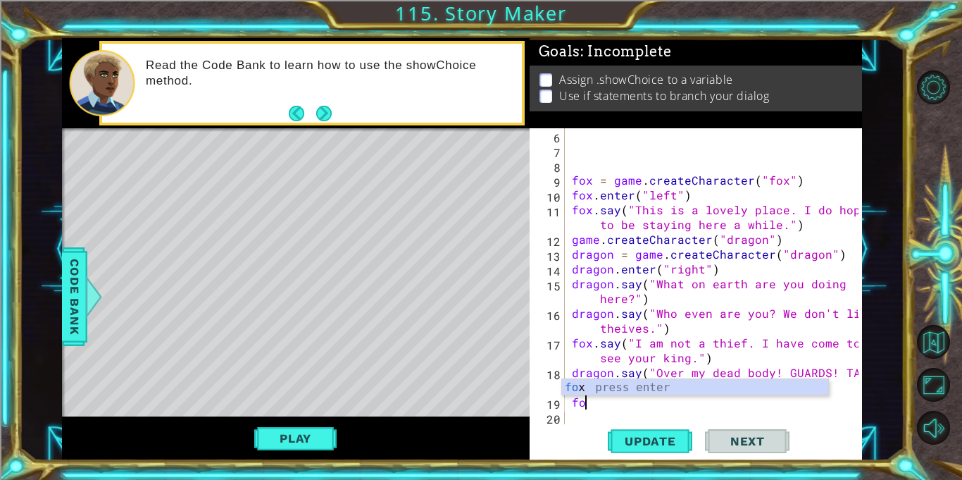
scroll to position [0, 0]
type textarea "f"
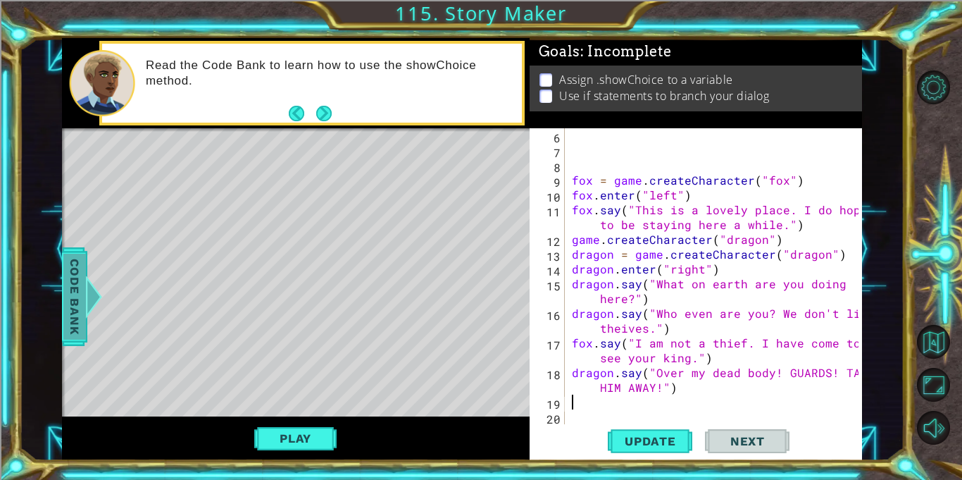
click at [66, 289] on span "Code Bank" at bounding box center [74, 297] width 23 height 86
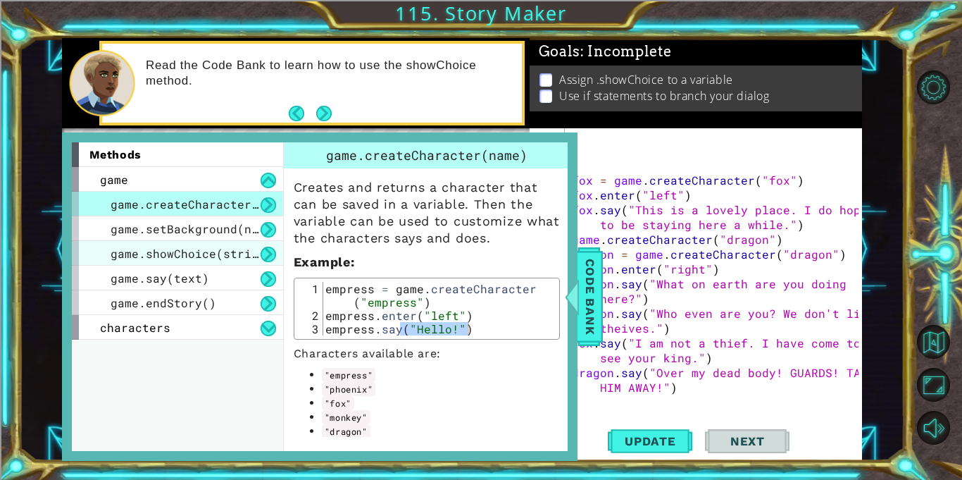
click at [216, 251] on span "game.showChoice(string1, string2)" at bounding box center [227, 253] width 232 height 15
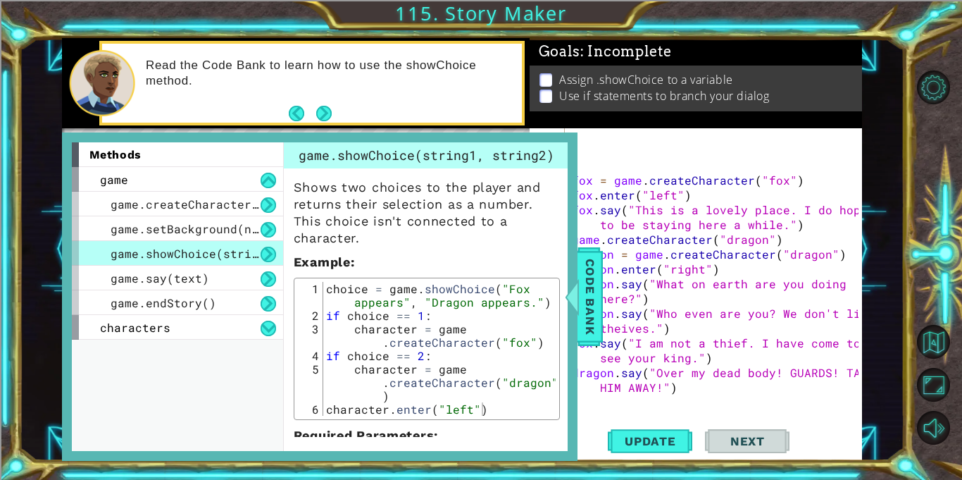
drag, startPoint x: 301, startPoint y: 157, endPoint x: 667, endPoint y: 182, distance: 366.4
click at [667, 182] on div "1 ההההההההההההההההההההההההההההההההההההההההההההההההההההההההההההההההההההההההההההה…" at bounding box center [462, 249] width 800 height 422
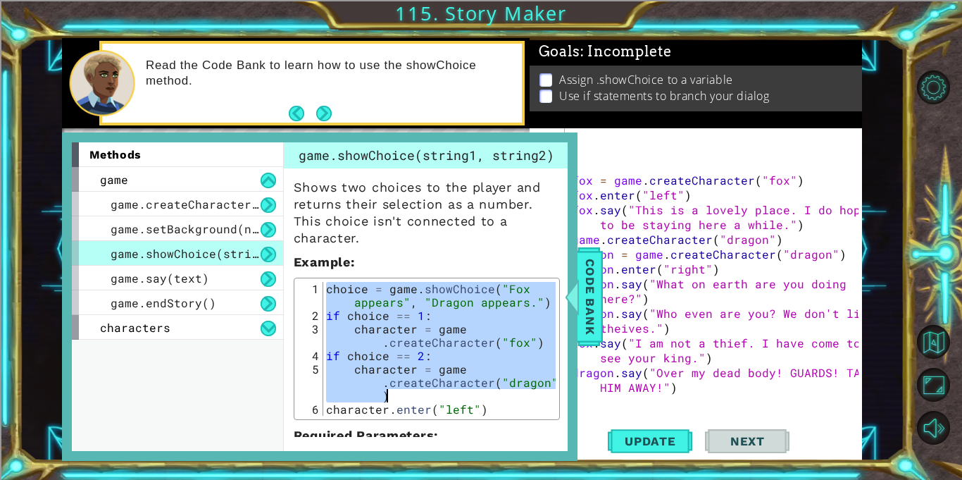
drag, startPoint x: 326, startPoint y: 287, endPoint x: 573, endPoint y: 397, distance: 270.8
click at [573, 397] on div "methods game game.createCharacter(name) game.setBackground(name) game.showChoic…" at bounding box center [320, 296] width 516 height 328
type textarea "if choice == 2: character = game.createCharacter("dragon")"
click at [592, 287] on span "Code Bank" at bounding box center [590, 297] width 23 height 86
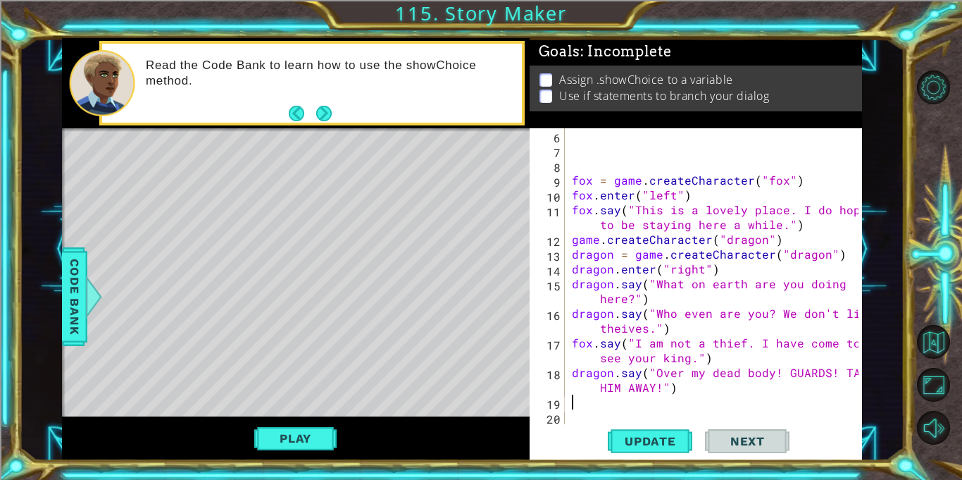
click at [575, 404] on div "fox = game . createCharacter ( "fox" ) fox . enter ( "left" ) fox . say ( "This…" at bounding box center [717, 290] width 297 height 325
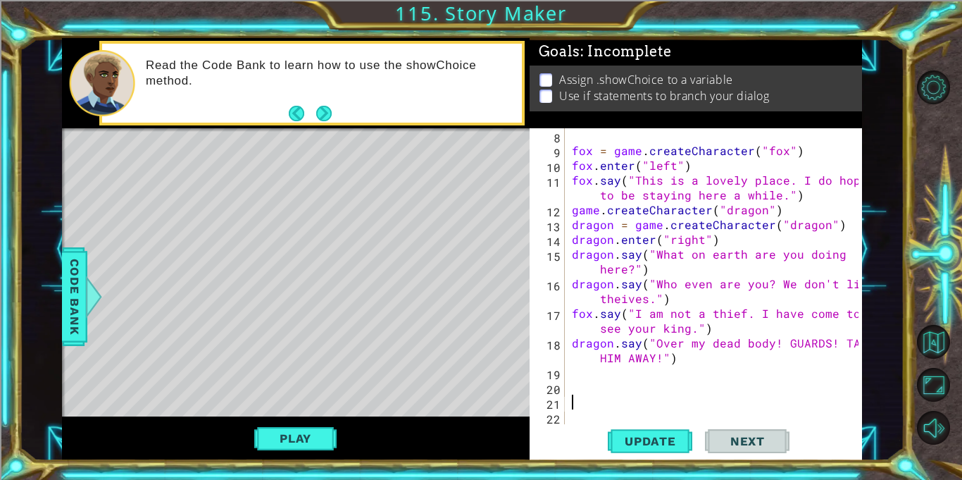
paste textarea "character = game.createCharacter("dragon")"
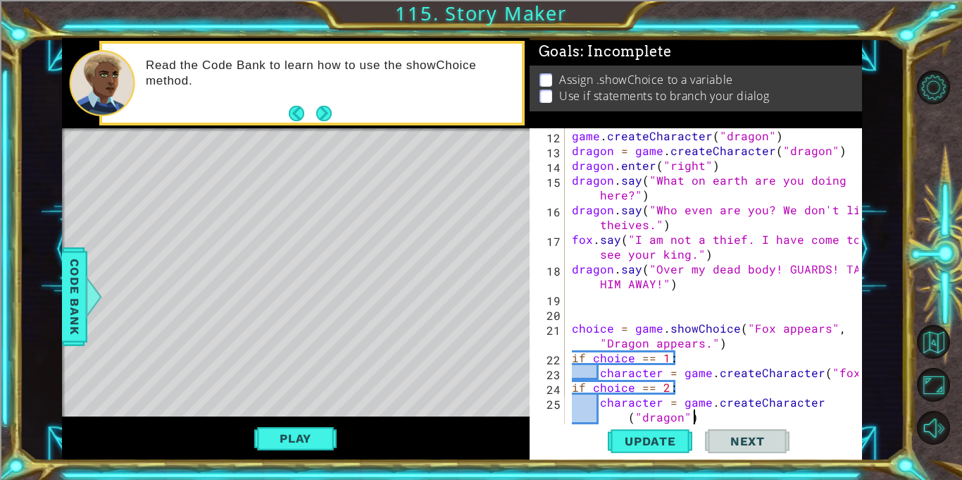
scroll to position [192, 0]
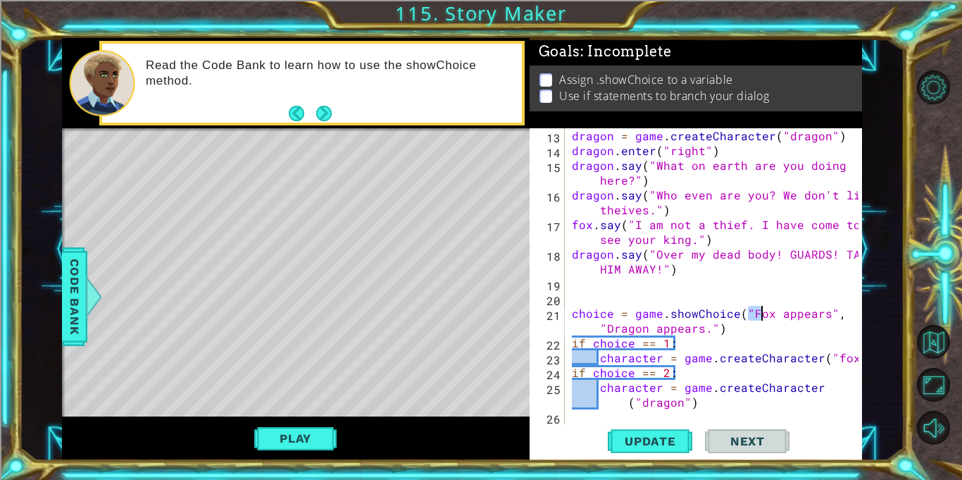
drag, startPoint x: 749, startPoint y: 313, endPoint x: 763, endPoint y: 316, distance: 14.4
click at [763, 316] on div "dragon = game . createCharacter ( "dragon" ) dragon . enter ( "right" ) dragon …" at bounding box center [717, 290] width 297 height 325
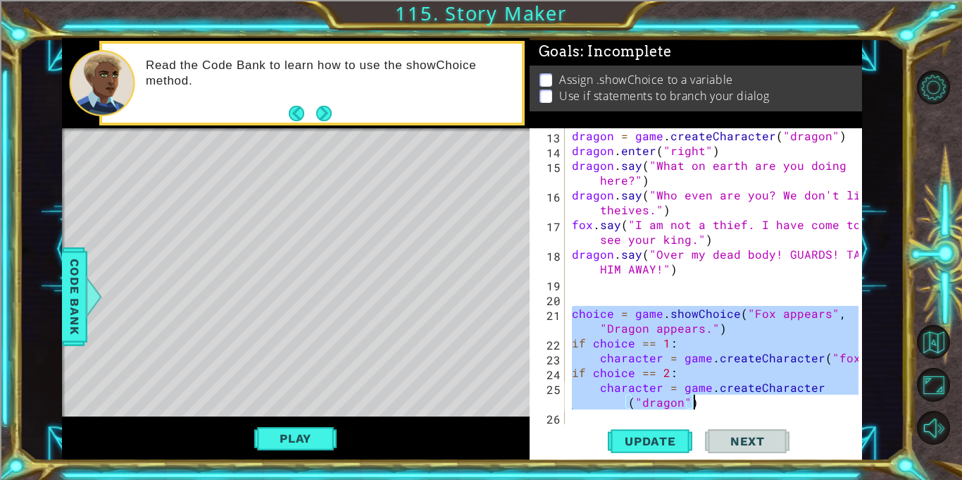
drag, startPoint x: 570, startPoint y: 319, endPoint x: 709, endPoint y: 398, distance: 160.2
click at [709, 398] on div "dragon = game . createCharacter ( "dragon" ) dragon . enter ( "right" ) dragon …" at bounding box center [717, 290] width 297 height 325
type textarea "if choice == 2: character = game.createCharacter("dragon")"
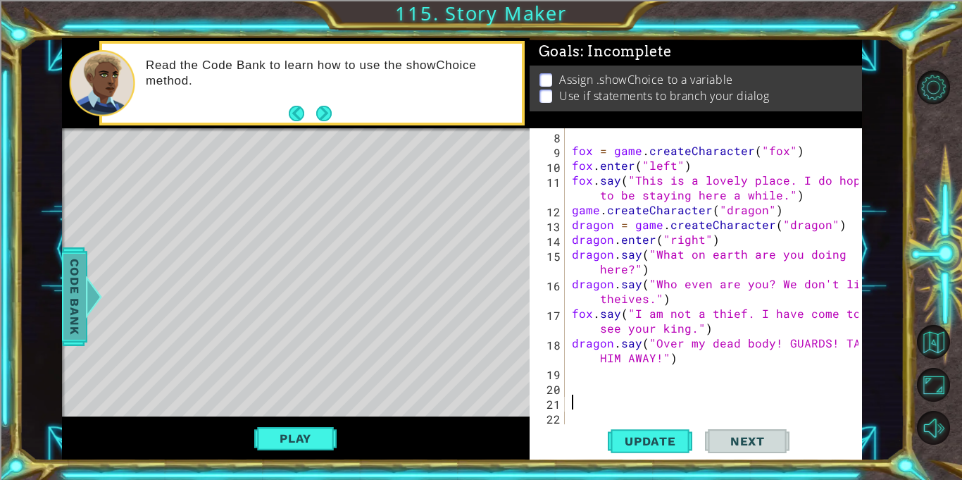
click at [86, 305] on div at bounding box center [94, 296] width 18 height 42
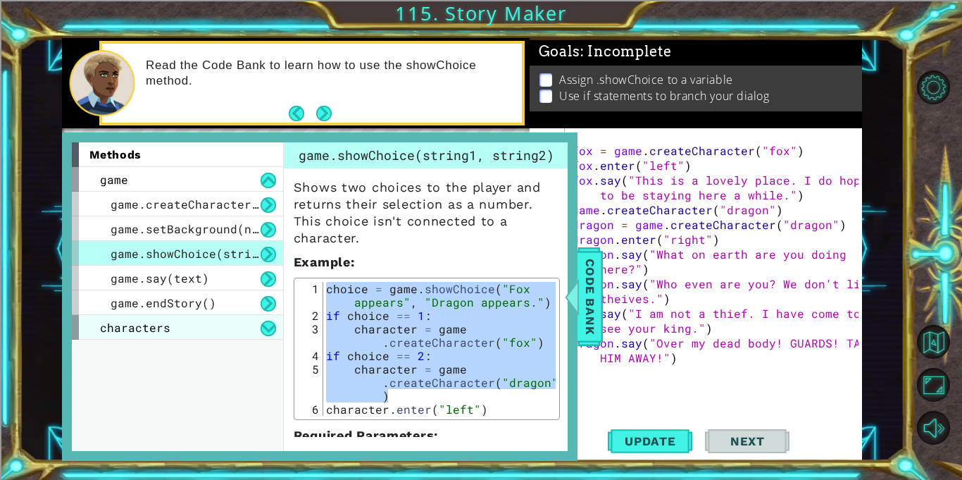
click at [123, 335] on div "characters" at bounding box center [177, 327] width 211 height 25
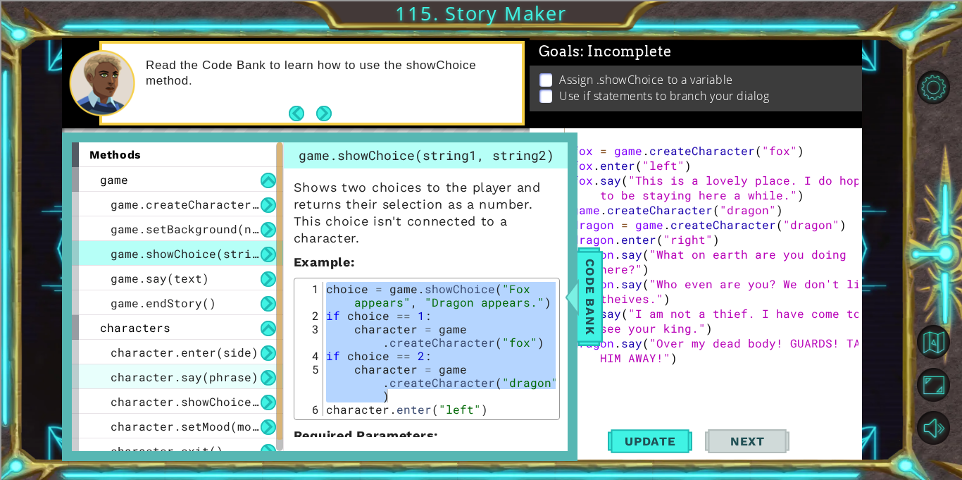
scroll to position [12, 0]
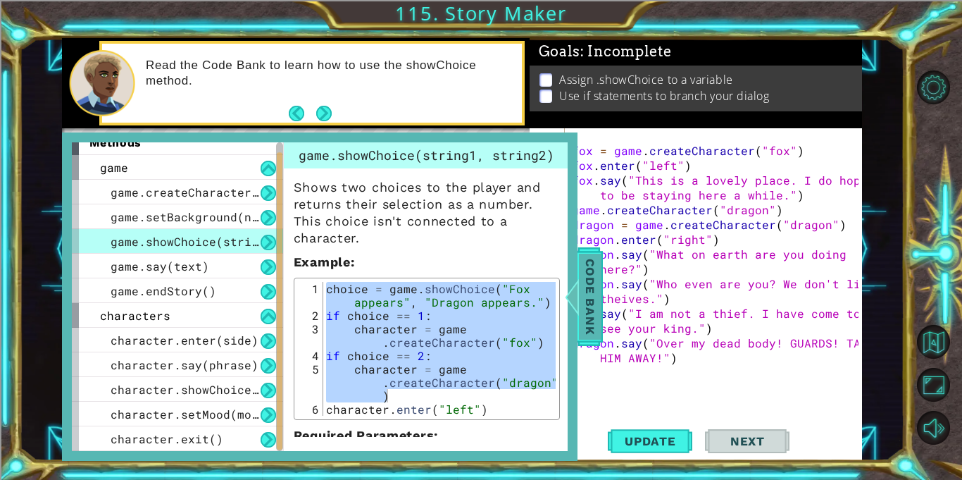
click at [576, 301] on div at bounding box center [572, 296] width 18 height 42
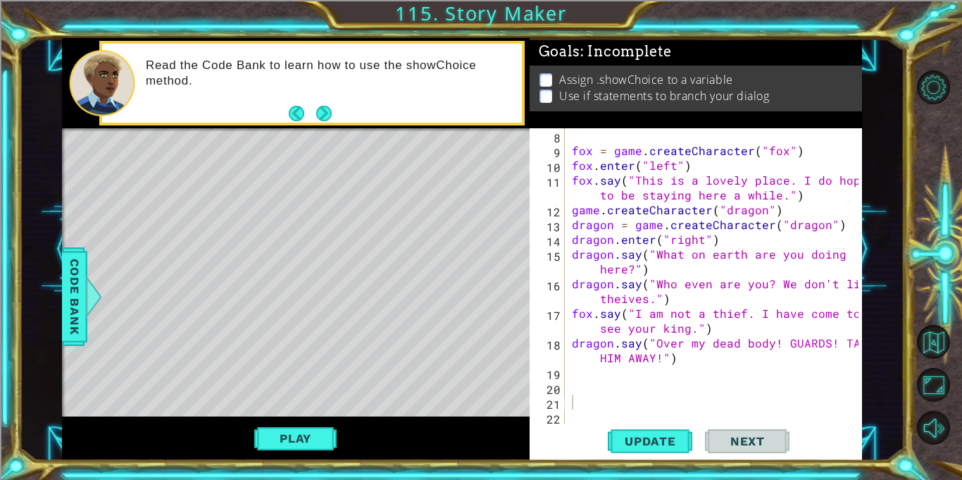
click at [592, 155] on div "fox = game . createCharacter ( "fox" ) fox . enter ( "left" ) fox . say ( "This…" at bounding box center [717, 290] width 297 height 325
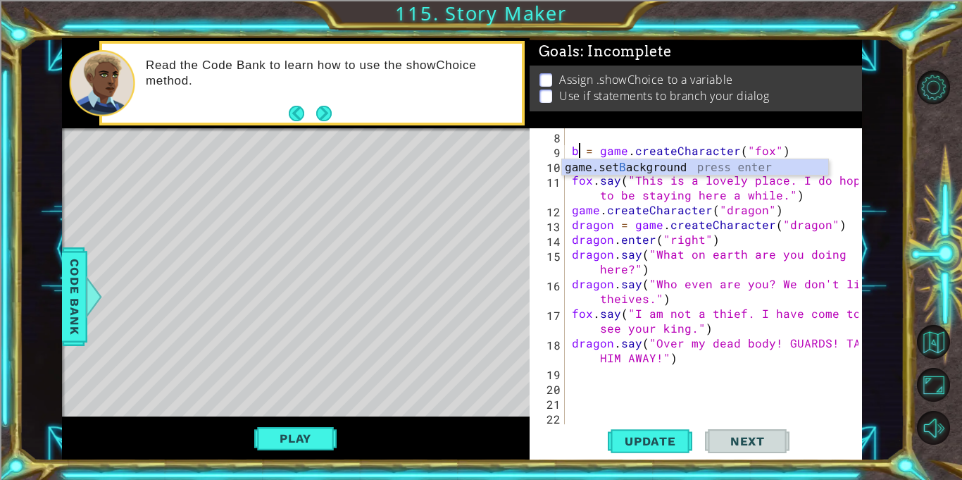
scroll to position [0, 1]
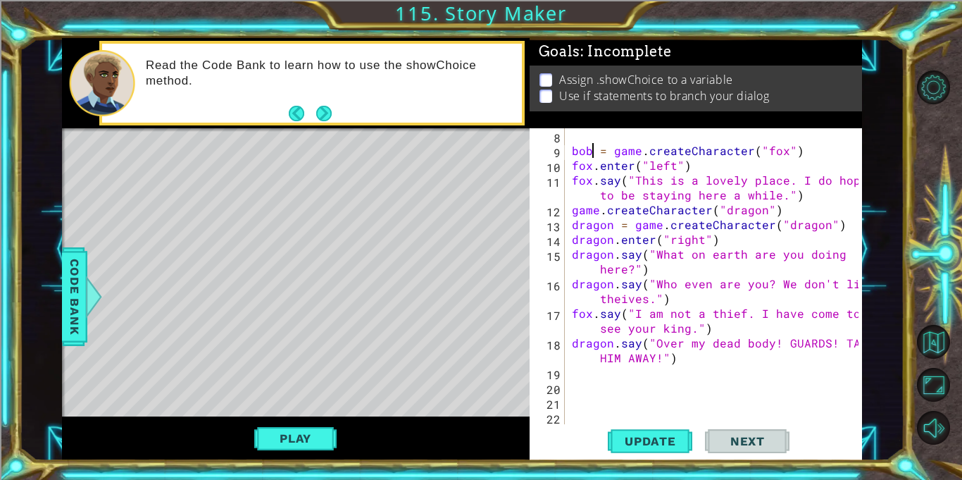
click at [602, 196] on div "[PERSON_NAME] = game . createCharacter ( "fox" ) fox . enter ( "left" ) fox . s…" at bounding box center [717, 290] width 297 height 325
click at [593, 311] on div "[PERSON_NAME] = game . createCharacter ( "fox" ) fox . enter ( "left" ) fox . s…" at bounding box center [717, 290] width 297 height 325
click at [663, 434] on span "Update" at bounding box center [651, 441] width 80 height 14
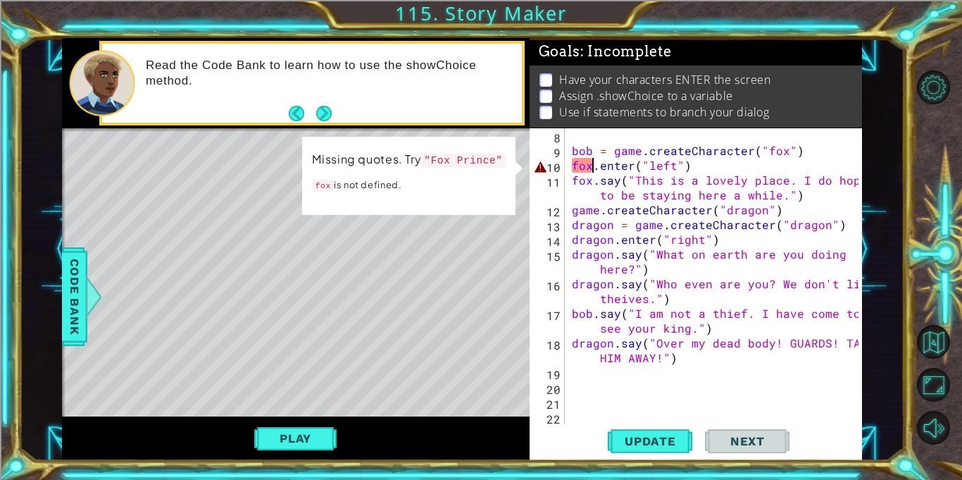
click at [594, 168] on div "[PERSON_NAME] = game . createCharacter ( "fox" ) fox . enter ( "left" ) fox . s…" at bounding box center [717, 290] width 297 height 325
type textarea "fox.enter("left")"
click at [578, 385] on div "[PERSON_NAME] = game . createCharacter ( "fox" ) fox . enter ( "left" ) fox . s…" at bounding box center [717, 290] width 297 height 325
click at [84, 294] on span "Code Bank" at bounding box center [74, 297] width 23 height 86
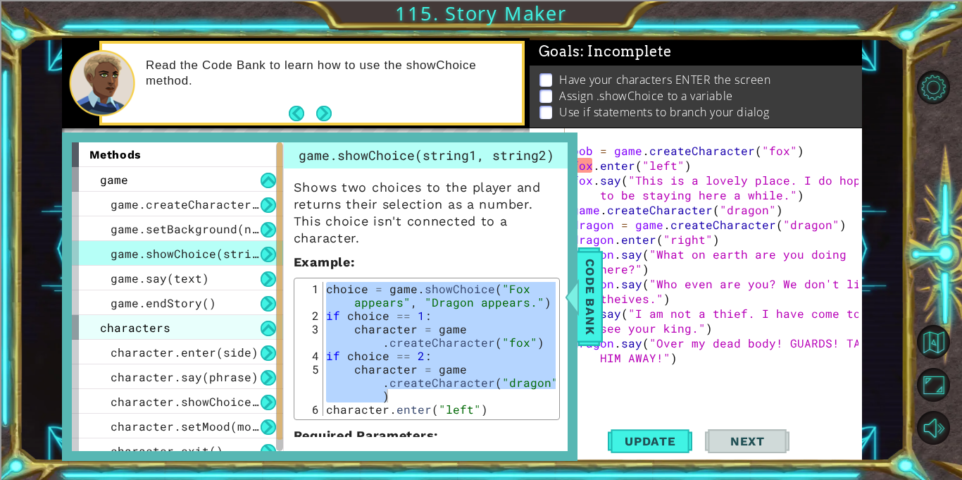
scroll to position [12, 0]
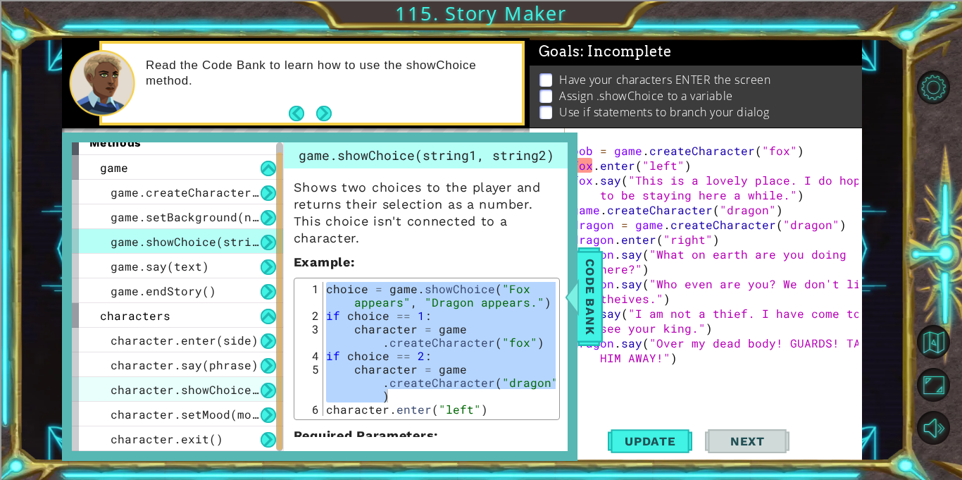
click at [193, 384] on span "character.showChoice(string1, string2)" at bounding box center [245, 389] width 268 height 15
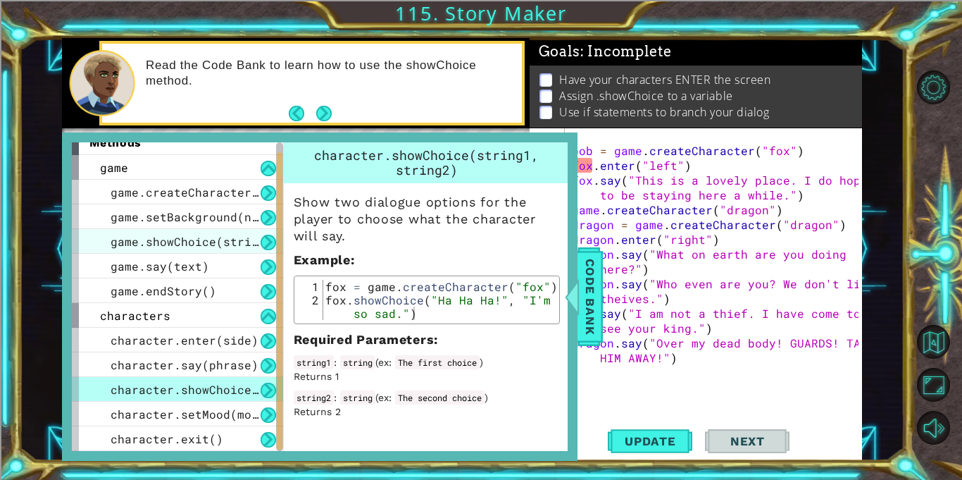
click at [242, 238] on span "game.showChoice(string1, string2)" at bounding box center [227, 241] width 232 height 15
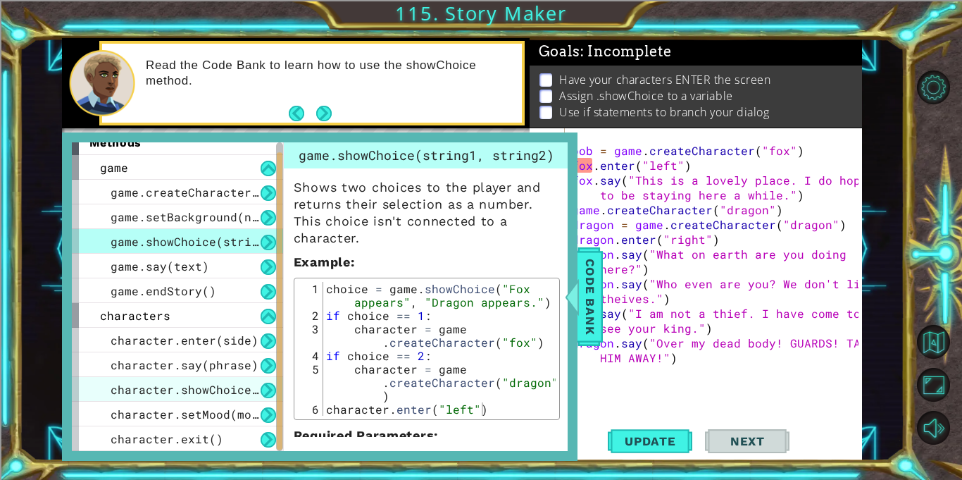
click at [239, 383] on span "character.showChoice(string1, string2)" at bounding box center [245, 389] width 268 height 15
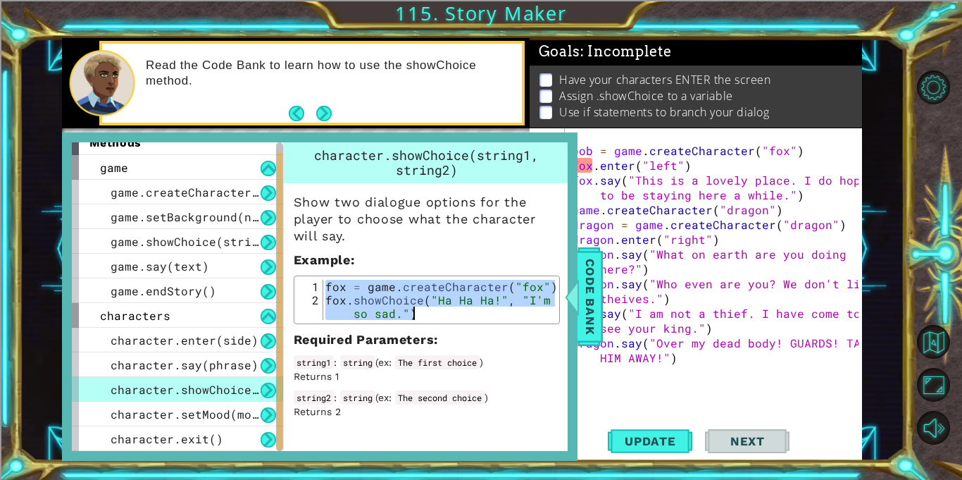
drag, startPoint x: 329, startPoint y: 287, endPoint x: 418, endPoint y: 324, distance: 96.9
click at [418, 324] on div "Show two dialogue options for the player to choose what the character will say.…" at bounding box center [427, 300] width 286 height 235
type textarea "fox = game.createCharacter("fox") fox.showChoice("Ha Ha Ha!", "I'm so sad.")"
click at [575, 318] on div "methods game game.createCharacter(name) game.setBackground(name) game.showChoic…" at bounding box center [320, 296] width 516 height 328
click at [597, 304] on span "Code Bank" at bounding box center [590, 297] width 23 height 86
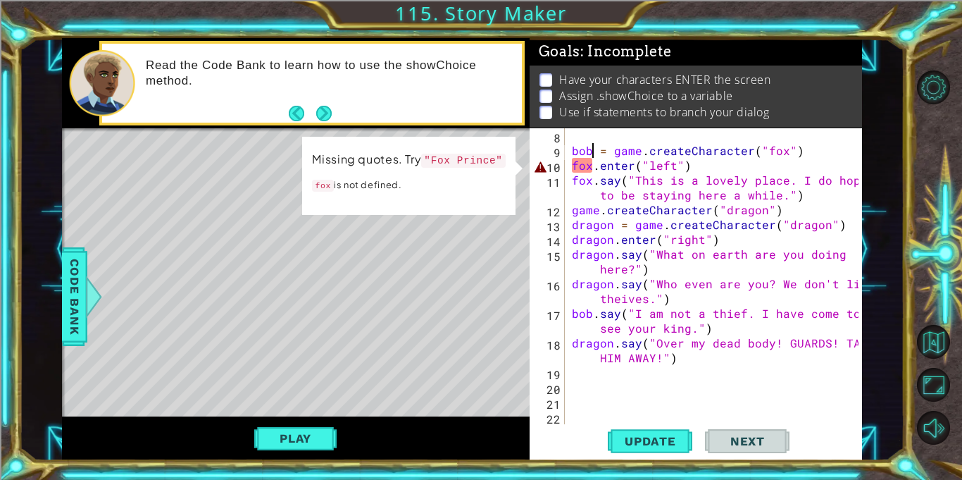
click at [592, 151] on div "[PERSON_NAME] = game . createCharacter ( "fox" ) fox . enter ( "left" ) fox . s…" at bounding box center [717, 290] width 297 height 325
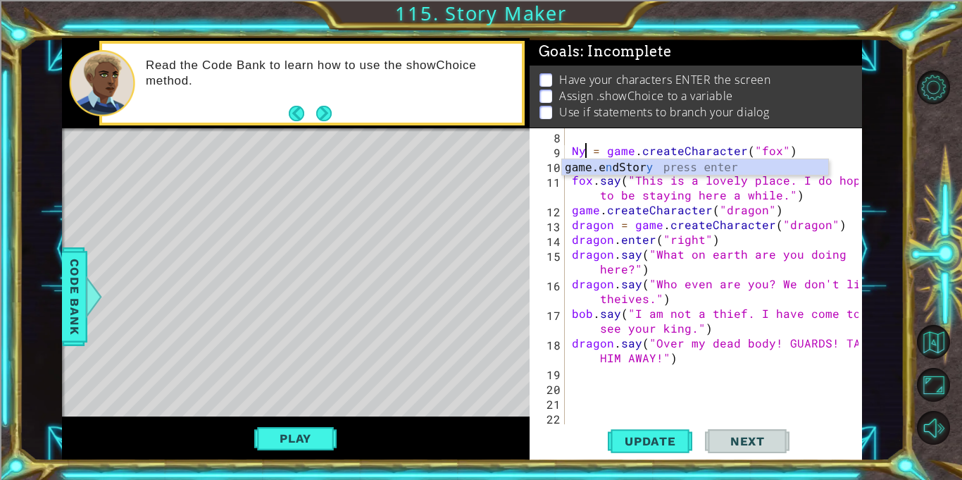
scroll to position [0, 1]
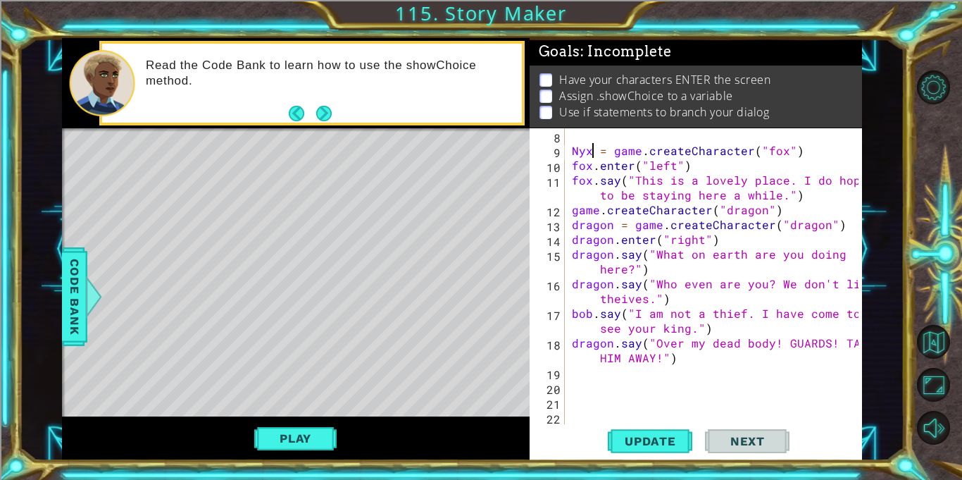
click at [592, 166] on div "Nyx = game . createCharacter ( "fox" ) fox . enter ( "left" ) fox . say ( "This…" at bounding box center [717, 290] width 297 height 325
click at [590, 182] on div "Nyx = game . createCharacter ( "fox" ) Nyx . enter ( "left" ) fox . say ( "This…" at bounding box center [717, 290] width 297 height 325
click at [589, 317] on div "Nyx = game . createCharacter ( "fox" ) Nyx . enter ( "left" ) Nyx . say ( "This…" at bounding box center [717, 290] width 297 height 325
click at [612, 225] on div "Nyx = game . createCharacter ( "fox" ) Nyx . enter ( "left" ) Nyx . say ( "This…" at bounding box center [717, 290] width 297 height 325
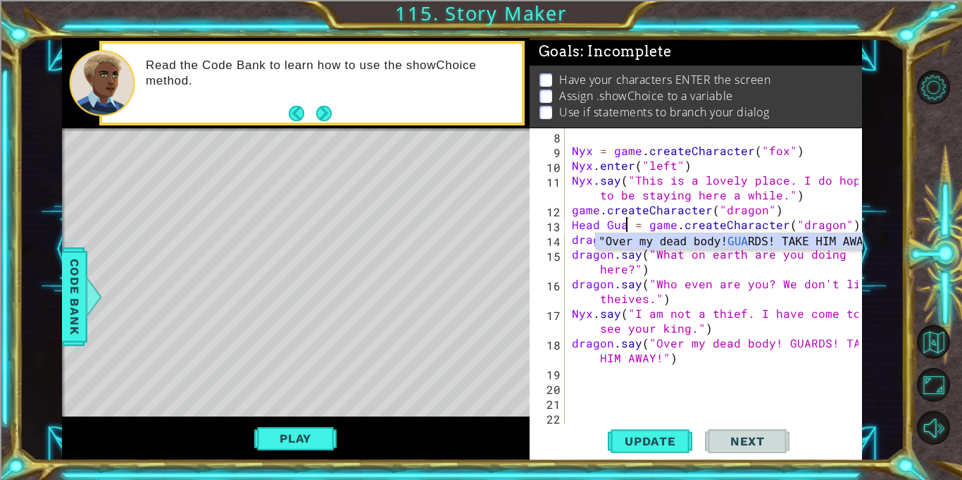
scroll to position [0, 4]
click at [644, 294] on div "Nyx = game . createCharacter ( "fox" ) Nyx . enter ( "left" ) Nyx . say ( "This…" at bounding box center [717, 290] width 297 height 325
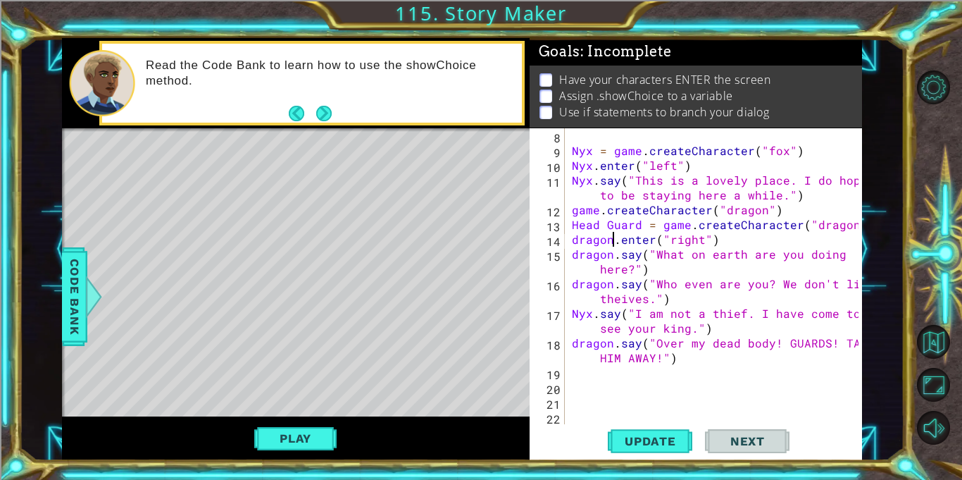
click at [612, 243] on div "Nyx = game . createCharacter ( "fox" ) Nyx . enter ( "left" ) Nyx . say ( "This…" at bounding box center [717, 290] width 297 height 325
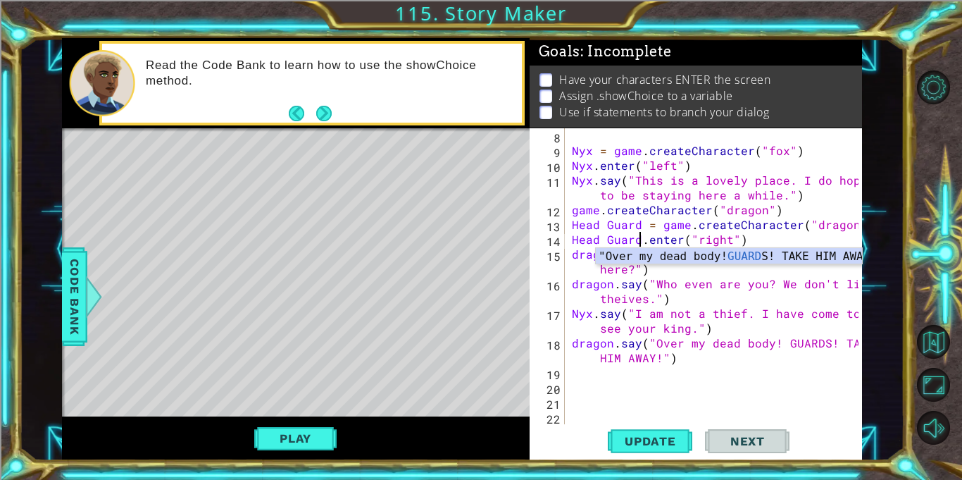
click at [649, 325] on div "Nyx = game . createCharacter ( "fox" ) Nyx . enter ( "left" ) Nyx . say ( "This…" at bounding box center [717, 290] width 297 height 325
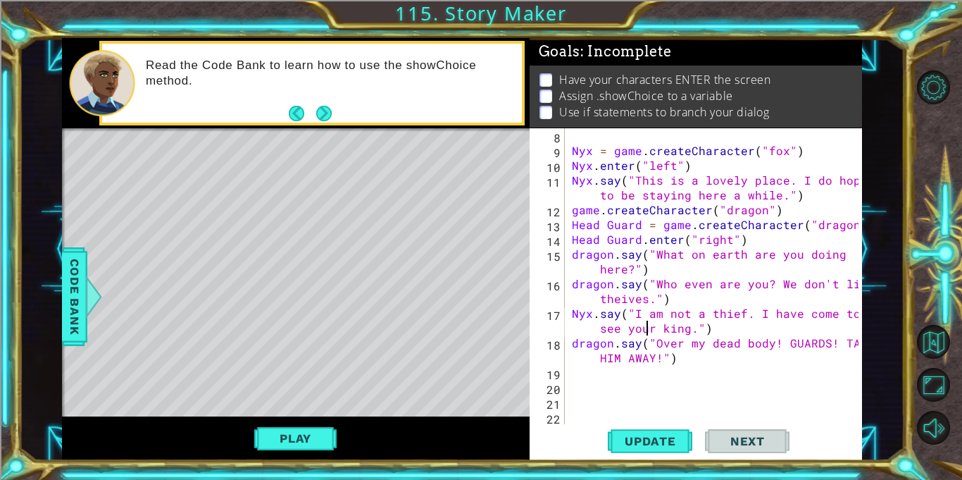
click at [611, 258] on div "Nyx = game . createCharacter ( "fox" ) Nyx . enter ( "left" ) Nyx . say ( "This…" at bounding box center [717, 290] width 297 height 325
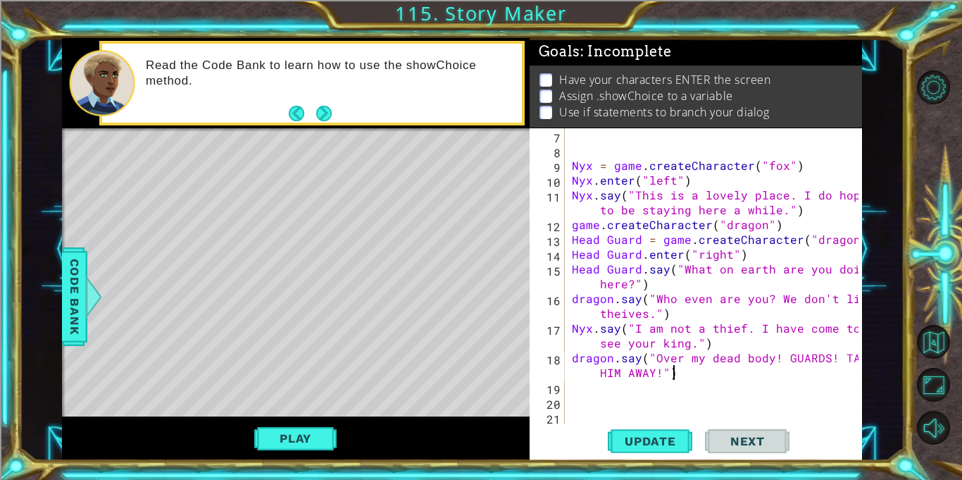
click at [702, 374] on div "Nyx = game . createCharacter ( "fox" ) Nyx . enter ( "left" ) Nyx . say ( "This…" at bounding box center [717, 290] width 297 height 325
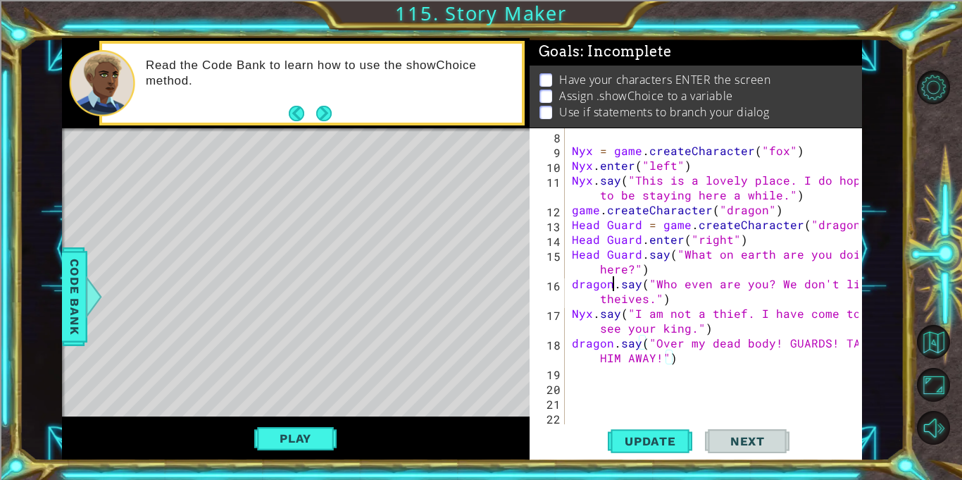
click at [613, 289] on div "Nyx = game . createCharacter ( "fox" ) Nyx . enter ( "left" ) Nyx . say ( "This…" at bounding box center [717, 290] width 297 height 325
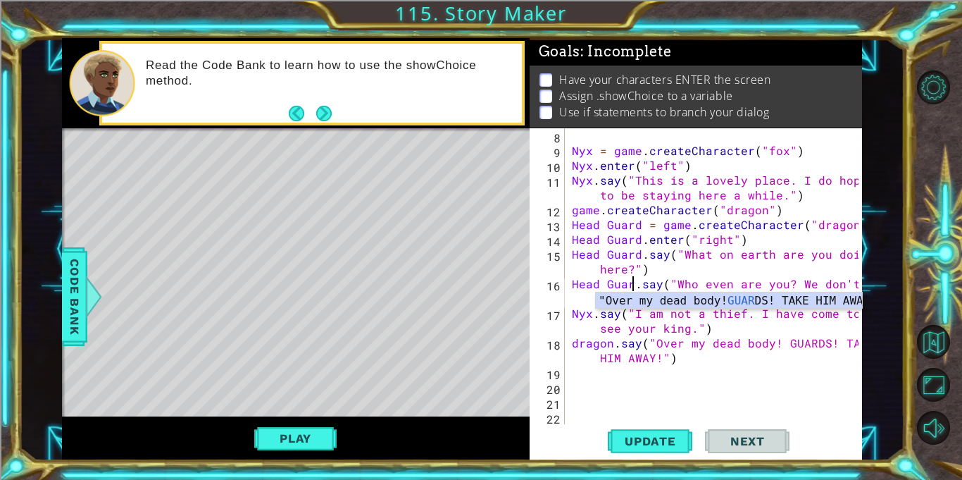
scroll to position [0, 4]
click at [623, 331] on div "Nyx = game . createCharacter ( "fox" ) Nyx . enter ( "left" ) Nyx . say ( "This…" at bounding box center [717, 290] width 297 height 325
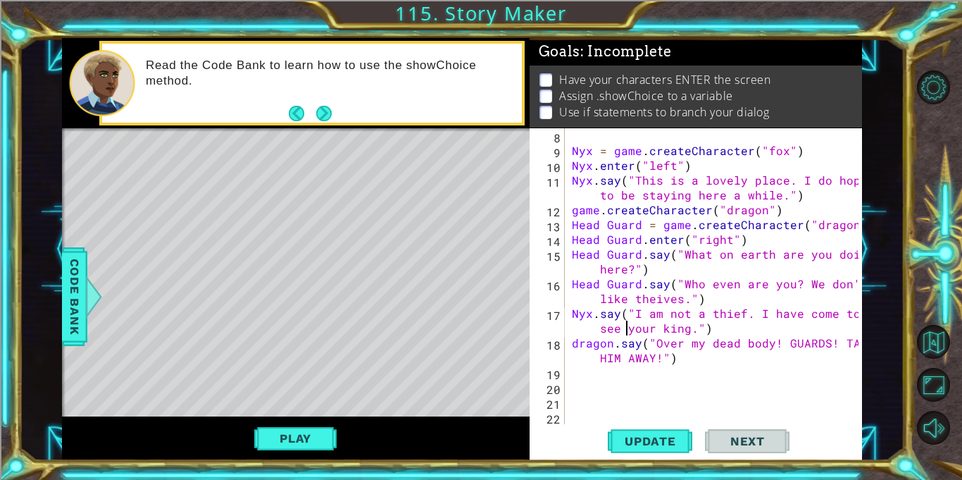
click at [613, 347] on div "Nyx = game . createCharacter ( "fox" ) Nyx . enter ( "left" ) Nyx . say ( "This…" at bounding box center [717, 290] width 297 height 325
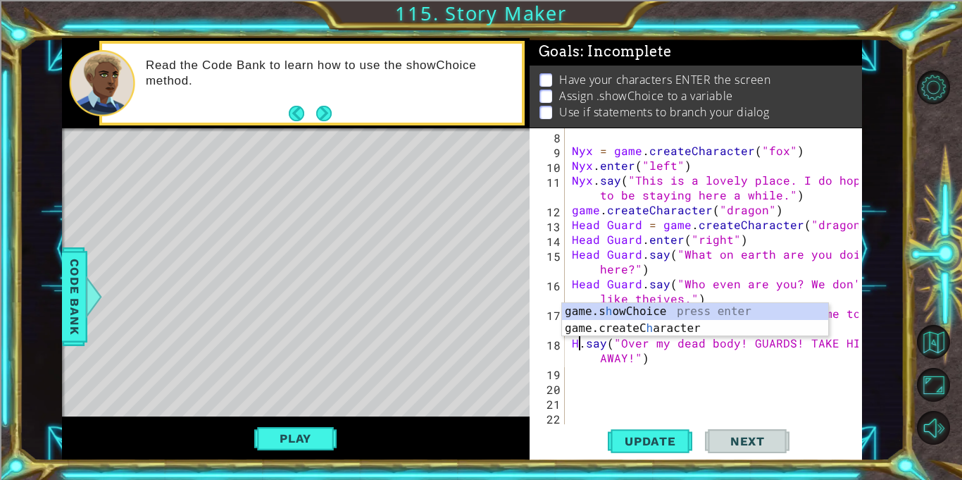
scroll to position [0, 0]
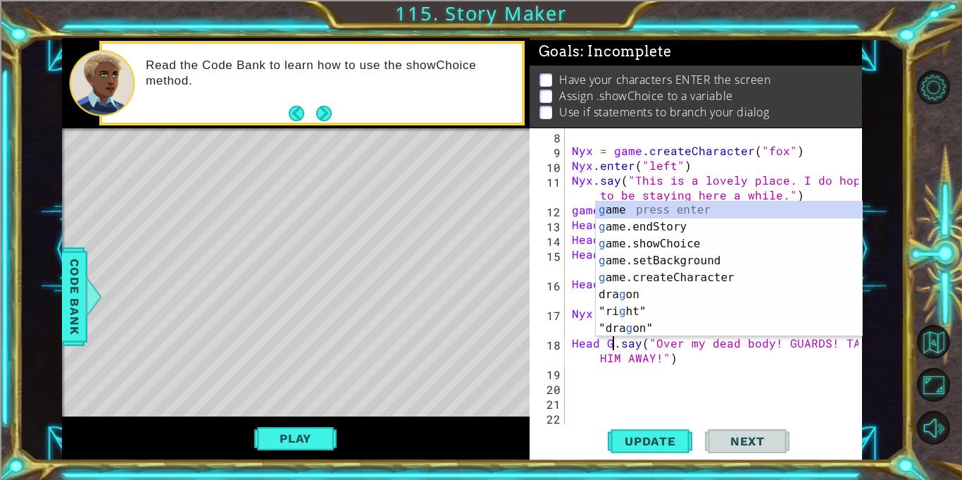
type textarea "Head Guard.say("Over my dead body! GUARDS! TAKE HIM AWAY!")"
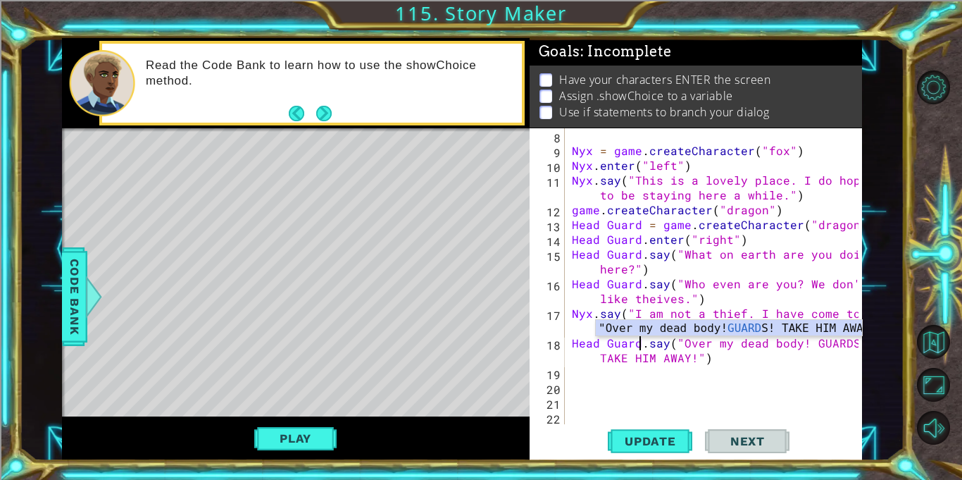
scroll to position [0, 4]
click at [718, 359] on div "Nyx = game . createCharacter ( "fox" ) Nyx . enter ( "left" ) Nyx . say ( "This…" at bounding box center [717, 290] width 297 height 325
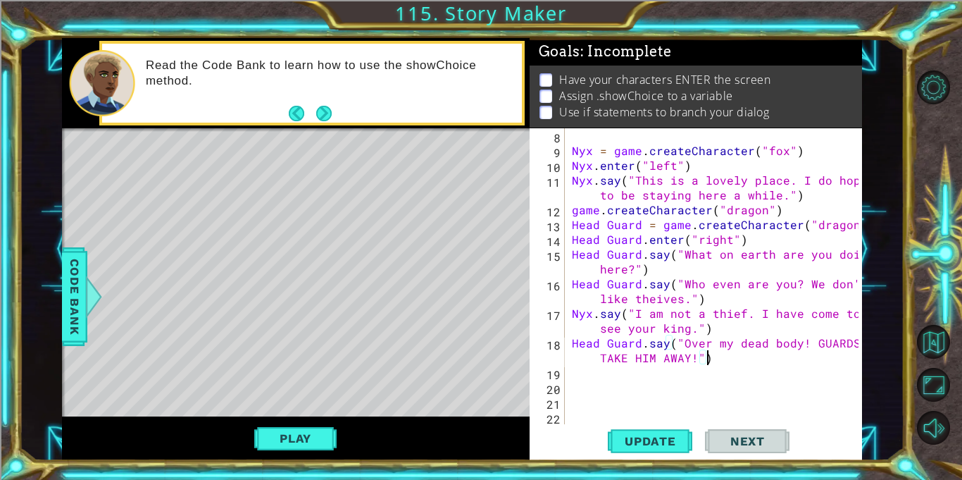
scroll to position [0, 0]
click at [71, 274] on span "Code Bank" at bounding box center [74, 297] width 23 height 86
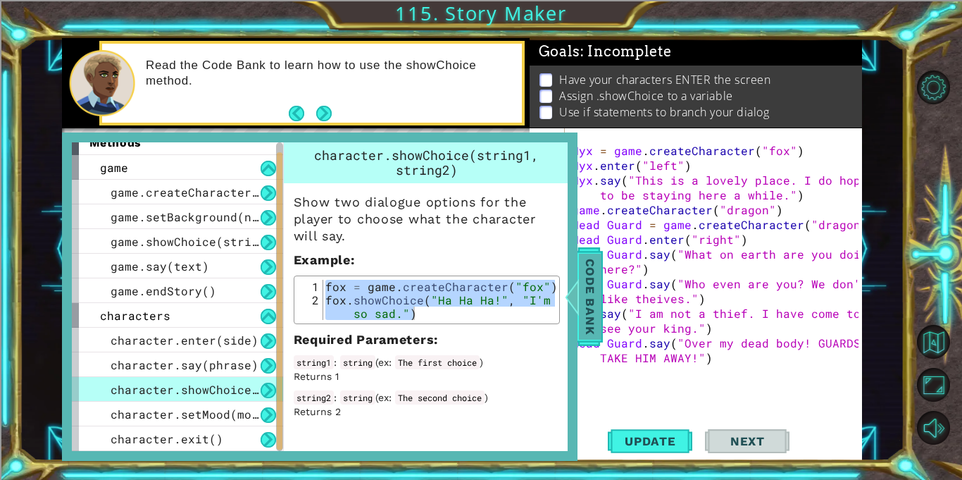
click at [575, 301] on div at bounding box center [572, 296] width 18 height 42
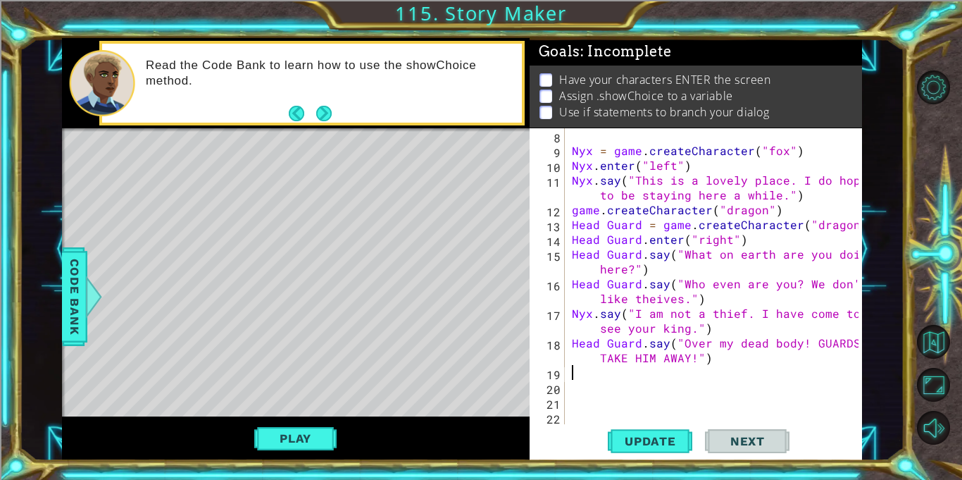
click at [573, 372] on div "Nyx = game . createCharacter ( "fox" ) Nyx . enter ( "left" ) Nyx . say ( "This…" at bounding box center [717, 290] width 297 height 325
paste textarea "fox.showChoice("Ha Ha Ha!", "I'm so sad.")"
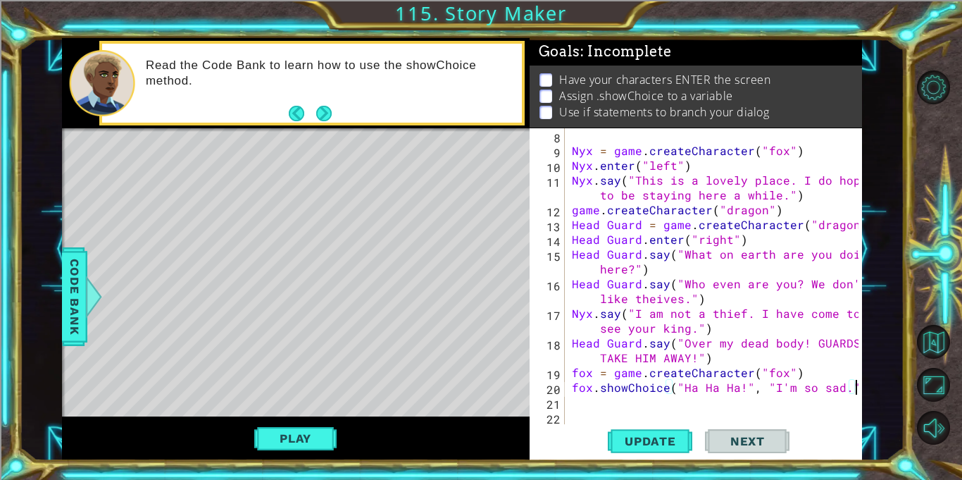
scroll to position [133, 0]
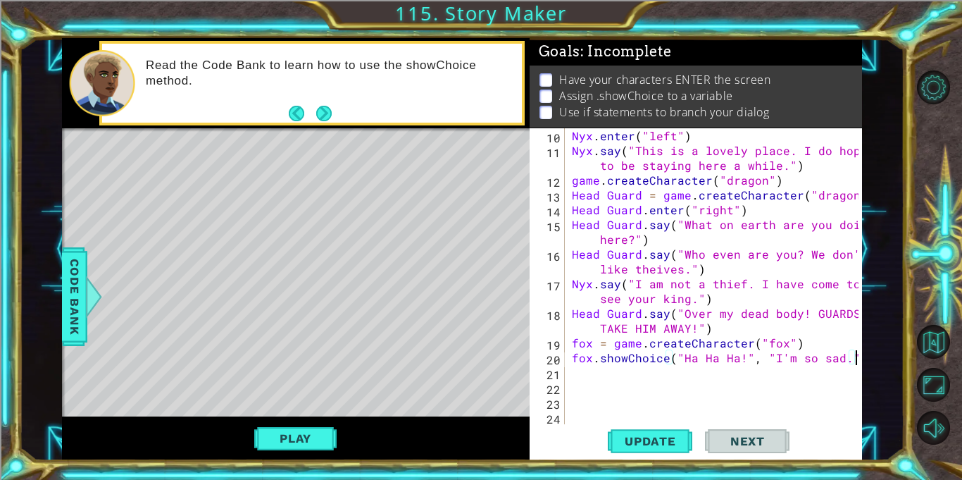
click at [593, 344] on div "Nyx . enter ( "left" ) Nyx . say ( "This is a lovely place. I do hope to be sta…" at bounding box center [717, 290] width 297 height 325
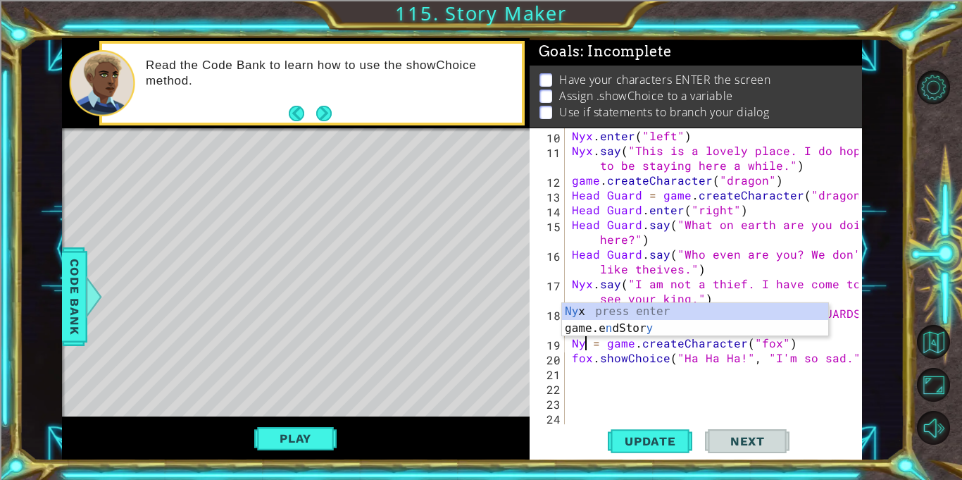
scroll to position [0, 1]
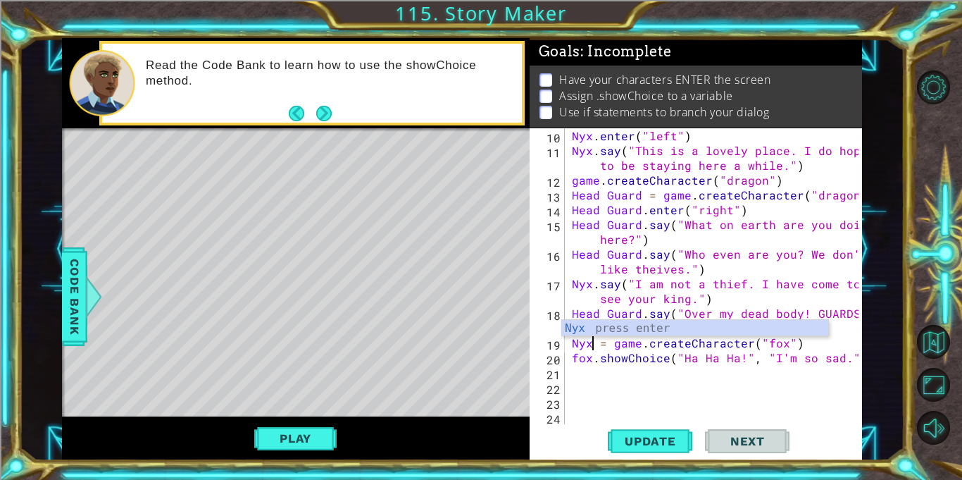
click at [592, 360] on div "Nyx . enter ( "left" ) Nyx . say ( "This is a lovely place. I do hope to be sta…" at bounding box center [717, 290] width 297 height 325
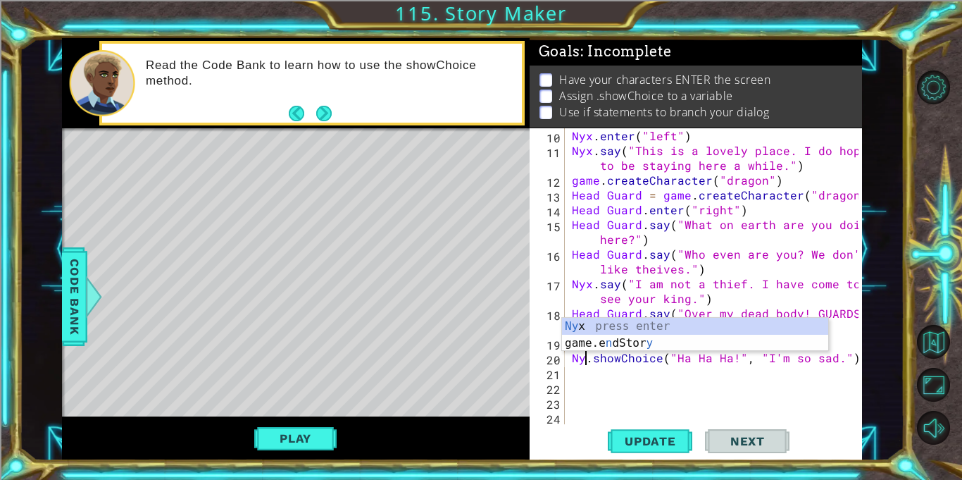
type textarea "Nyx.showChoice("Ha Ha Ha!", "I'm so sad.")"
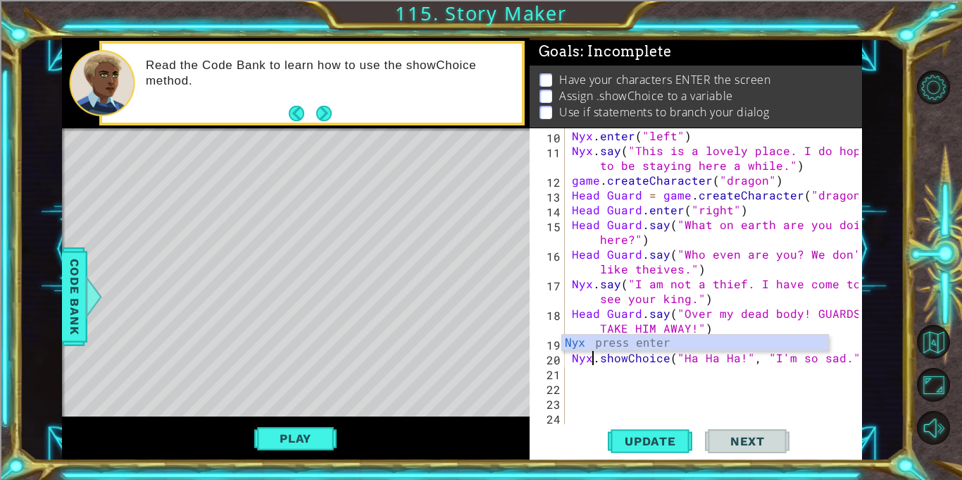
click at [653, 362] on div "Nyx . enter ( "left" ) Nyx . say ( "This is a lovely place. I do hope to be sta…" at bounding box center [717, 290] width 297 height 325
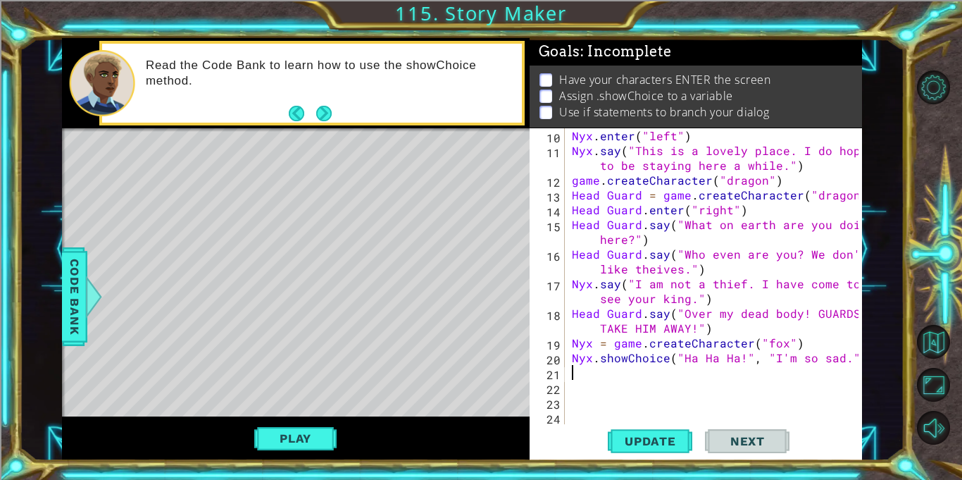
click at [674, 369] on div "Nyx . enter ( "left" ) Nyx . say ( "This is a lovely place. I do hope to be sta…" at bounding box center [717, 290] width 297 height 325
click at [690, 363] on div "Nyx . enter ( "left" ) Nyx . say ( "This is a lovely place. I do hope to be sta…" at bounding box center [717, 290] width 297 height 325
click at [738, 361] on div "Nyx . enter ( "left" ) Nyx . say ( "This is a lovely place. I do hope to be sta…" at bounding box center [717, 290] width 297 height 325
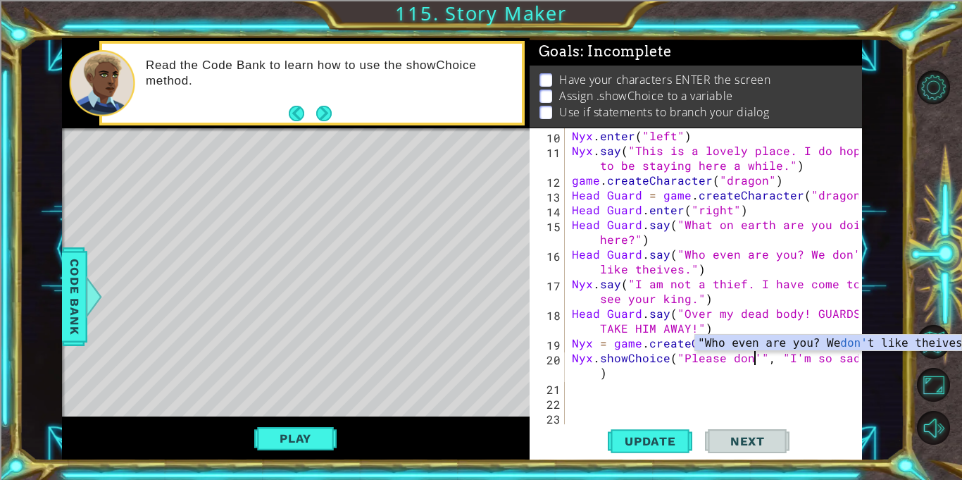
scroll to position [0, 11]
type textarea "Nyx.showChoice("Please don't", "I'm so sad.")"
